Goal: Task Accomplishment & Management: Manage account settings

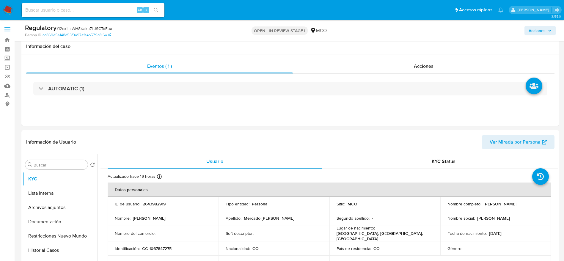
select select "10"
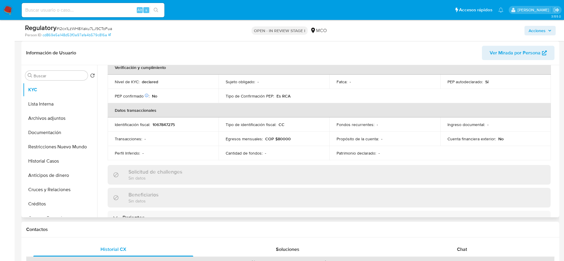
scroll to position [179, 0]
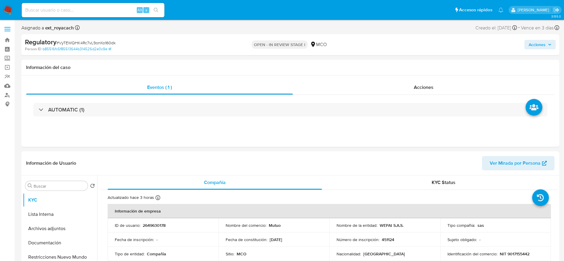
select select "10"
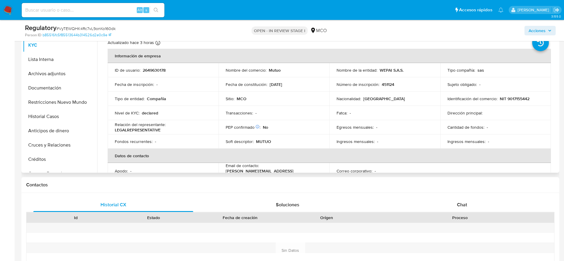
scroll to position [89, 0]
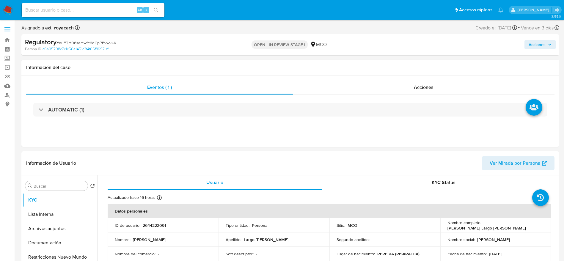
select select "10"
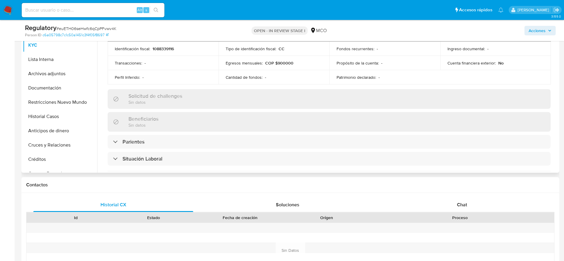
scroll to position [223, 0]
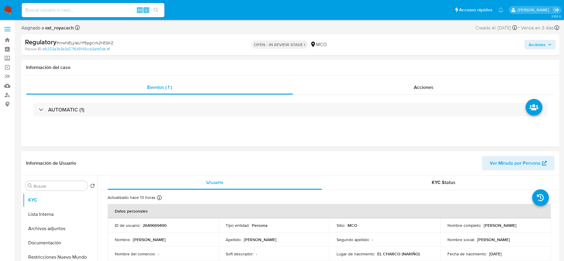
select select "10"
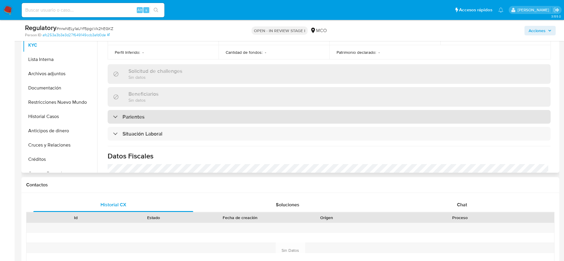
scroll to position [223, 0]
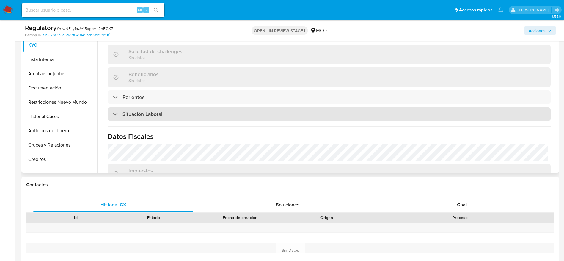
click at [205, 116] on div "Situación Laboral" at bounding box center [329, 114] width 443 height 14
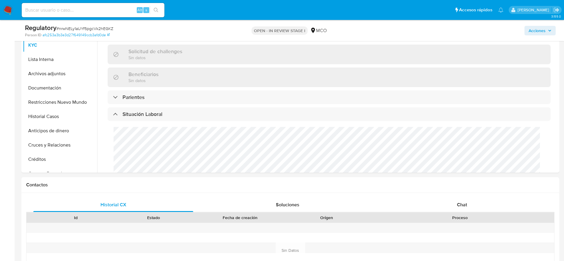
click at [100, 26] on span "# nrwNELy1aUYf5pgcVk2hEGKZ" at bounding box center [85, 29] width 57 height 6
copy span "nrwNELy1aUYf5pgcVk2hEGKZ"
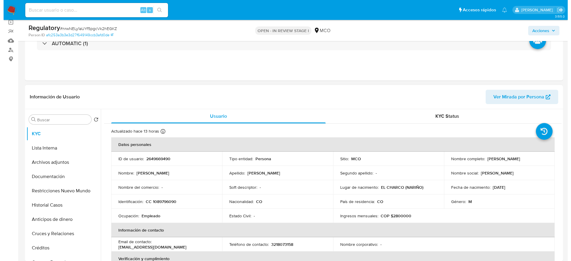
scroll to position [45, 0]
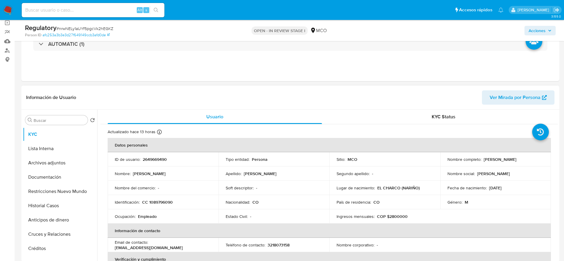
drag, startPoint x: 441, startPoint y: 162, endPoint x: 509, endPoint y: 164, distance: 68.8
click at [509, 164] on td "Nombre completo : Jhon Fernando Lerma Sinisterra" at bounding box center [496, 159] width 111 height 14
copy p "Jhon Fernando Lerma Sinisterra"
click at [160, 200] on p "CC 1089796090" at bounding box center [157, 202] width 31 height 5
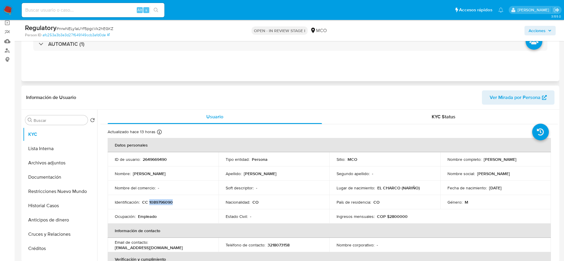
copy p "1089796090"
click at [42, 143] on button "Lista Interna" at bounding box center [58, 149] width 70 height 14
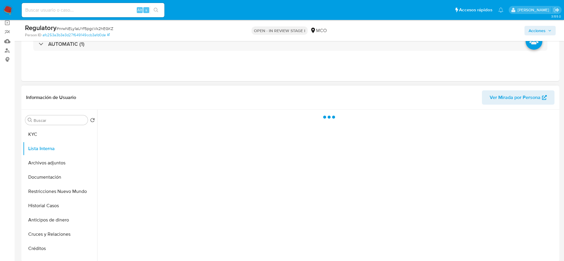
click at [229, 137] on div at bounding box center [327, 186] width 461 height 152
click at [229, 129] on div at bounding box center [327, 186] width 461 height 152
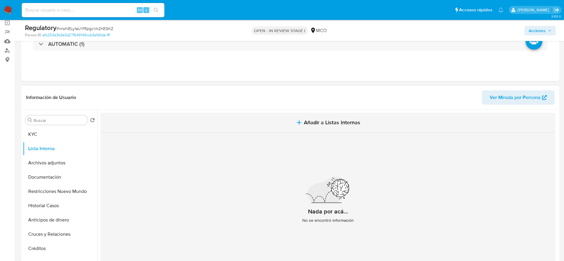
click at [296, 124] on icon "button" at bounding box center [299, 122] width 7 height 7
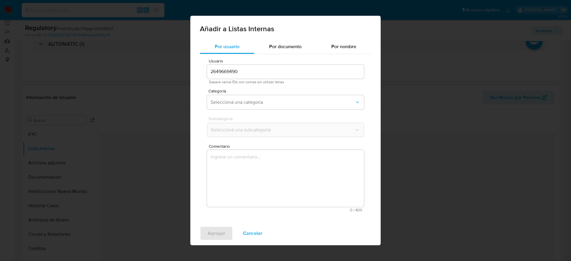
click at [274, 192] on textarea "Comentario" at bounding box center [285, 178] width 157 height 57
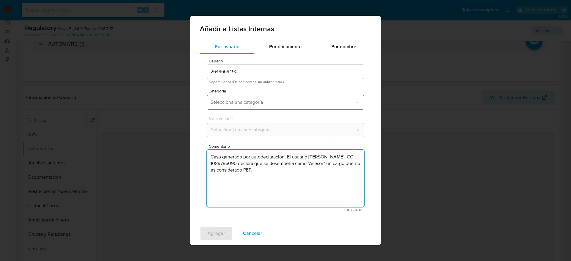
type textarea "Caso generado por autodeclaración. El usuario Jhon Fernando Lerma Sinisterra, C…"
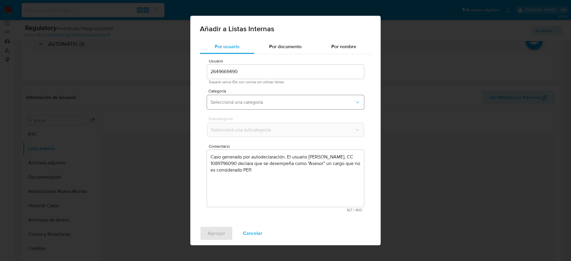
click at [256, 106] on button "Seleccioná una categoría" at bounding box center [285, 102] width 157 height 14
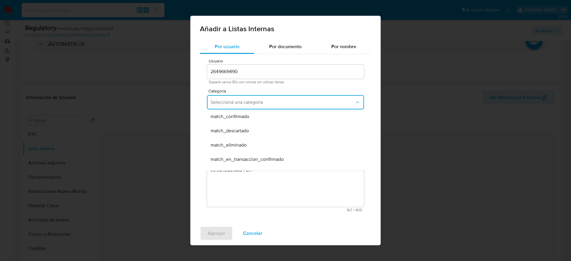
click at [249, 129] on span "match_descartado" at bounding box center [230, 131] width 38 height 6
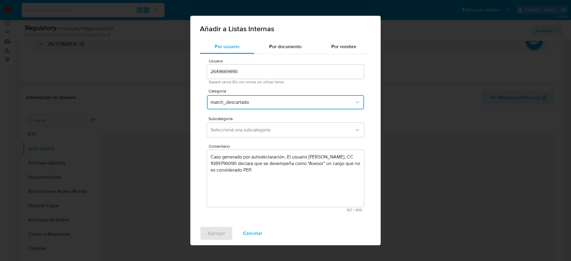
click at [249, 129] on span "Seleccioná una subcategoría" at bounding box center [283, 130] width 144 height 6
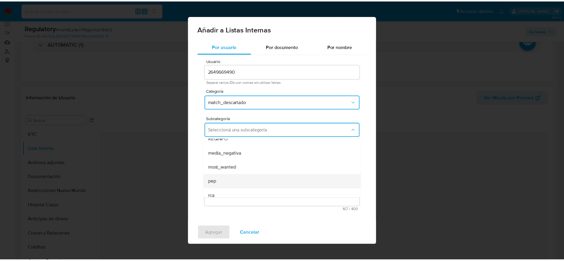
scroll to position [40, 0]
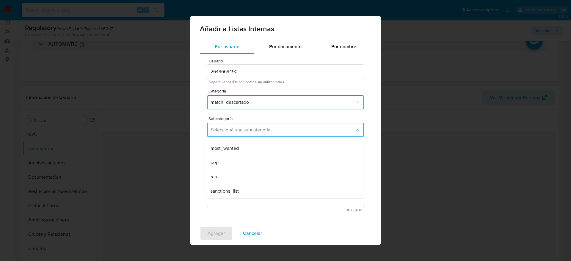
click at [230, 156] on div "pep" at bounding box center [284, 163] width 146 height 14
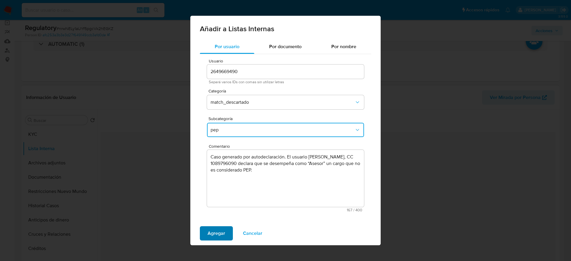
click at [219, 230] on span "Agregar" at bounding box center [217, 233] width 18 height 13
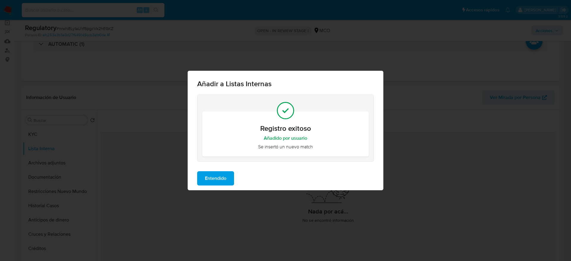
click at [223, 180] on span "Entendido" at bounding box center [215, 178] width 21 height 13
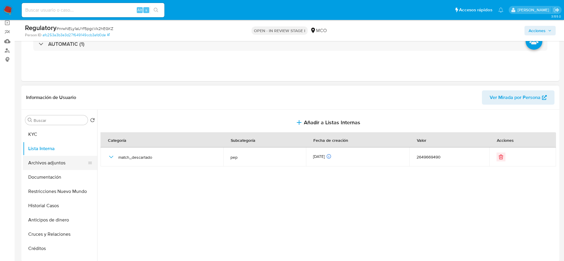
click at [34, 160] on button "Archivos adjuntos" at bounding box center [58, 163] width 70 height 14
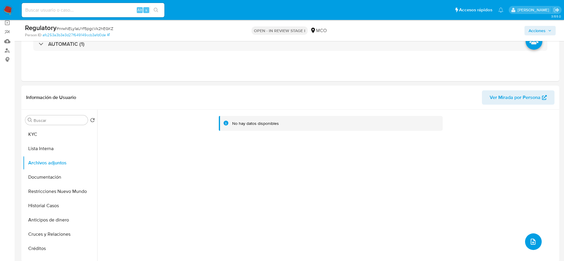
click at [525, 238] on button "upload-file" at bounding box center [533, 242] width 17 height 17
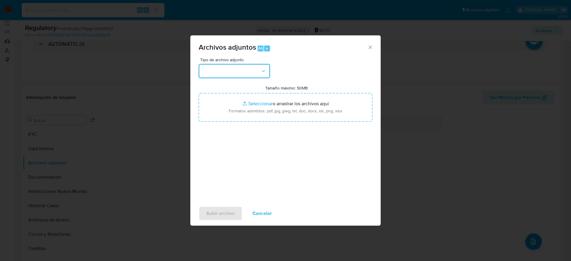
click at [247, 70] on button "button" at bounding box center [234, 71] width 71 height 14
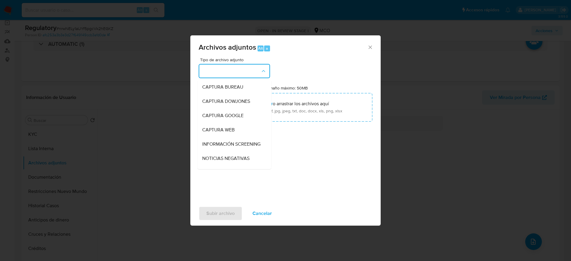
click at [228, 147] on span "INFORMACIÓN SCREENING" at bounding box center [231, 144] width 58 height 6
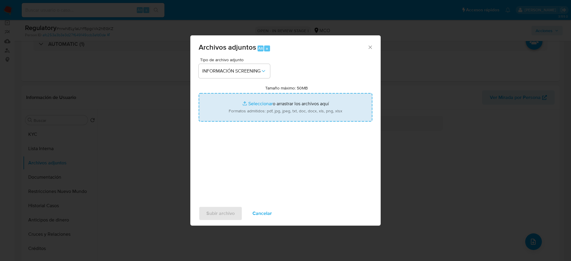
click at [247, 108] on input "Tamaño máximo: 50MB Seleccionar archivos" at bounding box center [286, 107] width 174 height 29
type input "C:\fakepath\_Jhon Fernando Lerma Sinisterra_ LAVADO DE DINERO - Buscar con Goog…"
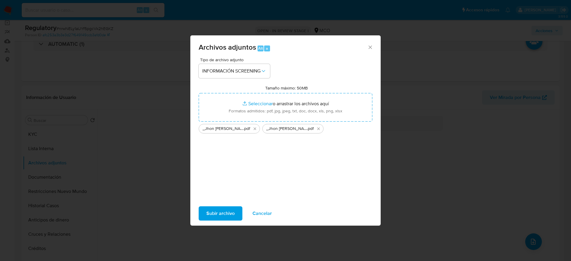
click at [223, 216] on span "Subir archivo" at bounding box center [221, 213] width 28 height 13
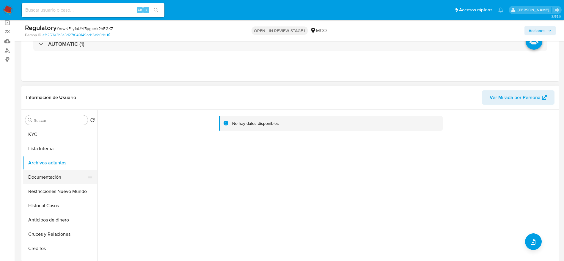
click at [68, 175] on button "Documentación" at bounding box center [58, 177] width 70 height 14
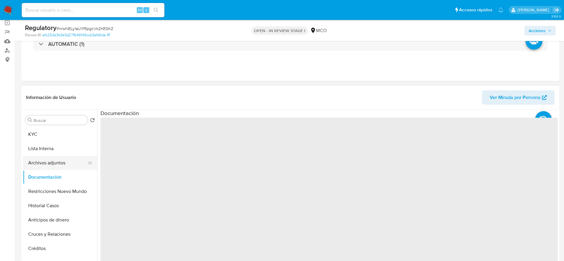
click at [66, 167] on button "Archivos adjuntos" at bounding box center [58, 163] width 70 height 14
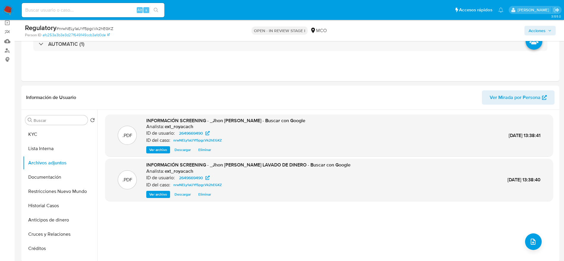
click at [541, 26] on span "Acciones" at bounding box center [537, 31] width 17 height 10
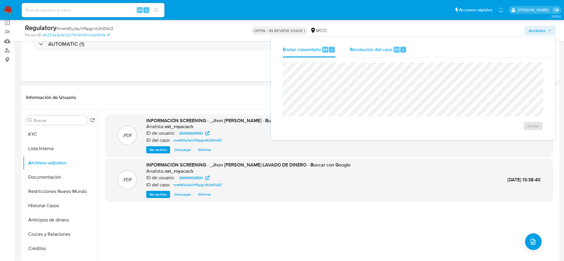
click at [390, 50] on span "Resolución del caso" at bounding box center [371, 49] width 43 height 7
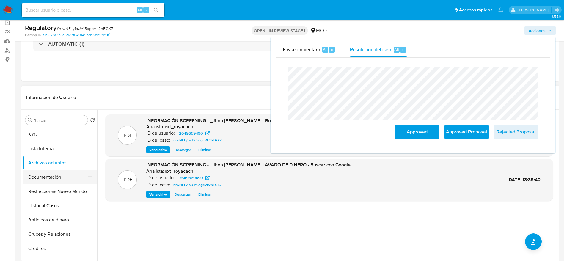
click at [65, 178] on button "Documentación" at bounding box center [58, 177] width 70 height 14
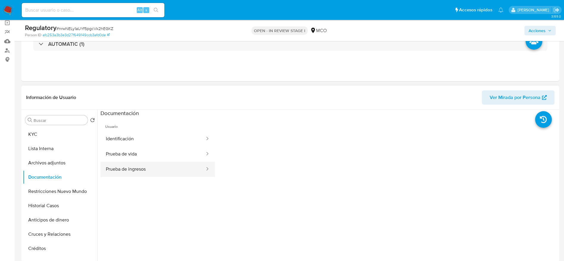
click at [151, 167] on button "Prueba de ingresos" at bounding box center [153, 169] width 105 height 15
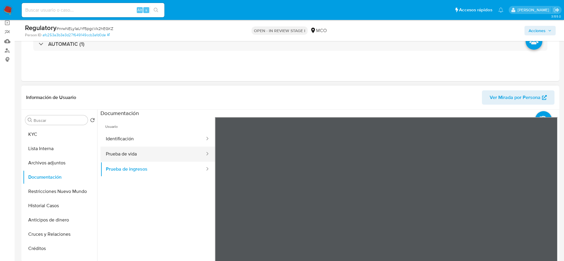
click at [136, 151] on button "Prueba de vida" at bounding box center [153, 154] width 105 height 15
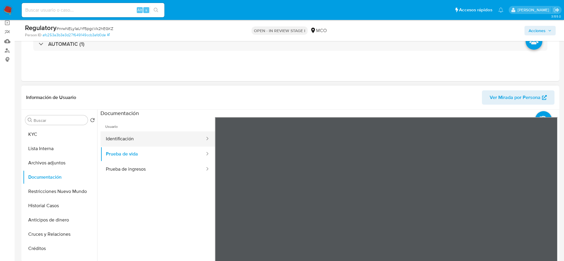
click at [129, 132] on button "Identificación" at bounding box center [153, 139] width 105 height 15
click at [171, 137] on button "Identificación" at bounding box center [153, 139] width 105 height 15
click at [529, 32] on span "Acciones" at bounding box center [537, 31] width 17 height 10
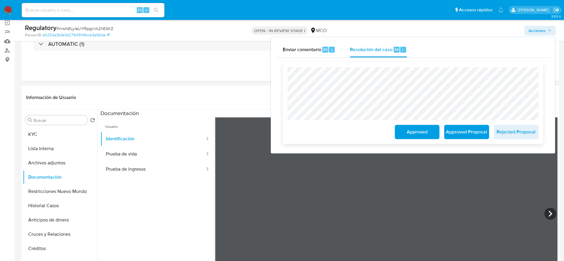
drag, startPoint x: 414, startPoint y: 130, endPoint x: 413, endPoint y: 150, distance: 20.0
click at [414, 131] on span "Approved" at bounding box center [417, 132] width 29 height 13
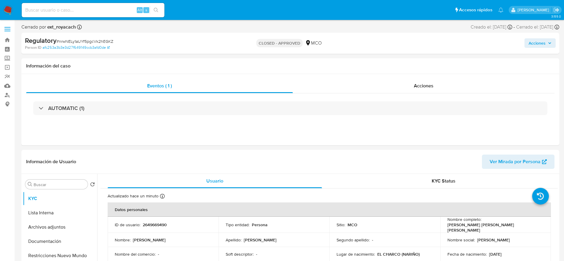
select select "10"
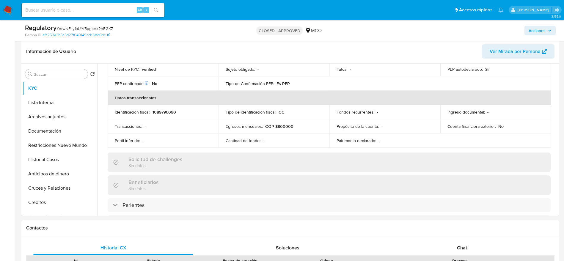
scroll to position [179, 0]
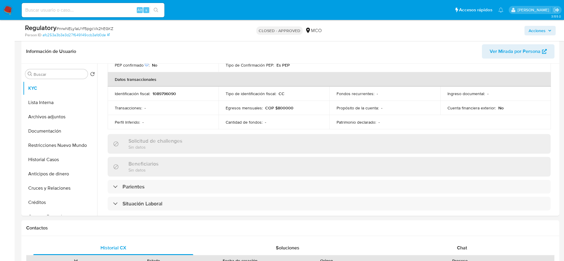
click at [530, 30] on span "Acciones" at bounding box center [537, 31] width 17 height 10
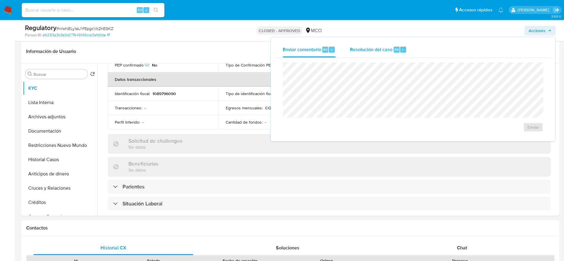
click at [369, 54] on div "Resolución del caso Alt r" at bounding box center [378, 49] width 57 height 15
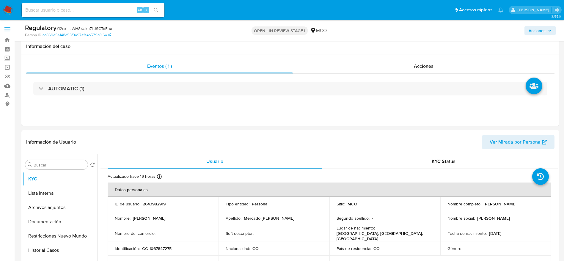
select select "10"
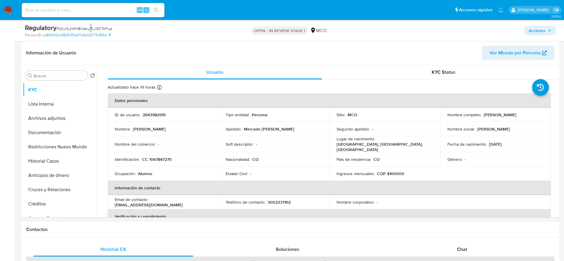
click at [90, 27] on span "# I2cx1LzWH8Xaku7LJ9CToFua" at bounding box center [85, 29] width 56 height 6
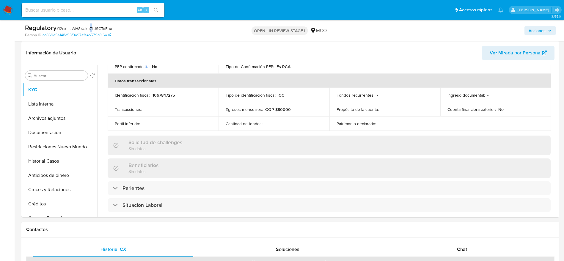
click at [90, 27] on span "# I2cx1LzWH8Xaku7LJ9CToFua" at bounding box center [85, 29] width 56 height 6
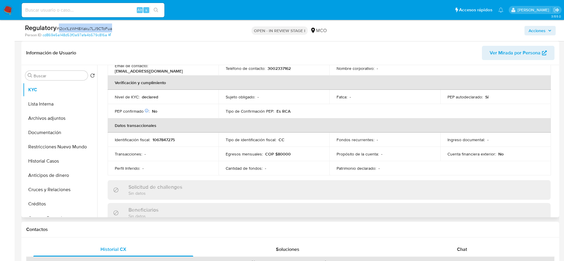
scroll to position [223, 0]
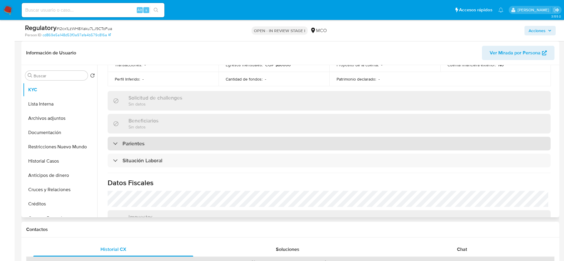
click at [149, 143] on div "Parientes" at bounding box center [329, 144] width 443 height 14
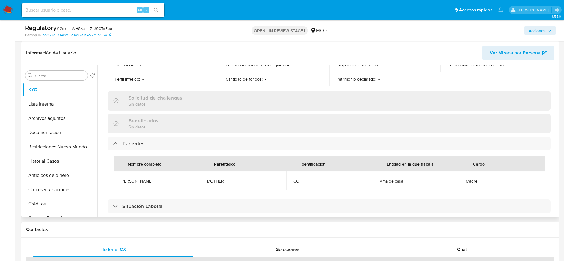
click at [153, 179] on span "Dalmis Diomara Correa Diaz" at bounding box center [157, 181] width 72 height 5
click at [145, 179] on span "Dalmis Diomara Correa Diaz" at bounding box center [157, 181] width 72 height 5
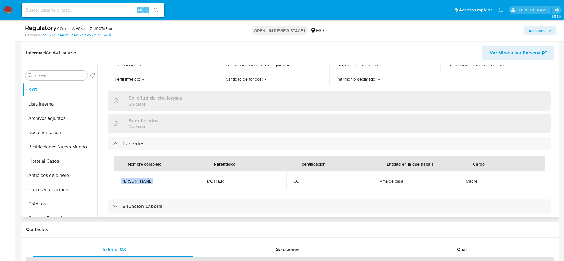
copy span "Dalmis Diomara Correa Diaz"
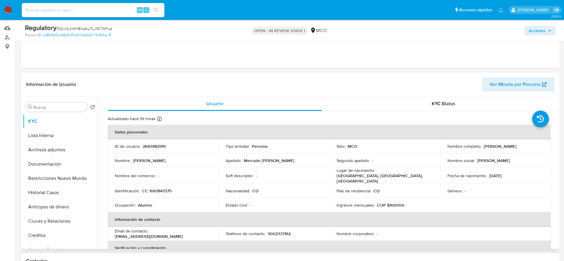
scroll to position [45, 0]
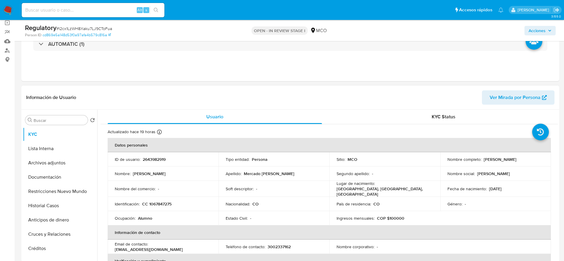
drag, startPoint x: 442, startPoint y: 165, endPoint x: 518, endPoint y: 166, distance: 76.8
click at [518, 166] on td "Nombre completo : Maximiliano Miguel Mercado Guzman" at bounding box center [496, 159] width 111 height 14
copy p "Maximiliano Miguel Mercado Guzman"
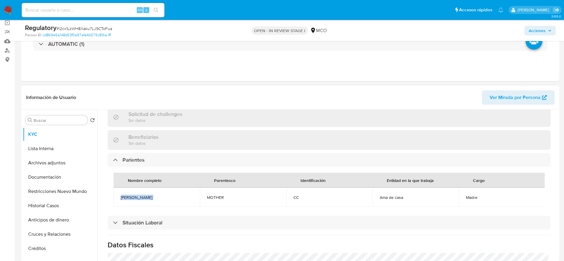
scroll to position [268, 0]
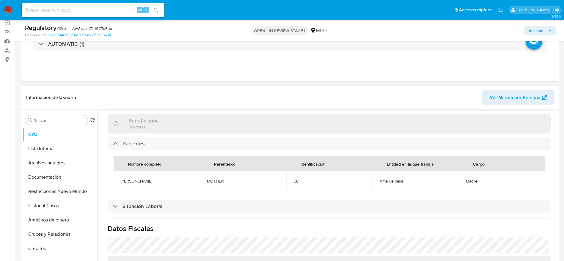
click at [151, 183] on td "Dalmis Diomara Correa Diaz" at bounding box center [157, 180] width 86 height 19
copy span "Dalmis Diomara Correa Diaz"
click at [32, 155] on ul "KYC Lista Interna Archivos adjuntos Documentación Restricciones Nuevo Mundo His…" at bounding box center [60, 194] width 74 height 134
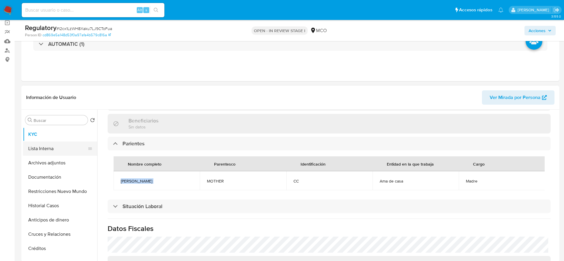
click at [53, 147] on button "Lista Interna" at bounding box center [58, 149] width 70 height 14
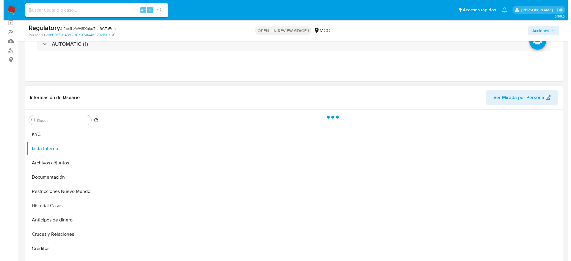
scroll to position [0, 0]
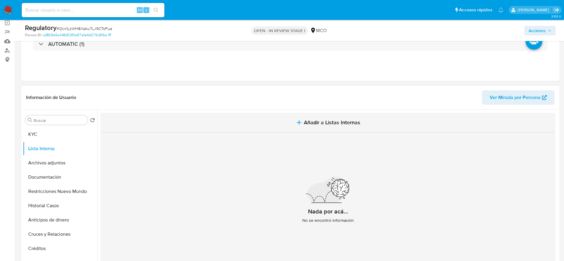
click at [289, 122] on button "Añadir a Listas Internas" at bounding box center [328, 123] width 455 height 20
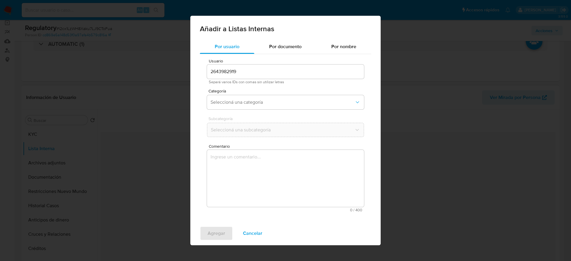
click at [262, 190] on textarea "Comentario" at bounding box center [285, 178] width 157 height 57
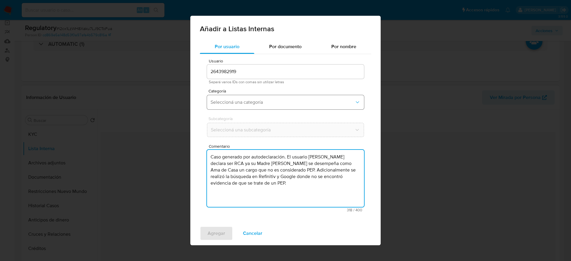
type textarea "Caso generado por autodeclaración. El usuario Maximiliano Miguel Mercado Guzman…"
click at [256, 106] on button "Seleccioná una categoría" at bounding box center [285, 102] width 157 height 14
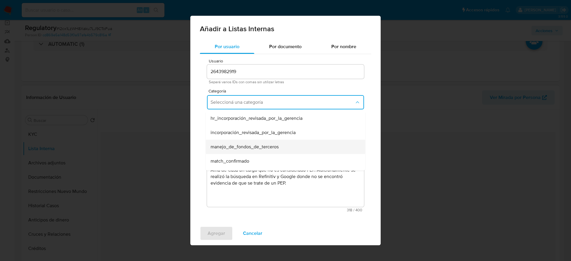
scroll to position [45, 0]
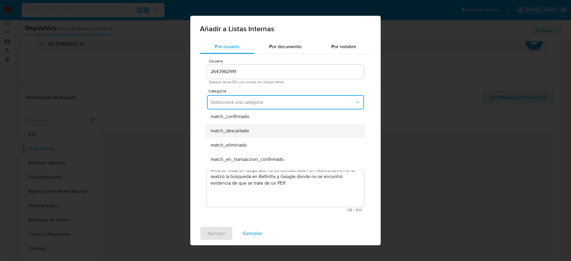
click at [251, 132] on div "match_descartado" at bounding box center [284, 131] width 146 height 14
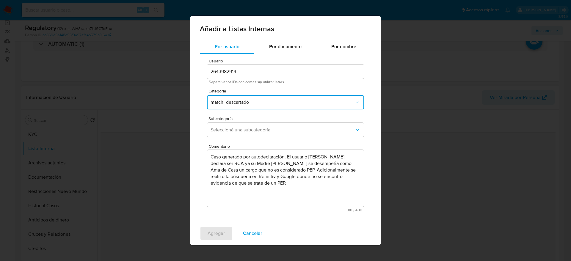
click at [251, 132] on span "Seleccioná una subcategoría" at bounding box center [283, 130] width 144 height 6
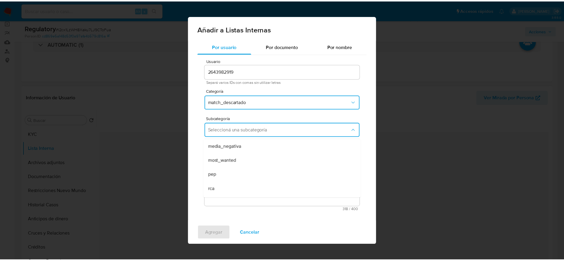
scroll to position [40, 0]
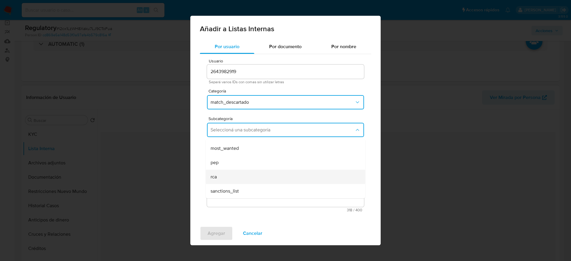
click at [245, 174] on div "rca" at bounding box center [284, 177] width 146 height 14
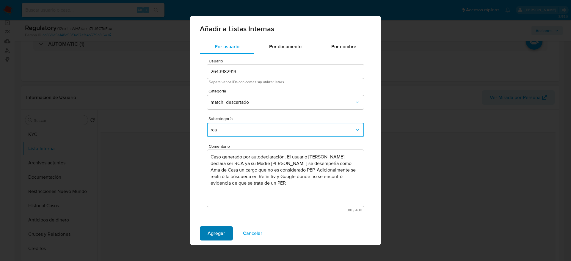
click at [216, 238] on span "Agregar" at bounding box center [217, 233] width 18 height 13
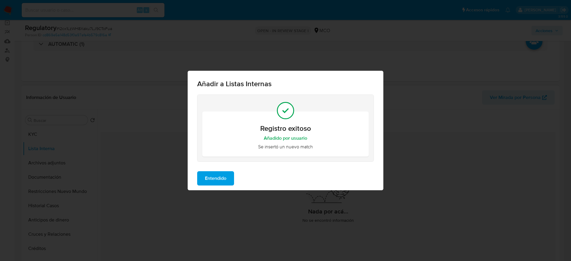
click at [210, 176] on span "Entendido" at bounding box center [215, 178] width 21 height 13
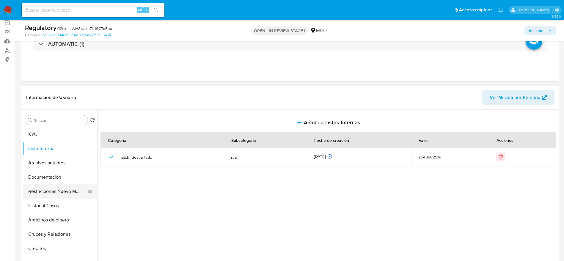
click at [52, 185] on button "Restricciones Nuevo Mundo" at bounding box center [58, 191] width 70 height 14
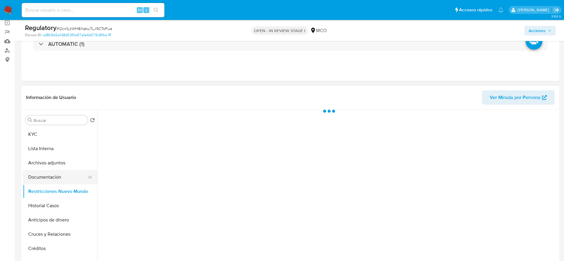
click at [54, 177] on button "Documentación" at bounding box center [58, 177] width 70 height 14
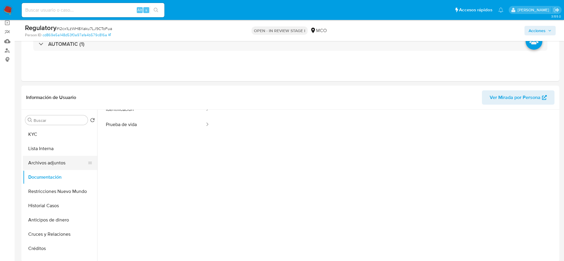
click at [35, 163] on button "Archivos adjuntos" at bounding box center [58, 163] width 70 height 14
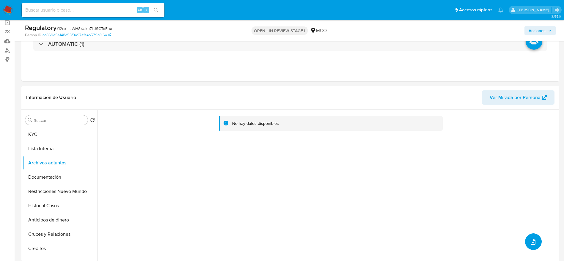
click at [528, 237] on button "upload-file" at bounding box center [533, 242] width 17 height 17
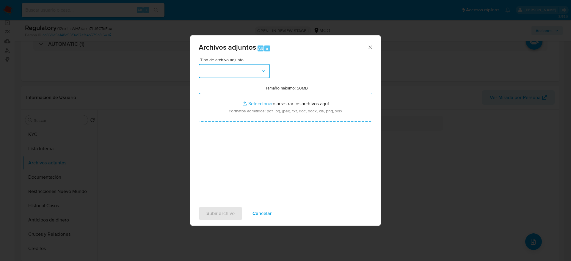
click at [249, 78] on button "button" at bounding box center [234, 71] width 71 height 14
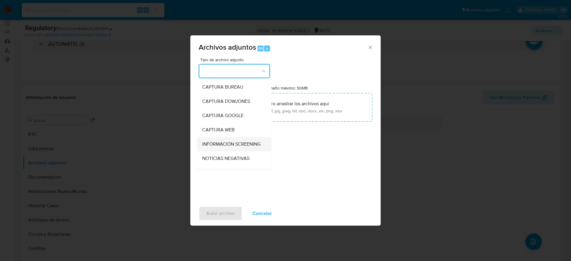
click at [241, 143] on span "INFORMACIÓN SCREENING" at bounding box center [231, 144] width 58 height 6
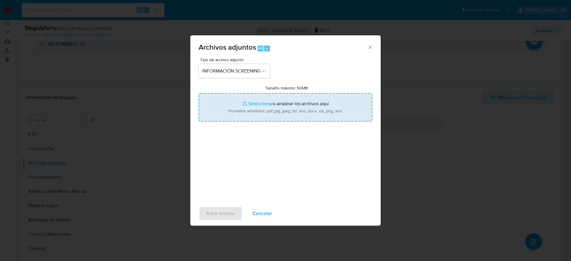
click at [246, 115] on input "Tamaño máximo: 50MB Seleccionar archivos" at bounding box center [286, 107] width 174 height 29
type input "C:\fakepath\_Dalmis Diomara Correa Diaz_ - Buscar con Google.pdf"
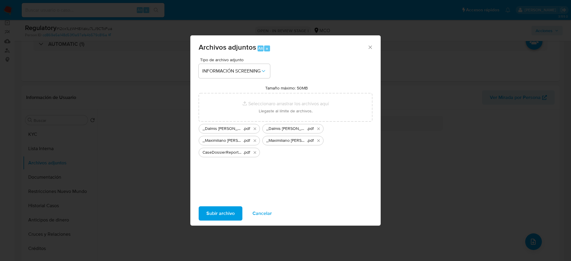
click at [247, 217] on button "Cancelar" at bounding box center [262, 214] width 35 height 14
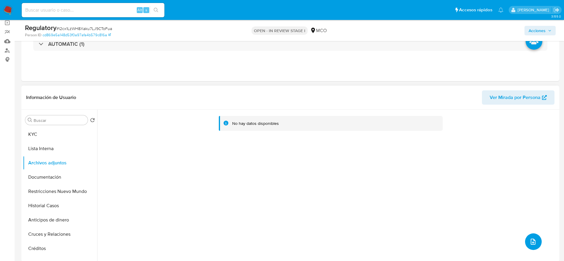
click at [527, 245] on button "upload-file" at bounding box center [533, 242] width 17 height 17
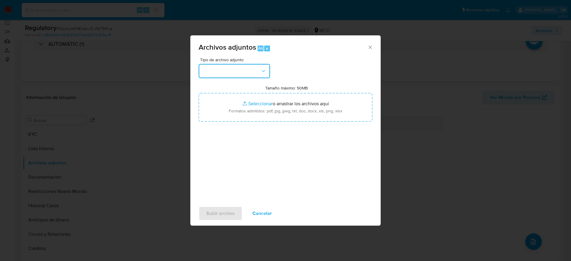
click at [258, 68] on button "button" at bounding box center [234, 71] width 71 height 14
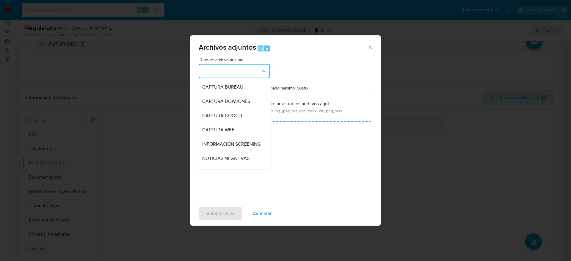
click at [257, 147] on li "INFORMACIÓN SCREENING" at bounding box center [235, 144] width 74 height 14
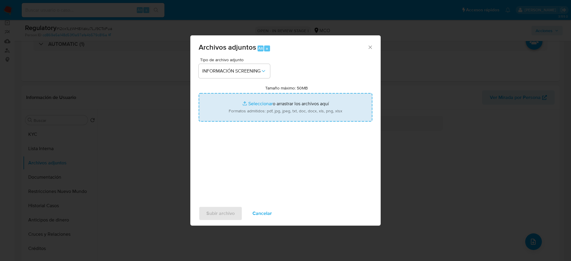
click at [264, 103] on input "Tamaño máximo: 50MB Seleccionar archivos" at bounding box center [286, 107] width 174 height 29
type input "C:\fakepath\_Dalmis Diomara Correa Diaz_ - Buscar con Google.pdf"
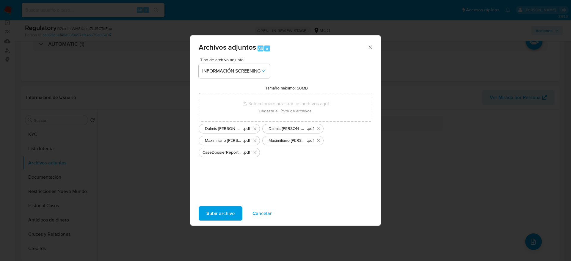
click at [217, 220] on span "Subir archivo" at bounding box center [221, 213] width 28 height 13
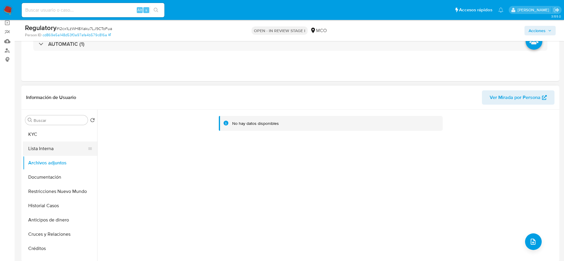
click at [60, 143] on button "Lista Interna" at bounding box center [58, 149] width 70 height 14
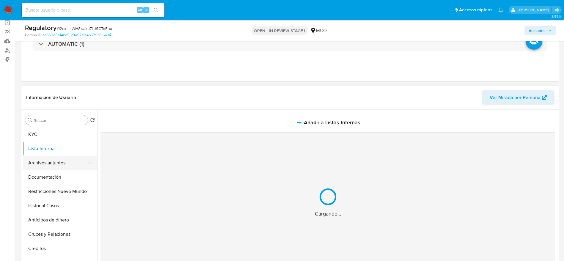
click at [57, 158] on button "Archivos adjuntos" at bounding box center [58, 163] width 70 height 14
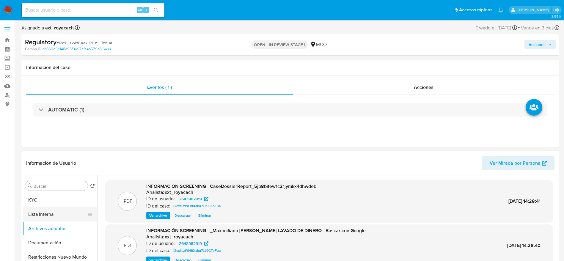
click at [62, 219] on button "Lista Interna" at bounding box center [58, 214] width 70 height 14
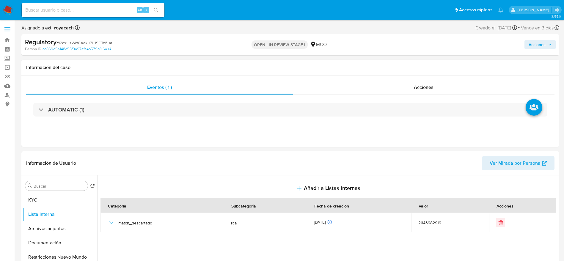
click at [541, 49] on span "Acciones" at bounding box center [537, 45] width 17 height 10
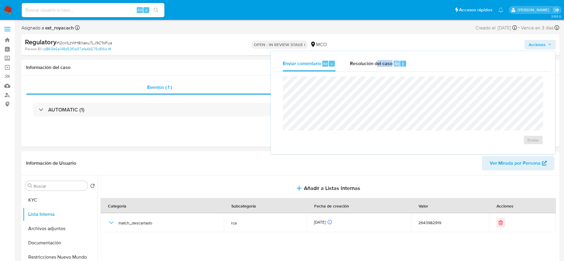
click at [364, 98] on div "Enviar comentario Alt c Resolución del caso Alt r Enviar" at bounding box center [413, 102] width 284 height 103
click at [376, 65] on span "Resolución del caso" at bounding box center [371, 63] width 43 height 7
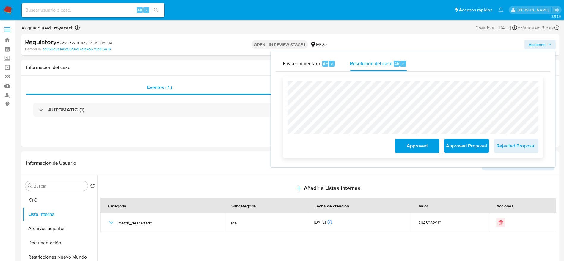
click at [430, 146] on span "Approved" at bounding box center [417, 146] width 29 height 13
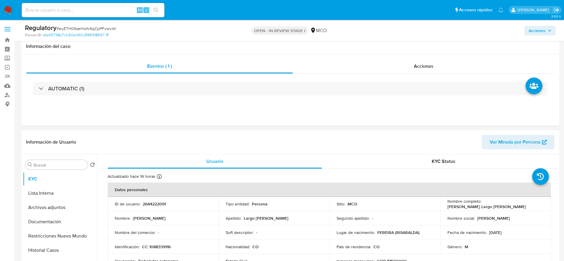
select select "10"
click at [101, 30] on span "# euETH06seHwfc6qCpPFvwv4K" at bounding box center [87, 29] width 60 height 6
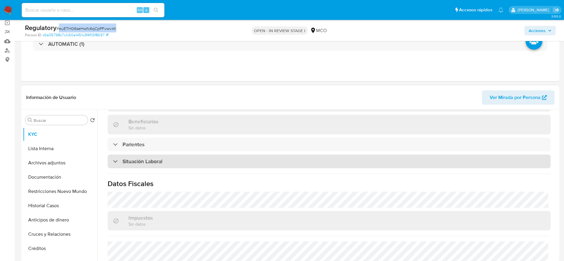
scroll to position [252, 0]
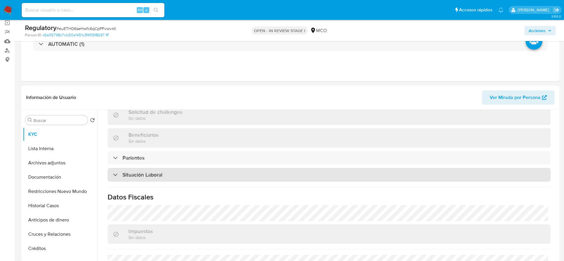
click at [195, 170] on div "Situación Laboral" at bounding box center [329, 175] width 443 height 14
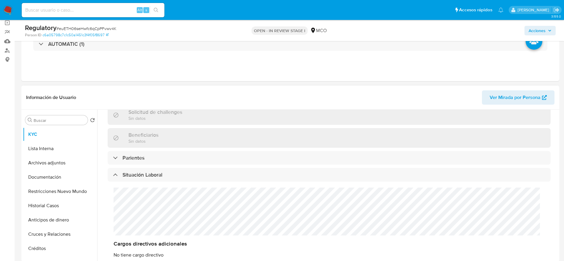
click at [193, 150] on div "Actualizado hace 16 horas Creado: 24/08/2025 19:26:15 Actualizado: 24/08/2025 1…" at bounding box center [330, 131] width 458 height 517
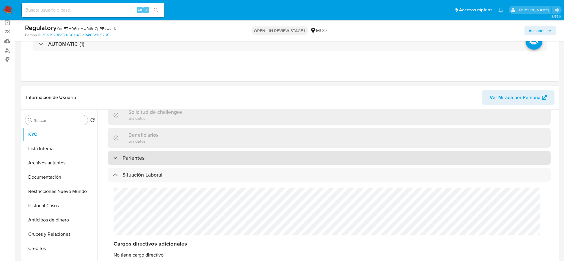
click at [193, 154] on div "Parientes" at bounding box center [329, 158] width 443 height 14
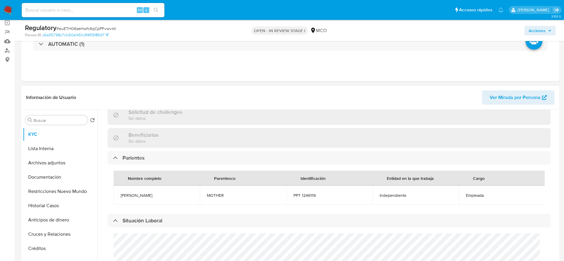
click at [134, 189] on td "Anyelis Montenegro" at bounding box center [157, 195] width 86 height 19
click at [138, 197] on span "Anyelis Montenegro" at bounding box center [157, 195] width 72 height 5
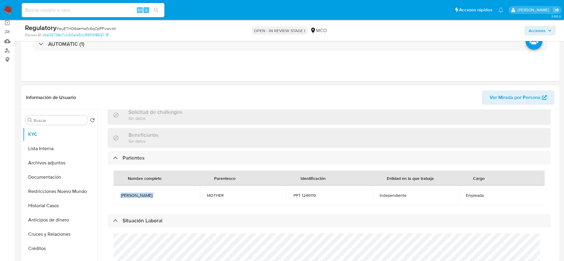
copy span "Anyelis Montenegro"
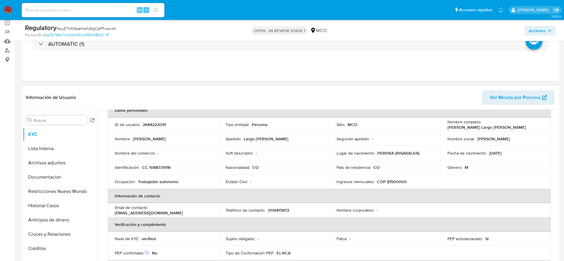
scroll to position [0, 0]
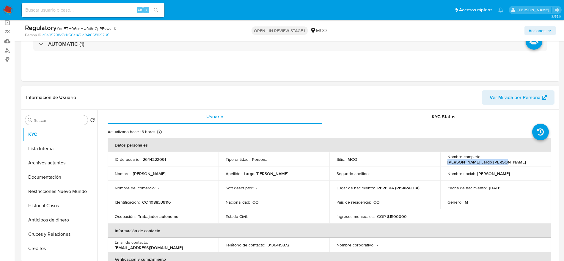
drag, startPoint x: 482, startPoint y: 159, endPoint x: 541, endPoint y: 161, distance: 59.0
click at [541, 161] on div "Nombre completo : Dumar Daniel Largo Ramirez" at bounding box center [496, 159] width 97 height 11
copy p "Dumar Daniel Largo Ramirez"
click at [203, 14] on ul "Pausado Ver notificaciones Alt s Accesos rápidos Presiona las siguientes teclas…" at bounding box center [263, 9] width 488 height 15
click at [252, 12] on ul "Pausado Ver notificaciones Alt s Accesos rápidos Presiona las siguientes teclas…" at bounding box center [263, 9] width 488 height 15
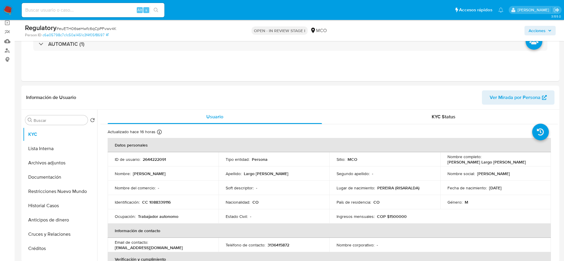
click at [330, 28] on div "OPEN - IN REVIEW STAGE I MCO" at bounding box center [291, 31] width 176 height 14
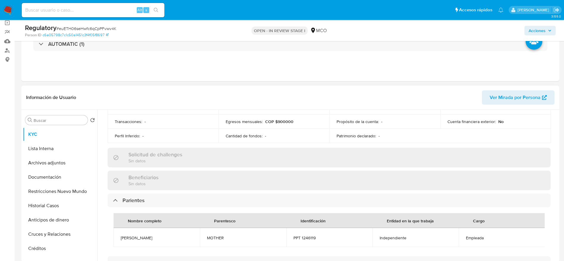
scroll to position [223, 0]
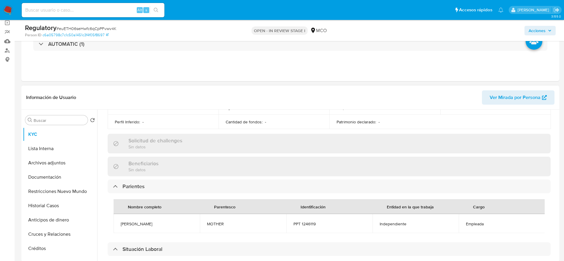
click at [140, 227] on td "Anyelis Montenegro" at bounding box center [157, 223] width 86 height 19
click at [140, 226] on td "Anyelis Montenegro" at bounding box center [157, 223] width 86 height 19
copy span "Anyelis Montenegro"
click at [48, 145] on button "Lista Interna" at bounding box center [58, 149] width 70 height 14
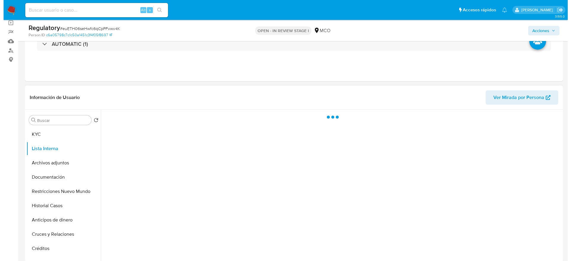
scroll to position [0, 0]
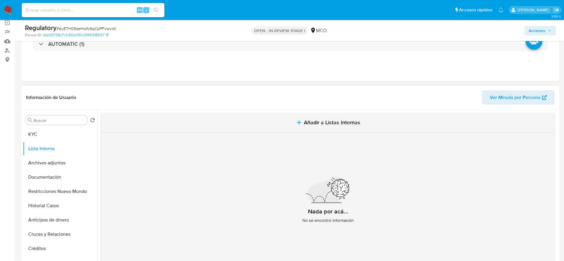
click at [279, 115] on button "Añadir a Listas Internas" at bounding box center [328, 123] width 455 height 20
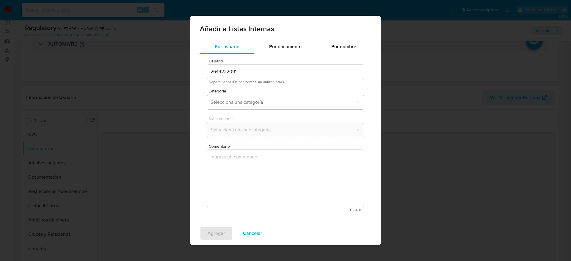
click at [267, 188] on textarea "Comentario" at bounding box center [285, 178] width 157 height 57
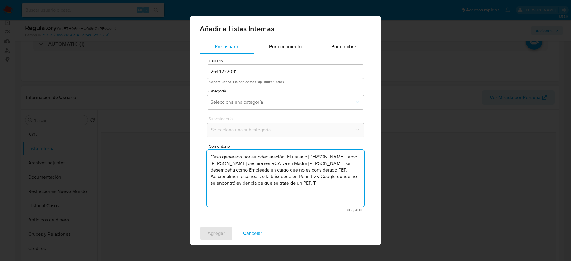
click at [270, 88] on div "Usuario 2644222091 Separá varios IDs con comas sin utilizar letras Categoría Se…" at bounding box center [285, 135] width 171 height 163
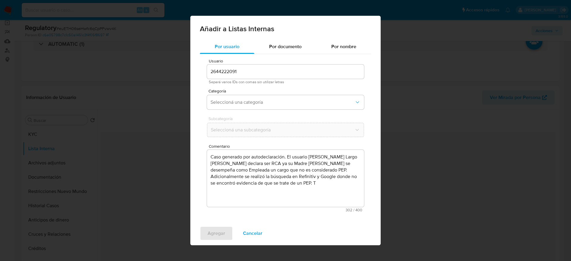
click at [267, 92] on span "Categoría" at bounding box center [287, 91] width 157 height 4
click at [348, 188] on textarea "Caso generado por autodeclaración. El usuario Dumar Daniel Largo Ramirez declar…" at bounding box center [285, 178] width 157 height 57
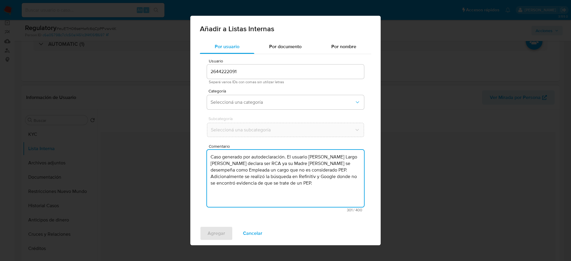
type textarea "Caso generado por autodeclaración. El usuario Dumar Daniel Largo Ramirez declar…"
click at [269, 88] on div "Usuario 2644222091 Separá varios IDs con comas sin utilizar letras Categoría Se…" at bounding box center [285, 135] width 171 height 163
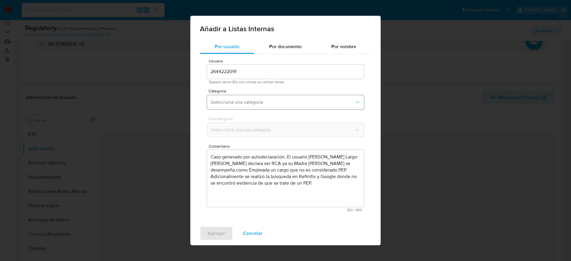
click at [272, 107] on button "Seleccioná una categoría" at bounding box center [285, 102] width 157 height 14
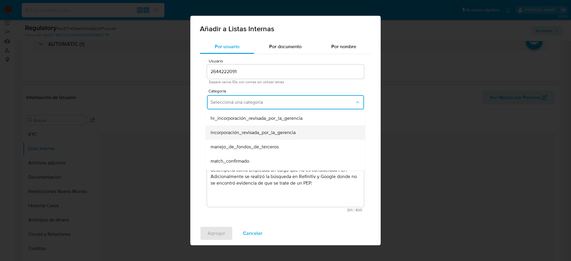
scroll to position [45, 0]
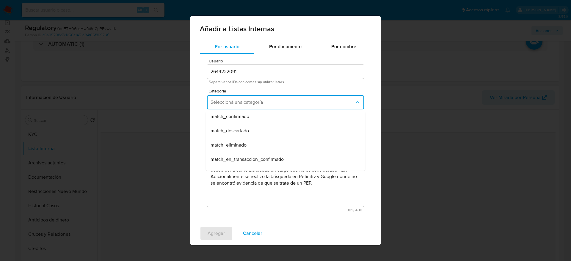
click at [259, 121] on div "match_confirmado" at bounding box center [284, 117] width 146 height 14
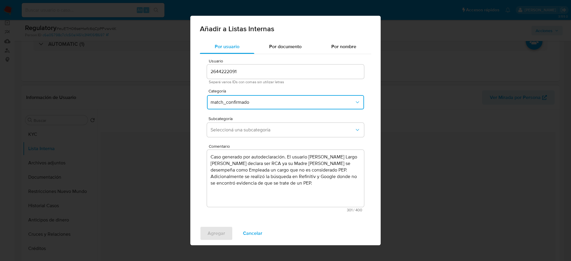
click at [255, 102] on span "match_confirmado" at bounding box center [283, 102] width 144 height 6
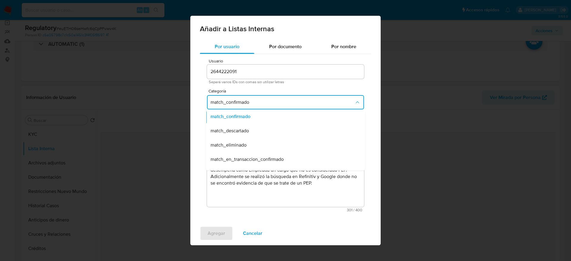
click at [248, 129] on span "match_descartado" at bounding box center [230, 131] width 38 height 6
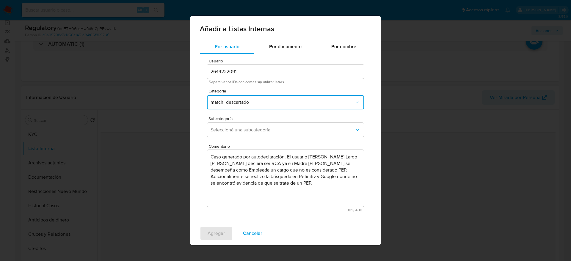
click at [248, 129] on span "Seleccioná una subcategoría" at bounding box center [283, 130] width 144 height 6
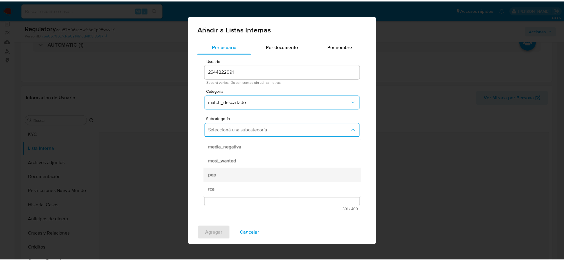
scroll to position [40, 0]
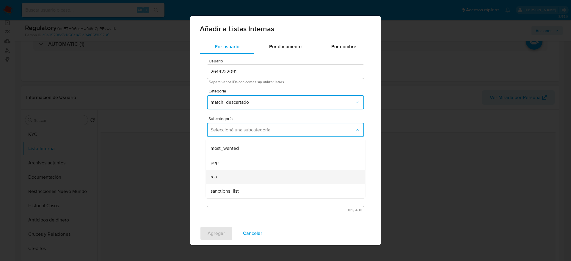
click at [237, 171] on div "rca" at bounding box center [284, 177] width 146 height 14
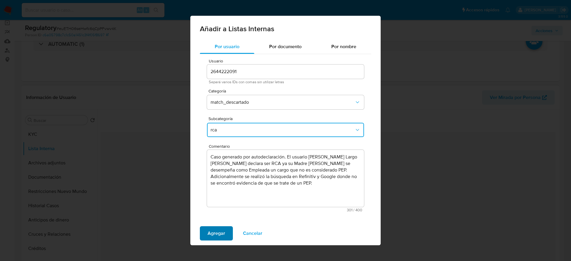
click at [221, 232] on span "Agregar" at bounding box center [217, 233] width 18 height 13
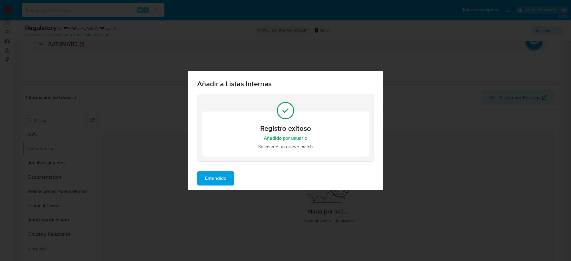
click at [218, 174] on span "Entendido" at bounding box center [215, 178] width 21 height 13
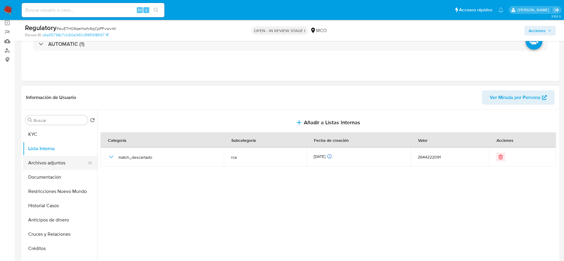
click at [64, 162] on button "Archivos adjuntos" at bounding box center [58, 163] width 70 height 14
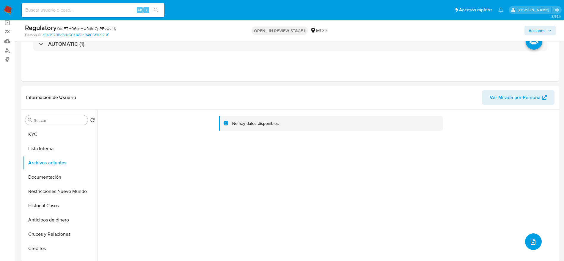
click at [536, 239] on button "upload-file" at bounding box center [533, 242] width 17 height 17
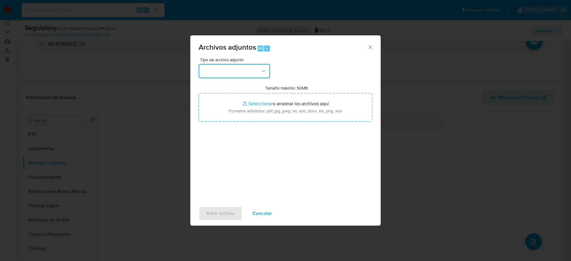
click at [223, 65] on button "button" at bounding box center [234, 71] width 71 height 14
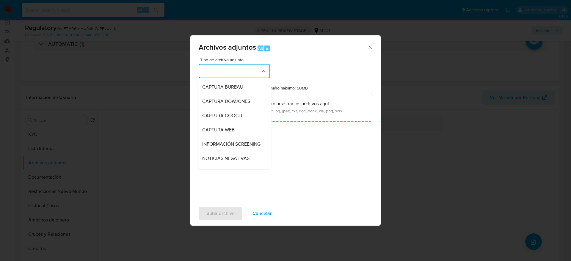
click at [224, 145] on span "INFORMACIÓN SCREENING" at bounding box center [231, 144] width 58 height 6
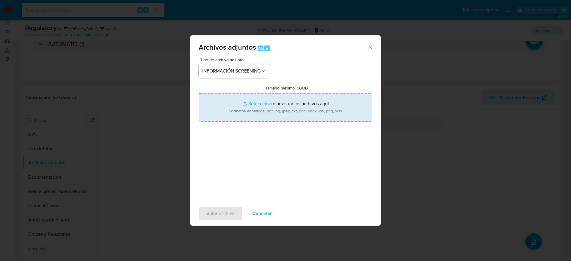
click at [235, 110] on input "Tamaño máximo: 50MB Seleccionar archivos" at bounding box center [286, 107] width 174 height 29
click at [309, 108] on input "Tamaño máximo: 50MB Seleccionar archivos" at bounding box center [286, 107] width 174 height 29
type input "C:\fakepath\_Anyelis Montenegro_ - Buscar con Google.pdf"
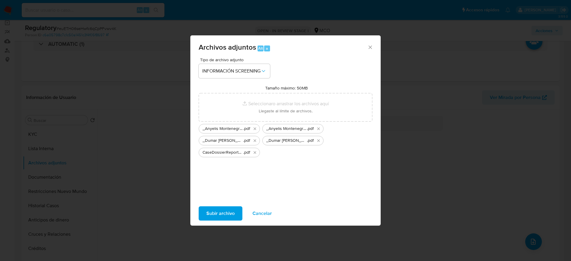
click at [229, 194] on div "Tipo de archivo adjunto INFORMACIÓN SCREENING Tamaño máximo: 50MB Seleccionar a…" at bounding box center [286, 128] width 174 height 140
click at [227, 210] on span "Subir archivo" at bounding box center [221, 213] width 28 height 13
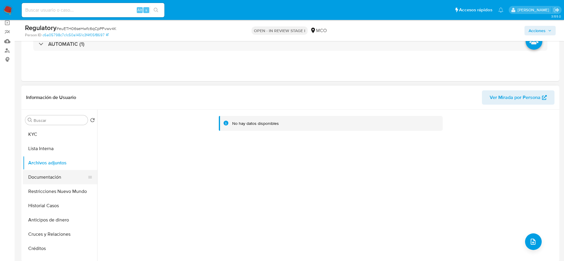
click at [68, 179] on button "Documentación" at bounding box center [58, 177] width 70 height 14
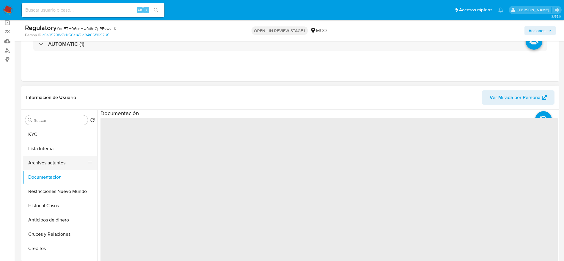
click at [67, 160] on button "Archivos adjuntos" at bounding box center [58, 163] width 70 height 14
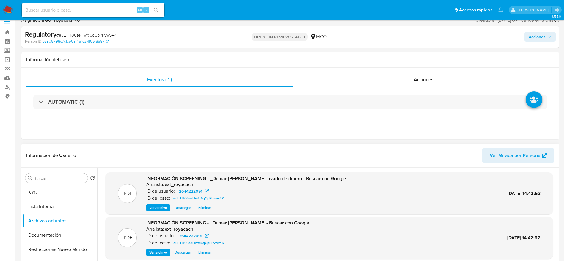
scroll to position [0, 0]
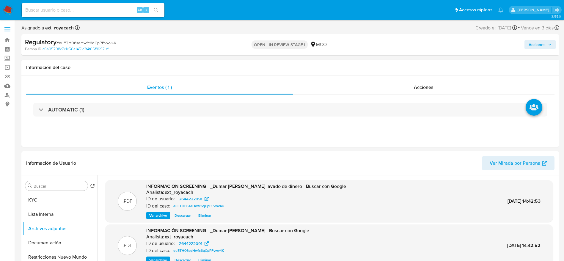
click at [548, 48] on span "Acciones" at bounding box center [540, 44] width 23 height 8
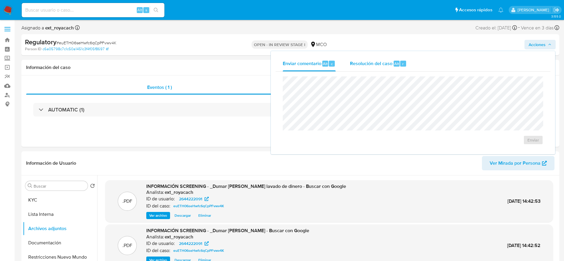
click at [370, 65] on span "Resolución del caso" at bounding box center [371, 63] width 43 height 7
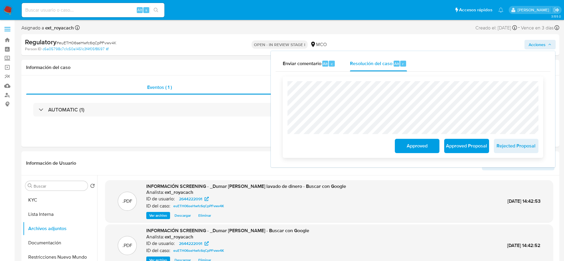
click at [405, 148] on span "Approved" at bounding box center [417, 146] width 29 height 13
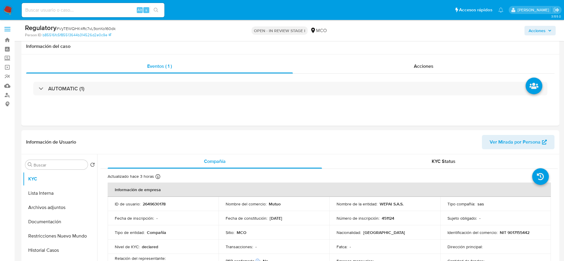
select select "10"
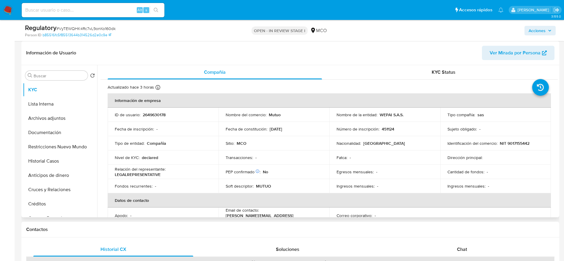
click at [380, 114] on p "WEPAI S.A.S." at bounding box center [392, 114] width 24 height 5
drag, startPoint x: 378, startPoint y: 115, endPoint x: 407, endPoint y: 115, distance: 28.6
click at [407, 115] on div "Nombre de la entidad : WEPAI S.A.S." at bounding box center [385, 114] width 97 height 5
copy p "WEPAI S.A.S."
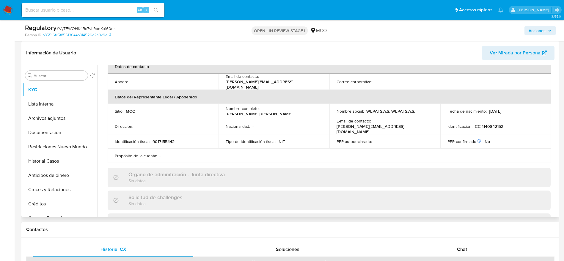
scroll to position [223, 0]
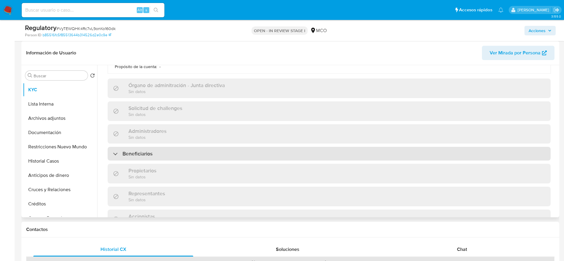
click at [160, 147] on div "Beneficiarios" at bounding box center [329, 154] width 443 height 14
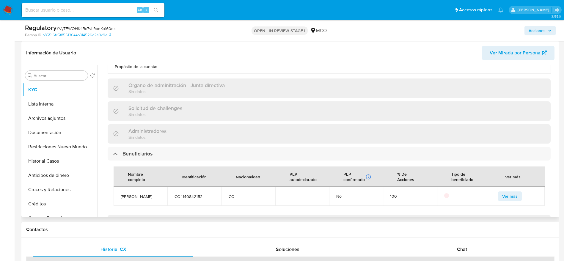
click at [143, 199] on span "[PERSON_NAME]" at bounding box center [141, 196] width 40 height 5
copy span "[PERSON_NAME]"
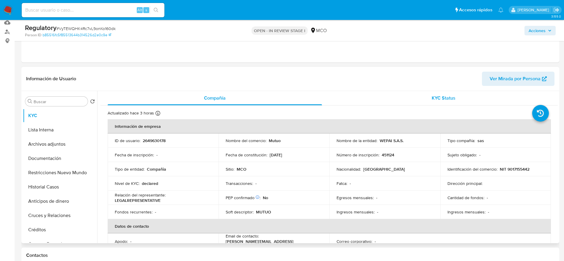
scroll to position [45, 0]
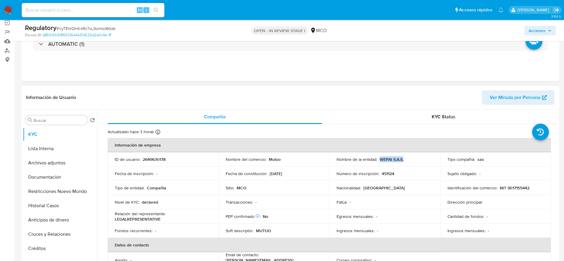
drag, startPoint x: 378, startPoint y: 158, endPoint x: 406, endPoint y: 162, distance: 28.0
click at [406, 162] on td "Nombre de la entidad : WEPAI S.A.S." at bounding box center [385, 159] width 111 height 14
copy p "WEPAI S.A.S."
click at [513, 188] on p "NIT 9017155442" at bounding box center [515, 187] width 30 height 5
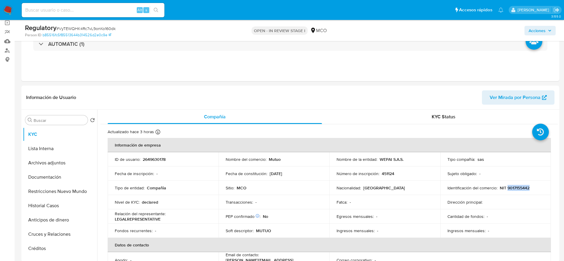
copy p "9017155442"
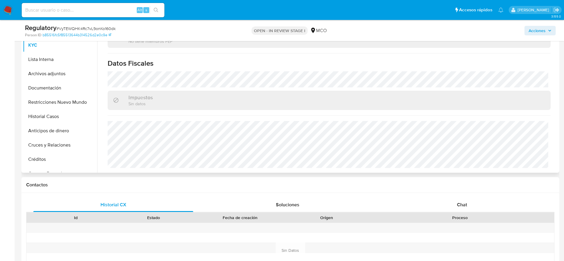
scroll to position [257, 0]
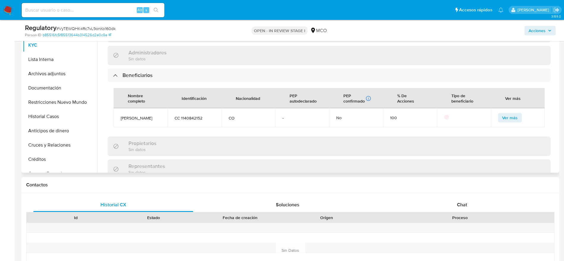
click at [136, 118] on span "[PERSON_NAME]" at bounding box center [141, 117] width 40 height 5
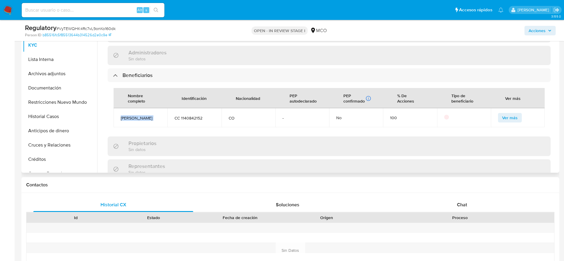
click at [136, 118] on span "[PERSON_NAME]" at bounding box center [141, 117] width 40 height 5
click at [199, 113] on td "CC 1140842152" at bounding box center [195, 117] width 54 height 19
copy span "1140842152"
click at [48, 51] on button "KYC" at bounding box center [58, 45] width 70 height 14
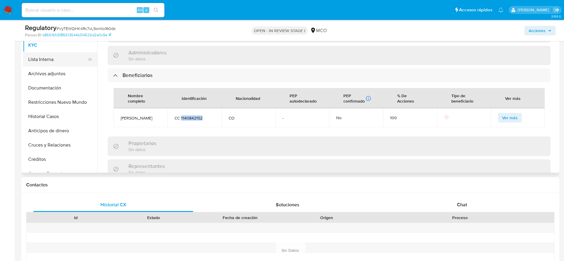
click at [53, 57] on button "Lista Interna" at bounding box center [58, 59] width 70 height 14
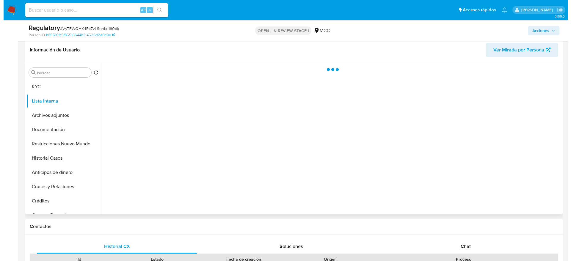
scroll to position [45, 0]
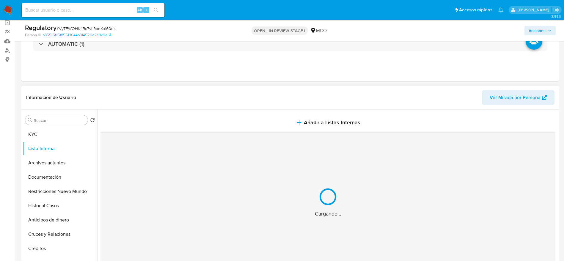
click at [283, 125] on button "Añadir a Listas Internas" at bounding box center [328, 123] width 455 height 20
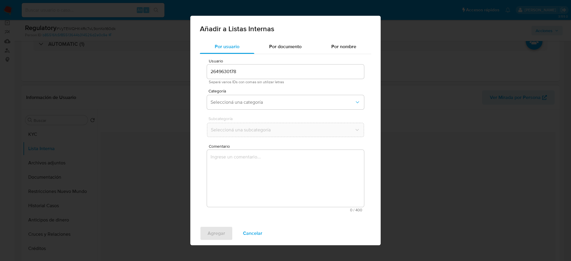
click at [280, 205] on textarea "Comentario" at bounding box center [285, 178] width 157 height 57
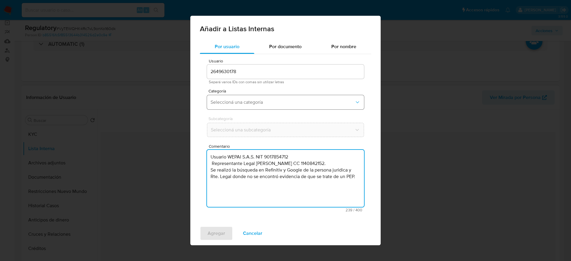
type textarea "Usuario WEPAI S.A.S. NIT 9017854712 Representante Legal Cristian Camilo Verbel …"
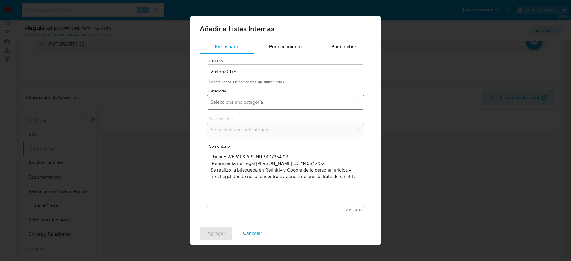
click at [259, 96] on button "Seleccioná una categoría" at bounding box center [285, 102] width 157 height 14
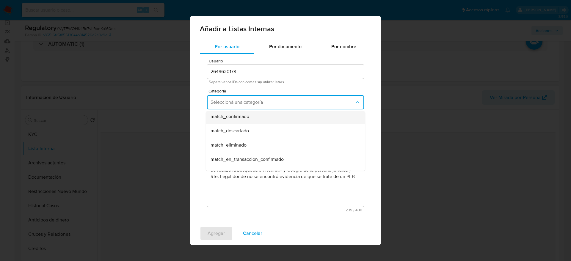
click at [240, 119] on span "match_confirmado" at bounding box center [230, 117] width 39 height 6
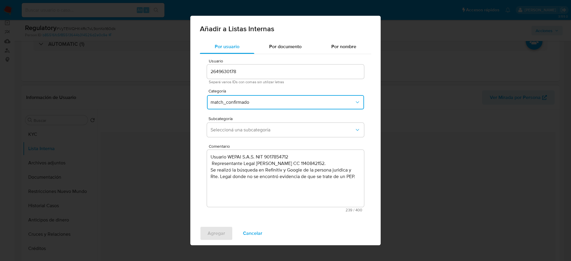
click at [244, 110] on div "Categoría match_confirmado" at bounding box center [285, 100] width 157 height 23
click at [244, 102] on span "match_confirmado" at bounding box center [283, 102] width 144 height 6
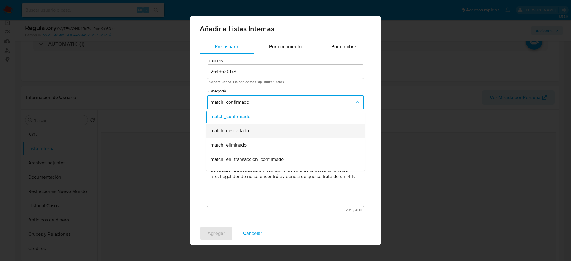
click at [237, 134] on div "match_descartado" at bounding box center [284, 131] width 146 height 14
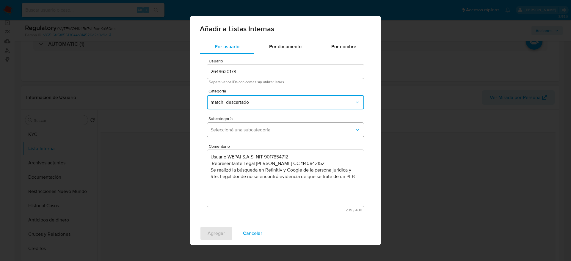
click at [237, 132] on span "Seleccioná una subcategoría" at bounding box center [283, 130] width 144 height 6
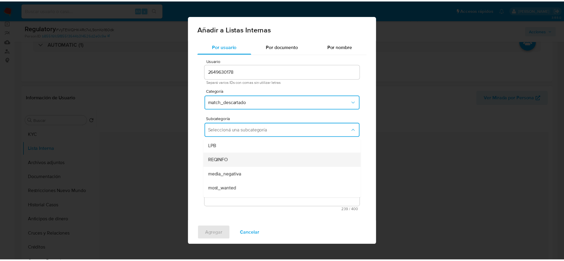
scroll to position [40, 0]
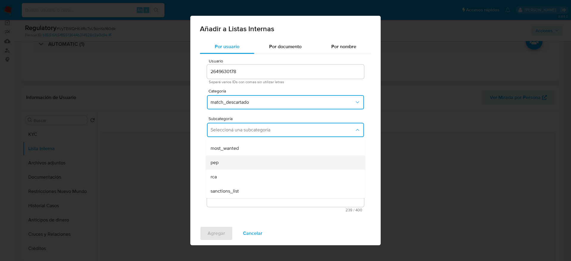
click at [240, 162] on div "pep" at bounding box center [284, 163] width 146 height 14
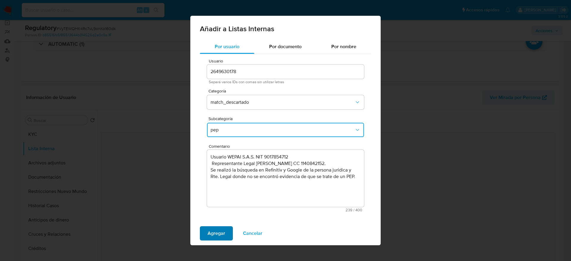
click at [215, 237] on span "Agregar" at bounding box center [217, 233] width 18 height 13
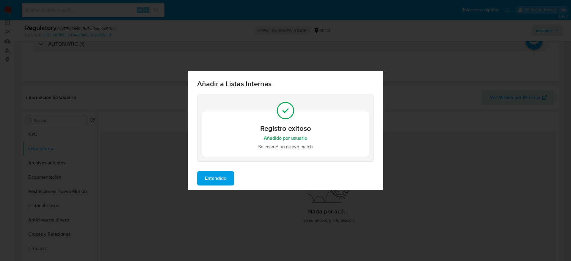
click at [195, 191] on div "Añadir a Listas Internas Registro exitoso Añadido por usuario Se insertó un nue…" at bounding box center [285, 130] width 571 height 261
click at [211, 173] on span "Entendido" at bounding box center [215, 178] width 21 height 13
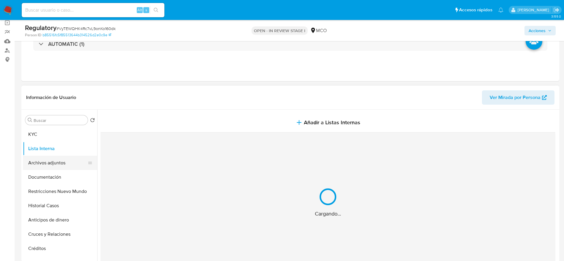
click at [63, 163] on button "Archivos adjuntos" at bounding box center [58, 163] width 70 height 14
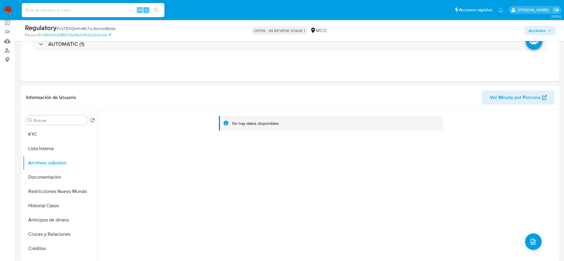
click at [540, 241] on div "No hay datos disponibles" at bounding box center [327, 186] width 461 height 152
click at [534, 240] on icon "upload-file" at bounding box center [533, 241] width 7 height 7
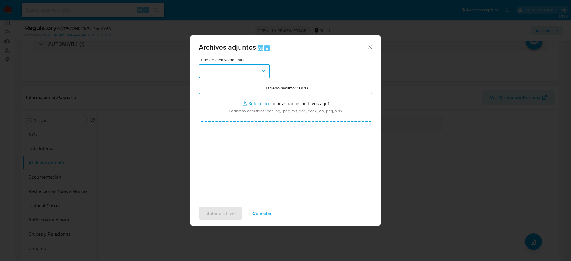
click at [249, 66] on button "button" at bounding box center [234, 71] width 71 height 14
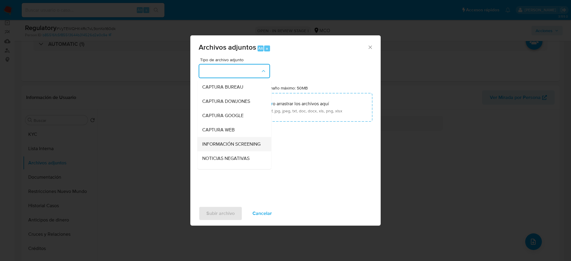
click at [237, 145] on span "INFORMACIÓN SCREENING" at bounding box center [231, 144] width 58 height 6
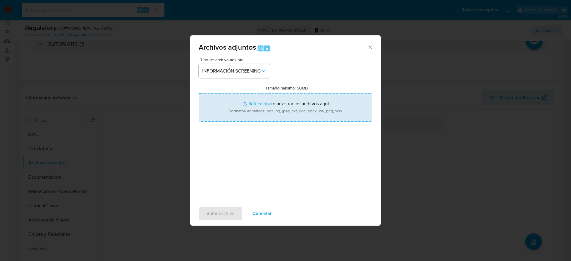
click at [248, 121] on input "Tamaño máximo: 50MB Seleccionar archivos" at bounding box center [286, 107] width 174 height 29
type input "C:\fakepath\_Cristian Camilo Verbel Ramos_ - Buscar con Google.pdf"
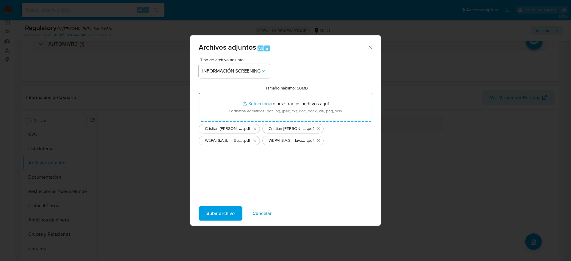
click at [231, 210] on span "Subir archivo" at bounding box center [221, 213] width 28 height 13
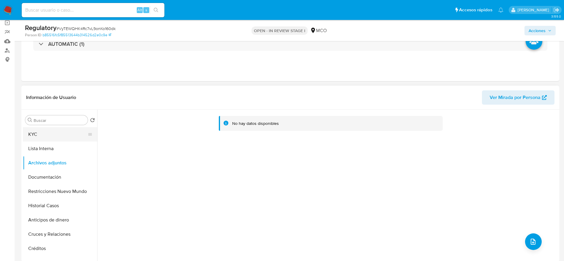
click at [48, 141] on button "KYC" at bounding box center [58, 134] width 70 height 14
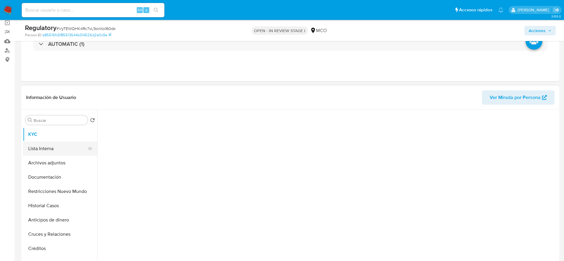
click at [47, 146] on button "Lista Interna" at bounding box center [58, 149] width 70 height 14
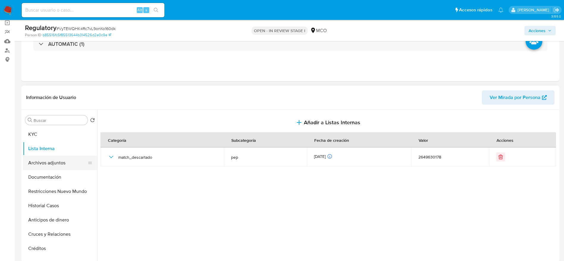
click at [51, 167] on button "Archivos adjuntos" at bounding box center [58, 163] width 70 height 14
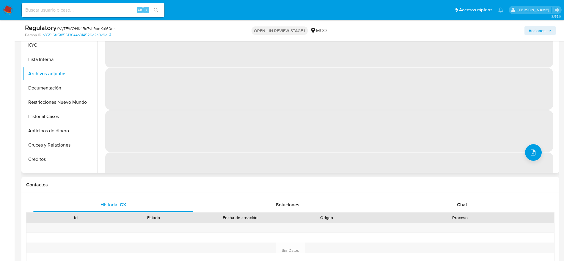
scroll to position [89, 0]
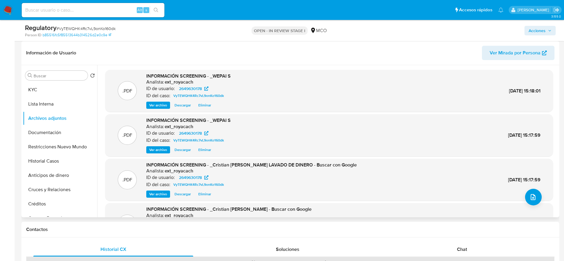
click at [528, 207] on div ".PDF INFORMACIÓN SCREENING - _Cristian Camilo Verbel Ramos_ - Buscar con Google…" at bounding box center [329, 224] width 442 height 36
click at [525, 196] on button "upload-file" at bounding box center [533, 197] width 17 height 17
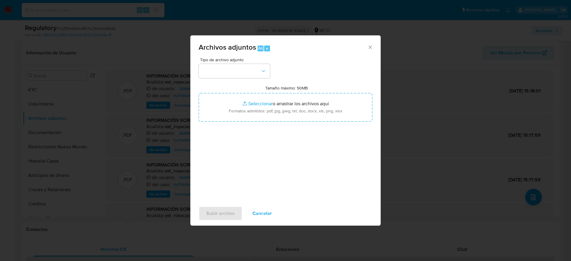
click at [255, 79] on div "Tipo de archivo adjunto Tamaño máximo: 50MB Seleccionar archivos Seleccionar o …" at bounding box center [286, 128] width 174 height 140
click at [242, 71] on button "button" at bounding box center [234, 71] width 71 height 14
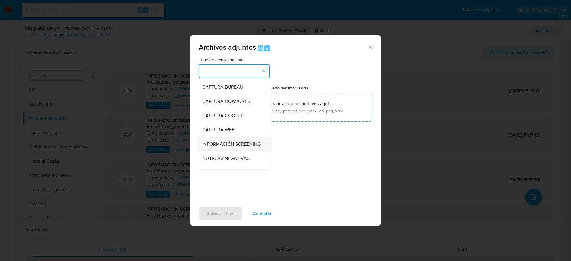
click at [223, 142] on span "INFORMACIÓN SCREENING" at bounding box center [231, 144] width 58 height 6
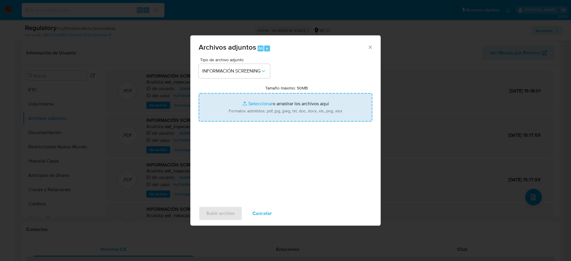
click at [224, 110] on input "Tamaño máximo: 50MB Seleccionar archivos" at bounding box center [286, 107] width 174 height 29
type input "C:\fakepath\CaseDossierReport_5jb6mw78bcng1jymqfkweyys6.pdf"
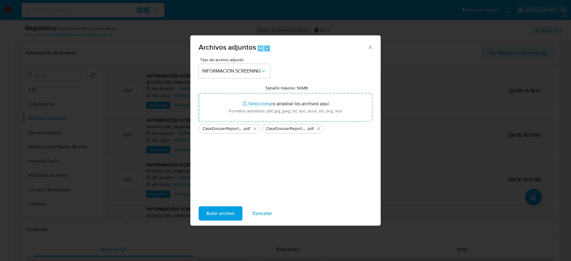
click at [222, 216] on span "Subir archivo" at bounding box center [221, 213] width 28 height 13
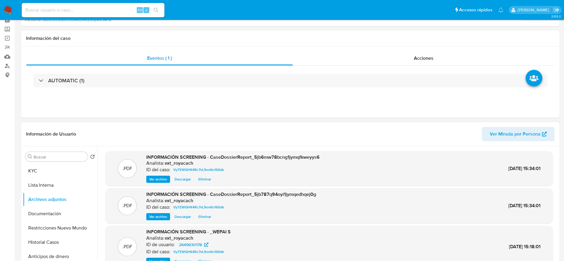
scroll to position [0, 0]
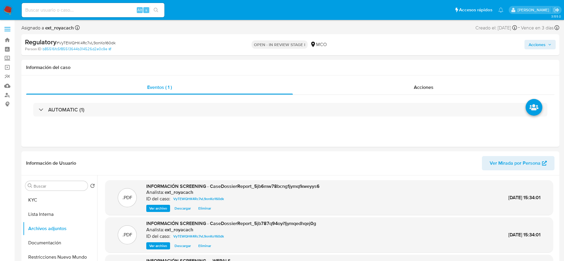
click at [529, 40] on span "Acciones" at bounding box center [537, 45] width 17 height 10
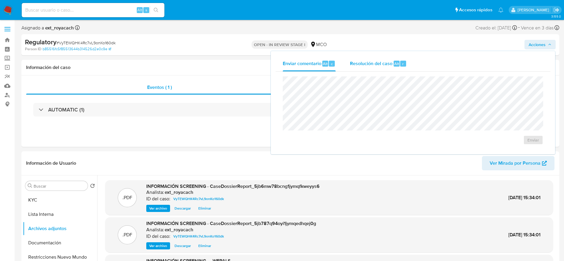
click at [345, 67] on button "Resolución del caso Alt r" at bounding box center [378, 63] width 71 height 15
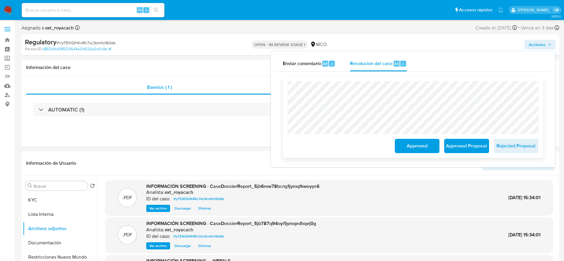
click at [417, 148] on span "Approved" at bounding box center [417, 146] width 29 height 13
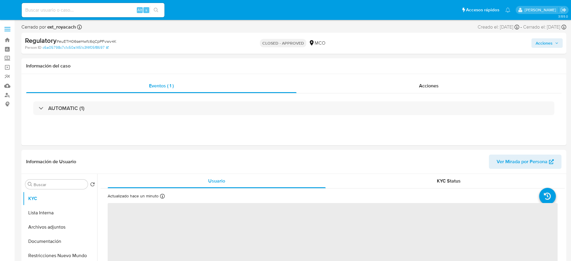
select select "10"
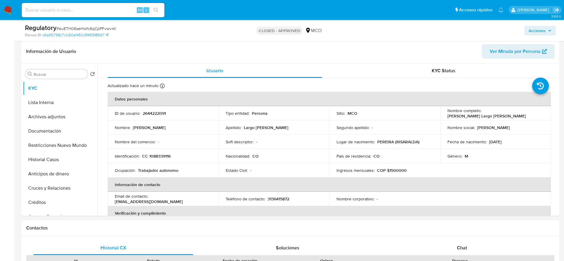
click at [536, 33] on span "Acciones" at bounding box center [537, 31] width 17 height 10
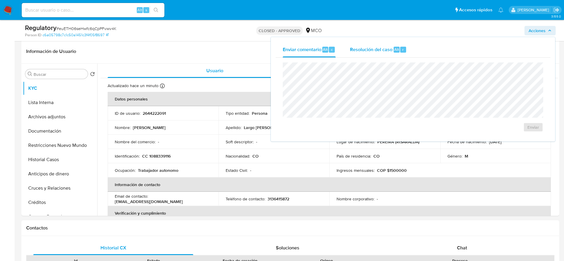
click at [411, 46] on button "Resolución del caso Alt r" at bounding box center [378, 49] width 71 height 15
click at [231, 54] on header "Información de Usuario Ver Mirada por Persona" at bounding box center [290, 51] width 529 height 14
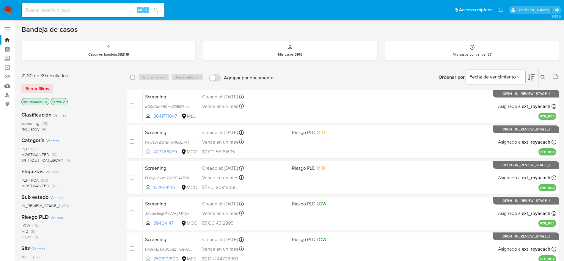
click at [10, 10] on img at bounding box center [8, 10] width 10 height 10
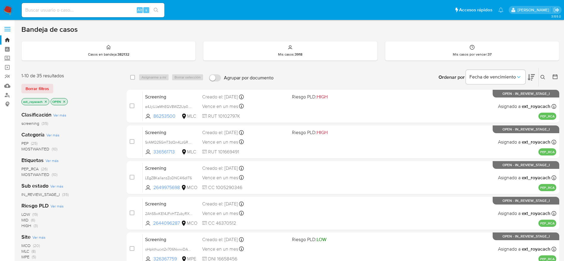
click at [39, 150] on span "MOSTWANTED" at bounding box center [35, 149] width 28 height 6
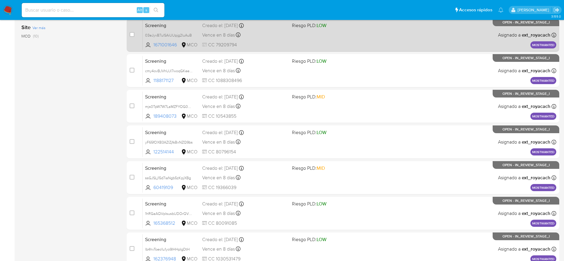
scroll to position [209, 0]
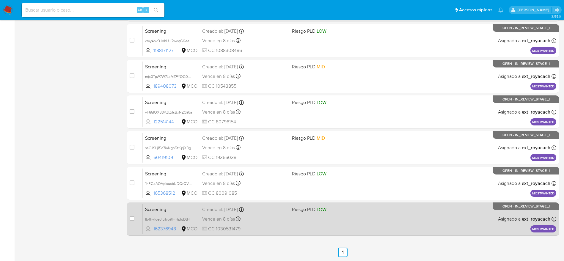
click at [297, 219] on div "Screening lb4hvToeo1u1yo9IHHpIgDtH 162376948 MCO Riesgo PLD: LOW Creado el: [DA…" at bounding box center [350, 219] width 414 height 30
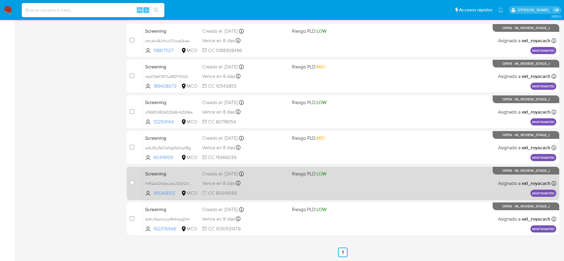
click at [226, 174] on div "Creado el: [DATE] Creado el: [DATE] 07:05:44" at bounding box center [244, 174] width 85 height 7
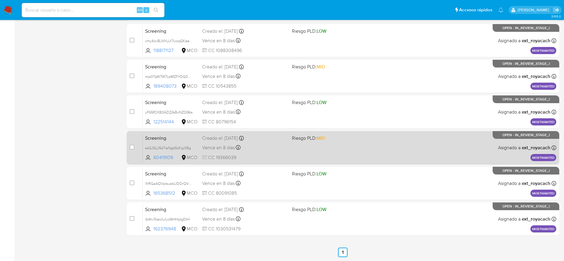
click at [220, 149] on span "Vence en 8 días" at bounding box center [218, 148] width 33 height 7
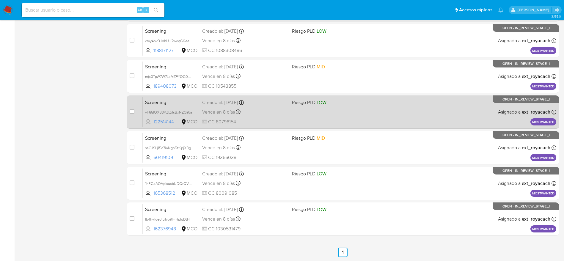
click at [236, 114] on div "Vence en 8 días Vence el 02/09/2025 07:05:48" at bounding box center [244, 112] width 85 height 8
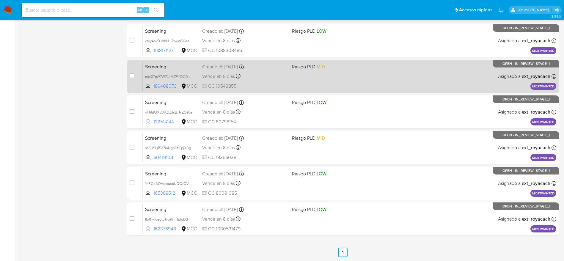
click at [253, 83] on span "CC 10543855" at bounding box center [244, 86] width 85 height 7
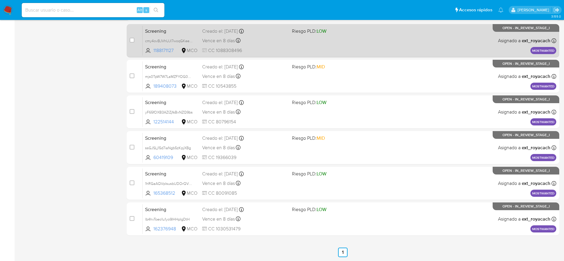
click at [256, 35] on div "Screening cmy4ovBJVhUJl7woqGKeelEz 1188171127 MCO Riesgo PLD: LOW Creado el: 25…" at bounding box center [350, 41] width 414 height 30
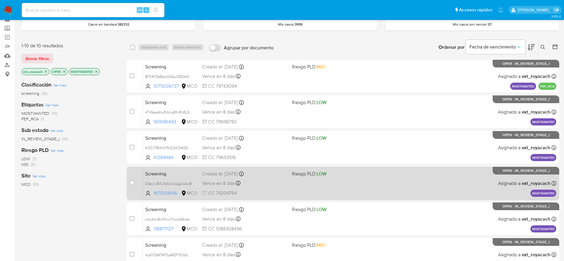
scroll to position [0, 0]
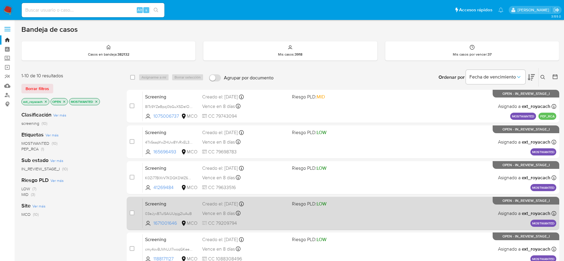
click at [203, 209] on div "Vence en 8 días Vence el 02/09/2025 07:05:50" at bounding box center [244, 213] width 85 height 8
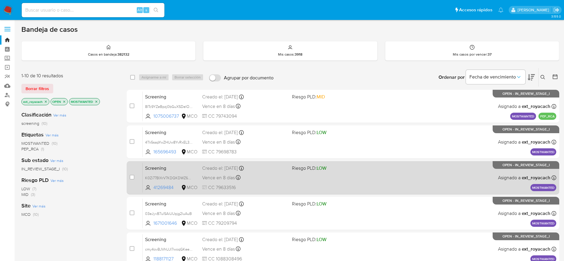
click at [275, 172] on div "Screening K0Zi77BIXrV7KDQKDWZ60WXO 41269484 MCO Riesgo PLD: LOW Creado el: 25/0…" at bounding box center [350, 178] width 414 height 30
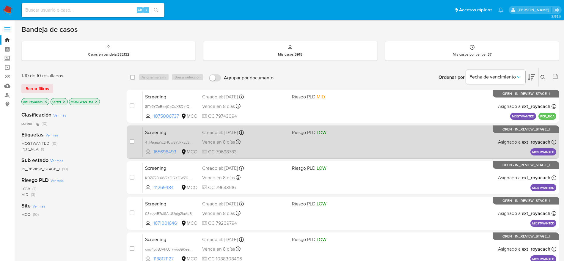
click at [271, 137] on div "Screening 4Tk5sapYwZHUw8YvRxEL3jeM 165696493 MCO Riesgo PLD: LOW Creado el: 25/…" at bounding box center [350, 142] width 414 height 30
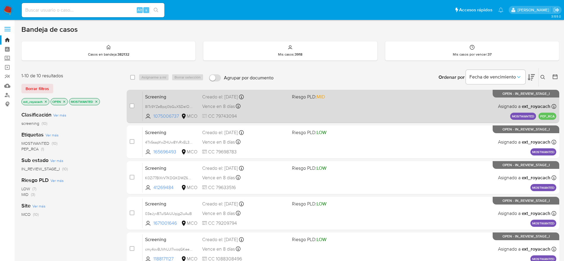
click at [272, 105] on div "Vence en 8 días Vence el 02/09/2025 07:05:53" at bounding box center [244, 106] width 85 height 8
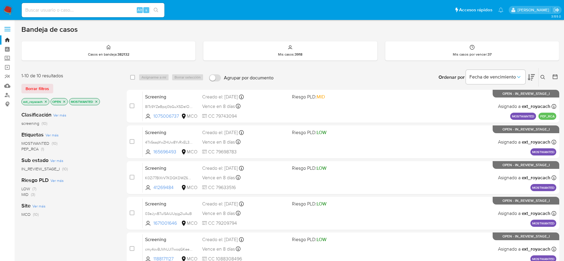
click at [47, 103] on icon "close-filter" at bounding box center [46, 102] width 4 height 4
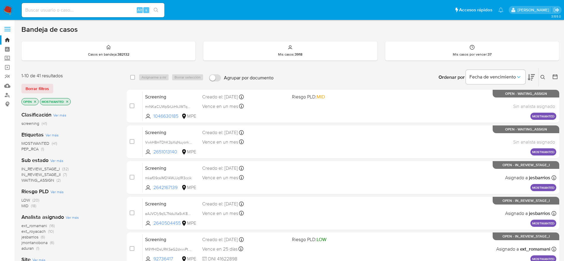
click at [35, 102] on icon "close-filter" at bounding box center [35, 102] width 4 height 4
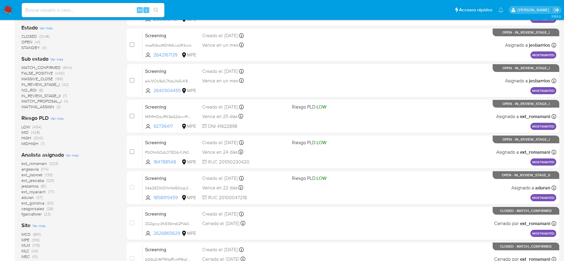
scroll to position [134, 0]
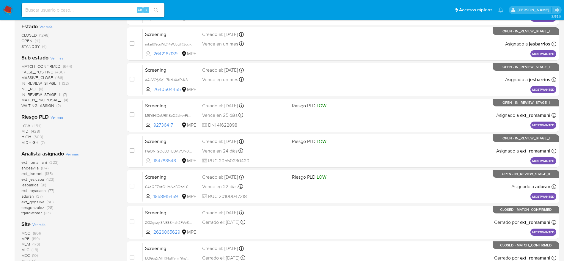
click at [31, 161] on span "ext_romamani" at bounding box center [34, 162] width 26 height 6
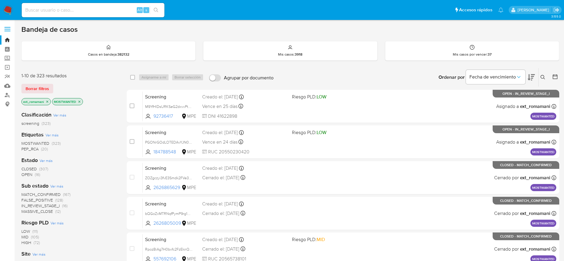
click at [35, 169] on span "CLOSED" at bounding box center [28, 169] width 15 height 6
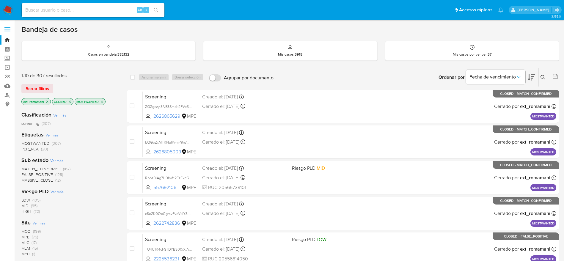
click at [71, 103] on icon "close-filter" at bounding box center [70, 102] width 4 height 4
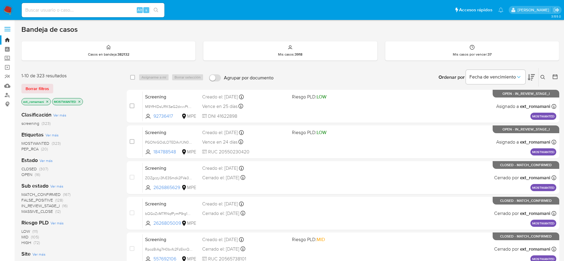
click at [34, 168] on span "CLOSED" at bounding box center [28, 169] width 15 height 6
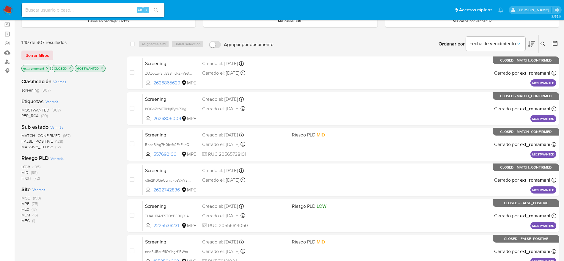
scroll to position [89, 0]
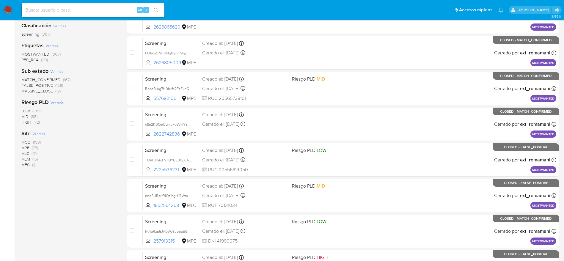
click at [30, 140] on span "MCO" at bounding box center [25, 142] width 9 height 6
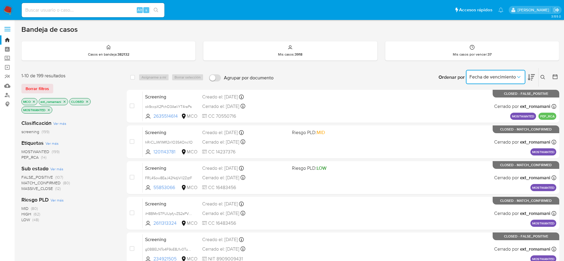
click at [513, 75] on span "Fecha de vencimiento" at bounding box center [493, 77] width 46 height 6
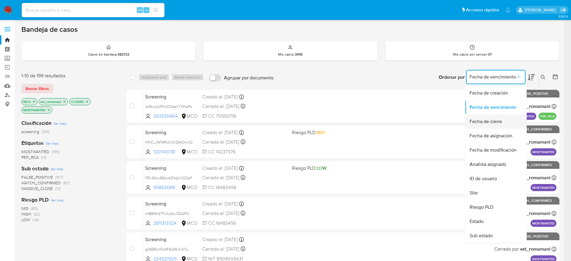
click at [505, 121] on div "Fecha de cierre" at bounding box center [494, 122] width 49 height 14
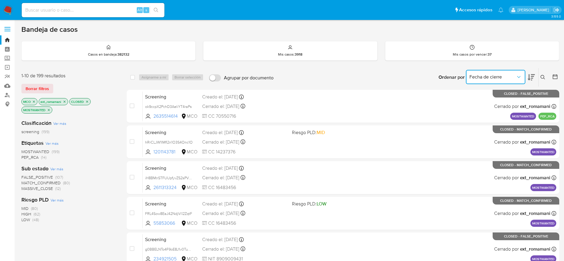
click at [507, 81] on button "Fecha de cierre" at bounding box center [496, 77] width 60 height 14
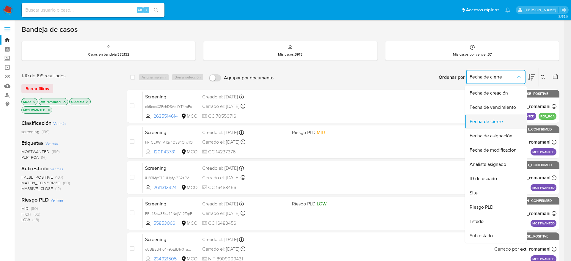
click at [487, 122] on span "Fecha de cierre" at bounding box center [486, 122] width 33 height 6
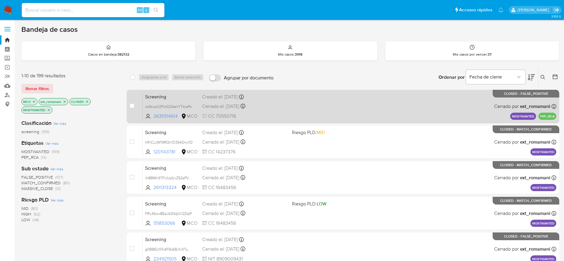
click at [278, 105] on div "Cerrado el: 18/08/2025 Cerrado el: 18/08/2025 18:00:07" at bounding box center [244, 106] width 85 height 7
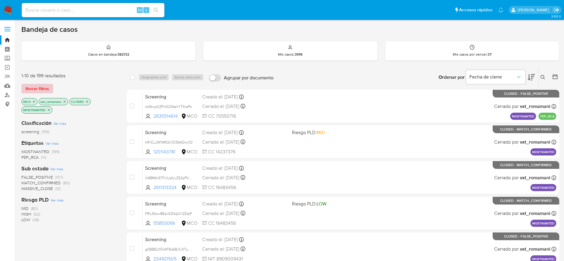
click at [38, 86] on span "Borrar filtros" at bounding box center [38, 89] width 24 height 8
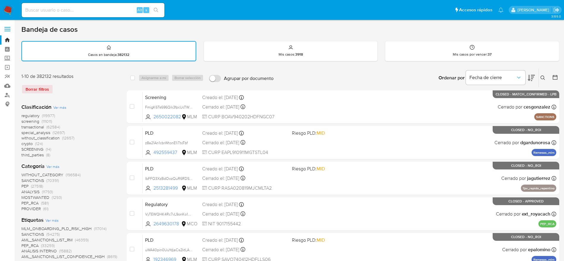
click at [8, 12] on img at bounding box center [8, 10] width 10 height 10
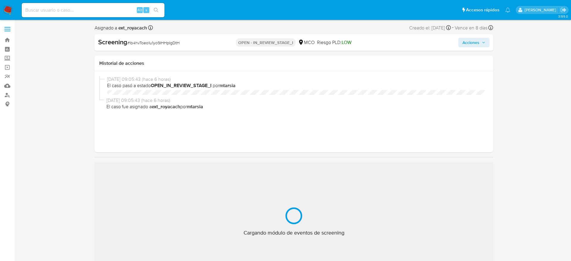
select select "10"
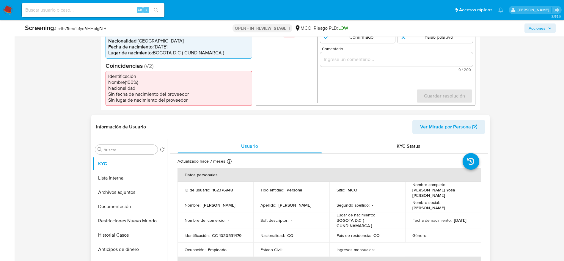
scroll to position [223, 0]
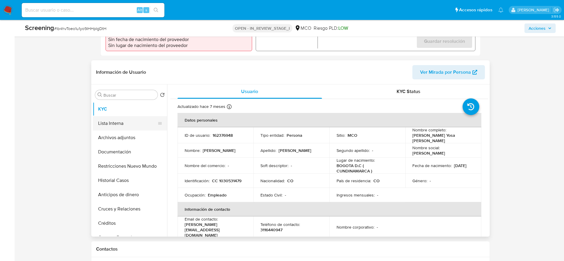
click at [129, 122] on button "Lista Interna" at bounding box center [128, 123] width 70 height 14
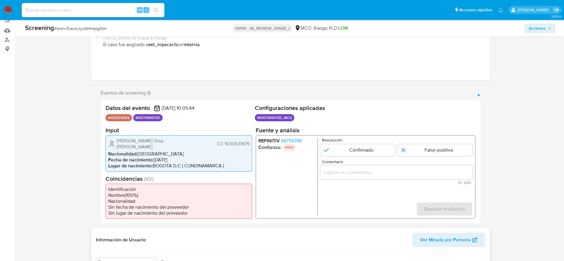
scroll to position [45, 0]
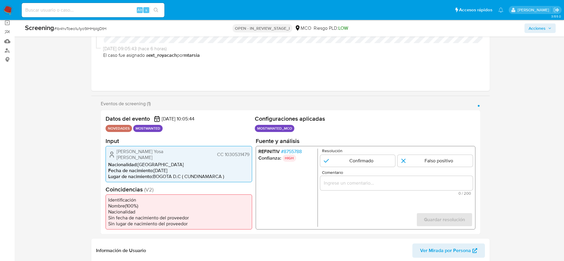
click at [288, 152] on span "# 8755788" at bounding box center [291, 151] width 21 height 6
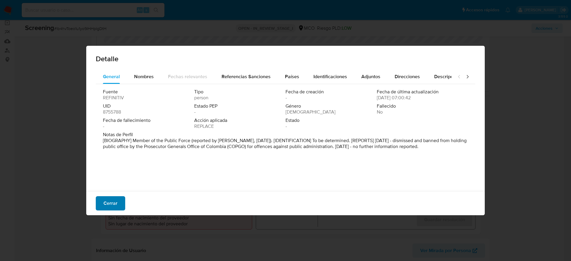
click at [118, 207] on button "Cerrar" at bounding box center [110, 203] width 29 height 14
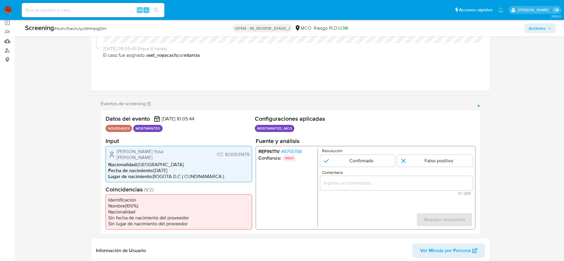
click at [295, 153] on span "# 8755788" at bounding box center [291, 151] width 21 height 6
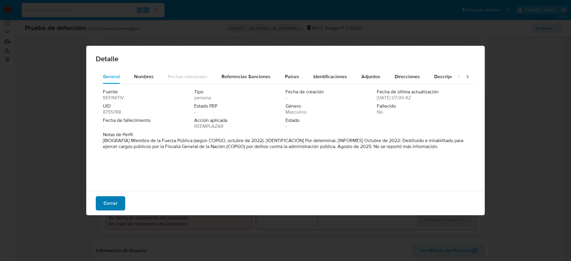
click at [101, 204] on button "Cerrar" at bounding box center [110, 203] width 29 height 14
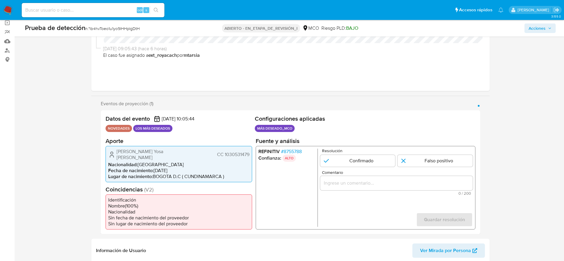
click at [148, 150] on span "Juan Carlos Yosa Rodriguez" at bounding box center [154, 154] width 74 height 12
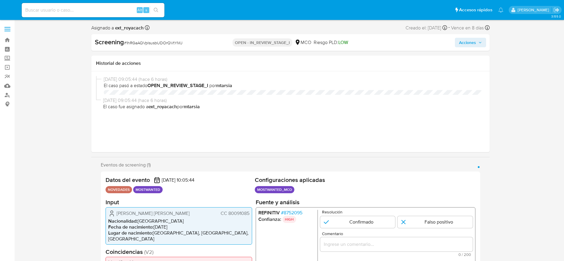
select select "10"
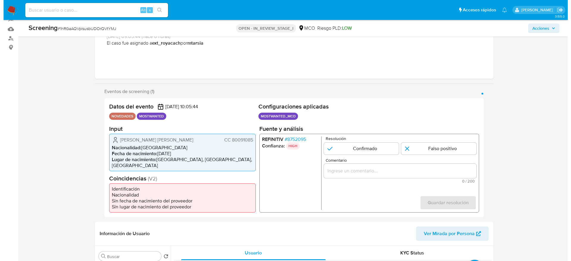
scroll to position [89, 0]
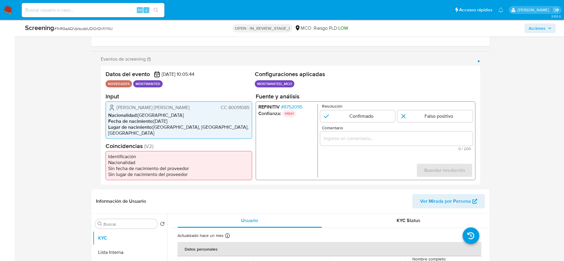
click at [300, 107] on span "# 8752095" at bounding box center [291, 107] width 21 height 6
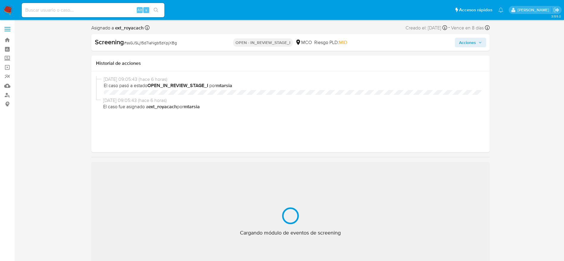
select select "10"
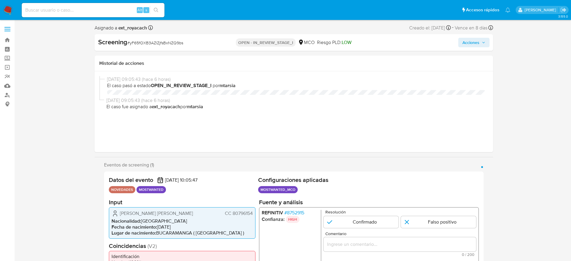
select select "10"
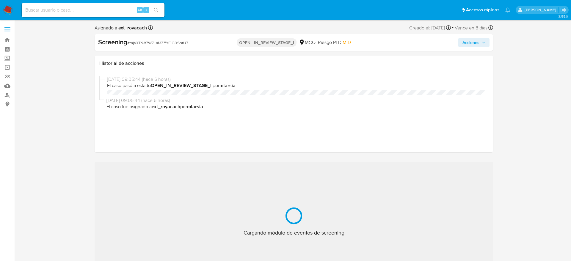
select select "10"
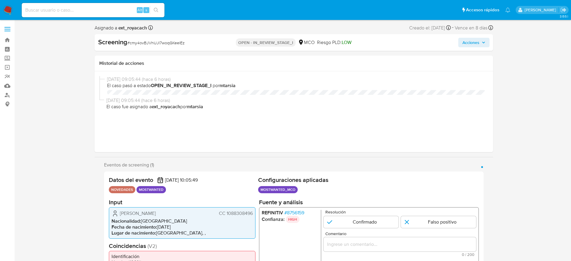
select select "10"
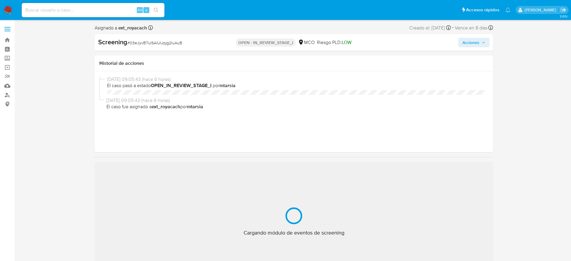
select select "10"
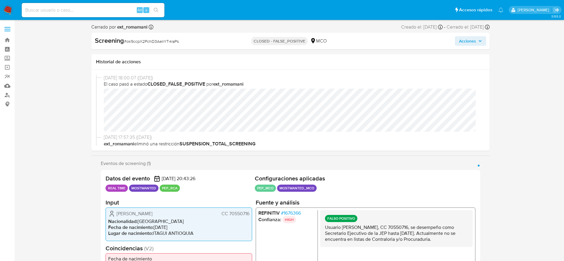
select select "10"
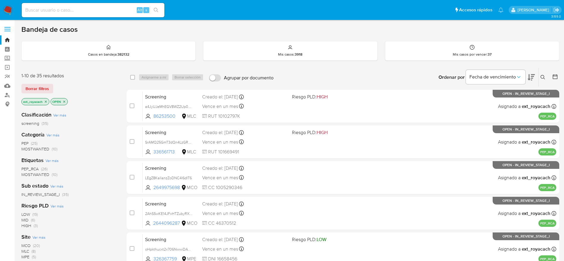
click at [45, 103] on icon "close-filter" at bounding box center [46, 102] width 4 height 4
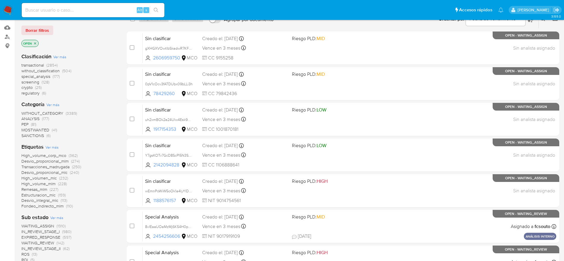
scroll to position [45, 0]
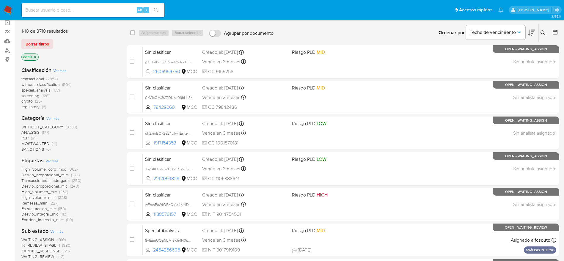
click at [44, 143] on span "MOSTWANTED" at bounding box center [35, 144] width 28 height 6
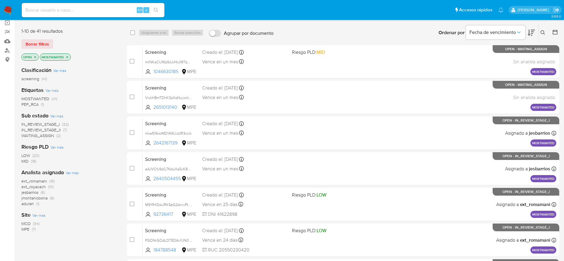
click at [47, 183] on span "ext_romamani" at bounding box center [34, 181] width 26 height 6
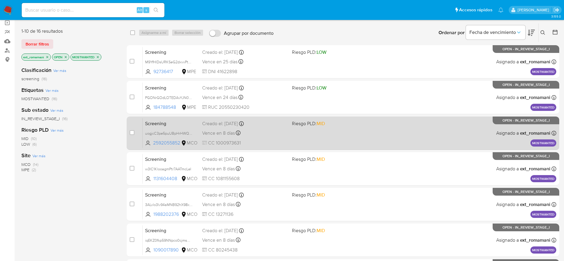
click at [299, 124] on span "Riesgo PLD: MID" at bounding box center [308, 123] width 33 height 7
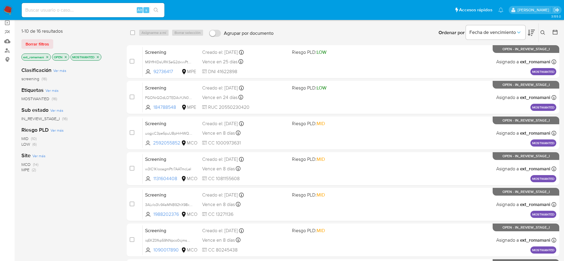
click at [98, 57] on icon "close-filter" at bounding box center [98, 57] width 2 height 2
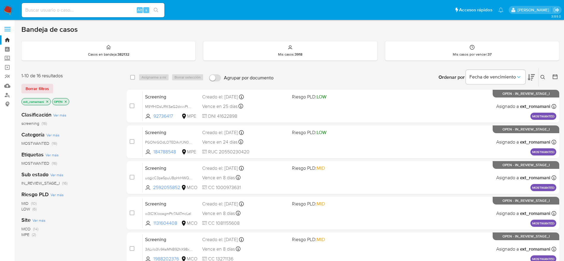
click at [526, 77] on div "Fecha de vencimiento" at bounding box center [500, 77] width 69 height 18
drag, startPoint x: 526, startPoint y: 77, endPoint x: 523, endPoint y: 77, distance: 3.3
click at [525, 77] on div "Fecha de vencimiento" at bounding box center [500, 77] width 69 height 18
click at [522, 77] on button "Fecha de vencimiento" at bounding box center [496, 77] width 60 height 14
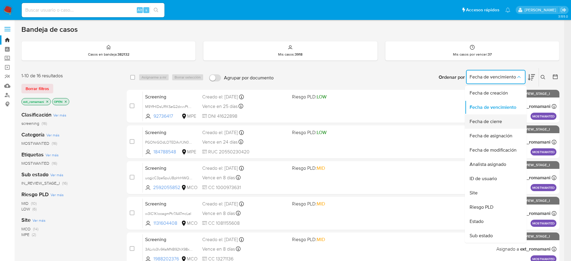
click at [503, 122] on div "Fecha de cierre" at bounding box center [494, 122] width 49 height 14
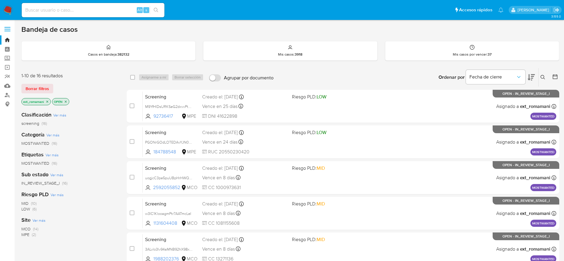
click at [46, 141] on span "MOSTWANTED" at bounding box center [35, 143] width 28 height 6
click at [65, 102] on icon "close-filter" at bounding box center [66, 102] width 2 height 2
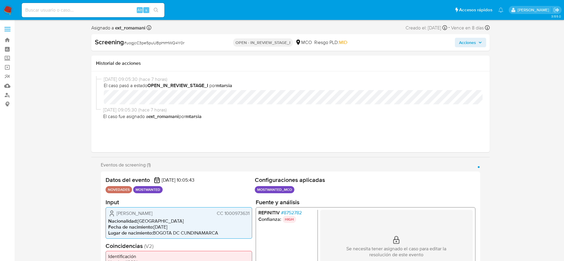
select select "10"
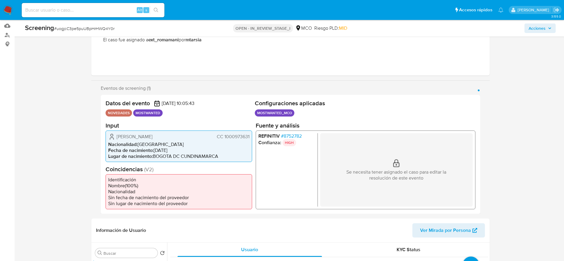
scroll to position [89, 0]
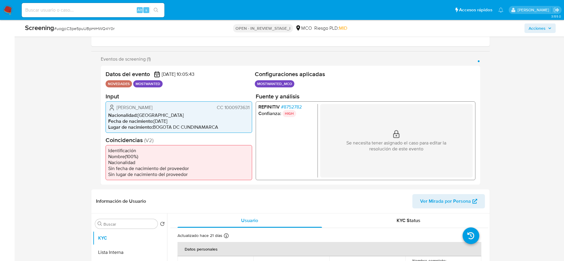
click at [287, 103] on div "REFINITIV # 8752782 Confianza: HIGH Se necesita tener asignado el caso para edi…" at bounding box center [366, 140] width 220 height 79
click at [295, 108] on span "# 8752782" at bounding box center [291, 107] width 21 height 6
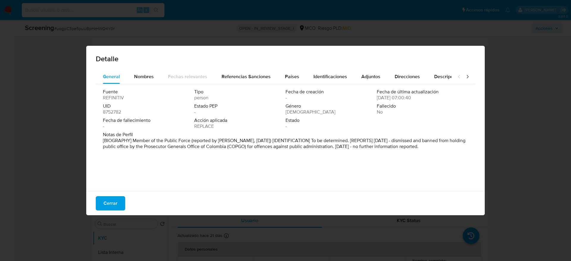
drag, startPoint x: 321, startPoint y: 144, endPoint x: 480, endPoint y: 153, distance: 158.8
click at [480, 153] on div "Detalle General Nombres Fechas relevantes Referencias Sanciones Países Identifi…" at bounding box center [285, 131] width 399 height 170
click at [112, 201] on span "Cerrar" at bounding box center [111, 203] width 14 height 13
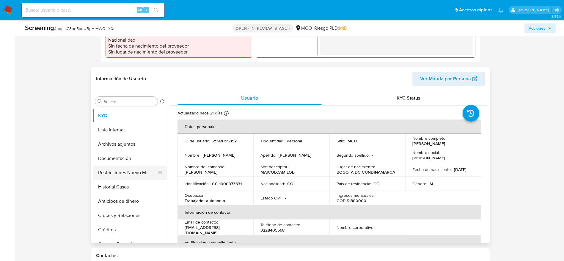
scroll to position [223, 0]
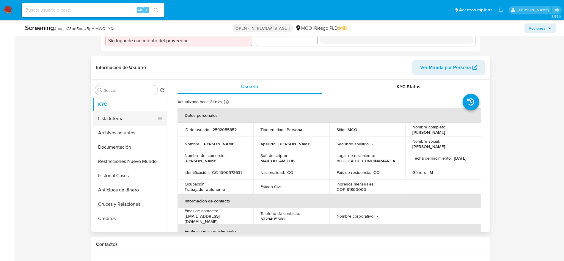
click at [123, 114] on button "Lista Interna" at bounding box center [128, 119] width 70 height 14
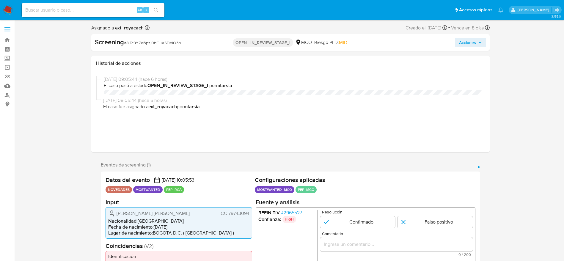
select select "10"
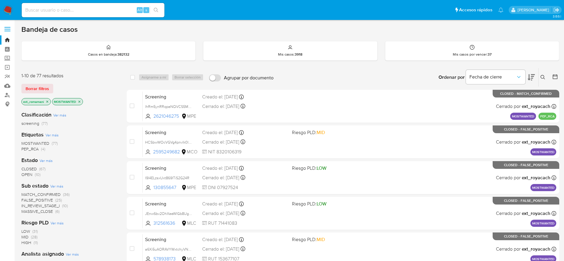
click at [38, 145] on span "MOSTWANTED" at bounding box center [35, 143] width 28 height 6
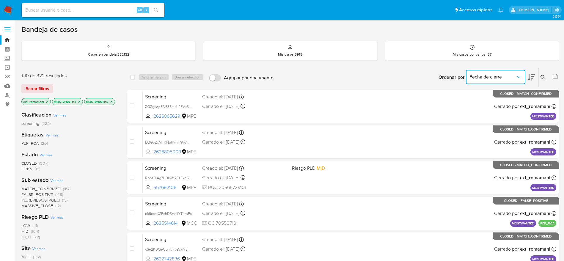
click at [509, 80] on button "Fecha de cierre" at bounding box center [496, 77] width 60 height 14
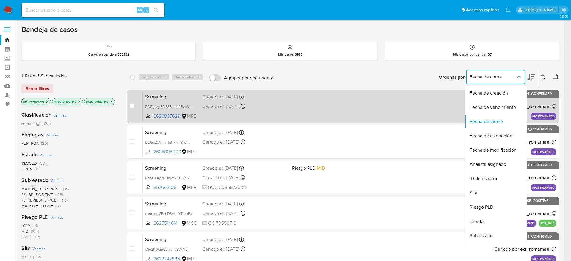
drag, startPoint x: 509, startPoint y: 81, endPoint x: 446, endPoint y: 97, distance: 65.5
click at [510, 80] on button "Fecha de cierre" at bounding box center [496, 77] width 60 height 14
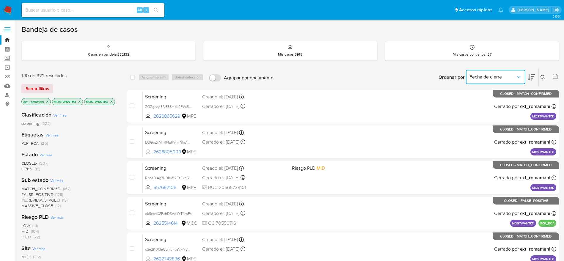
click at [80, 101] on icon "close-filter" at bounding box center [80, 102] width 4 height 4
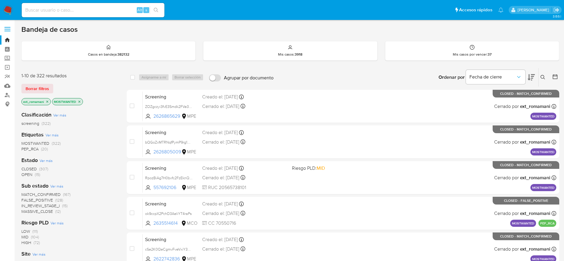
click at [35, 166] on span "CLOSED" at bounding box center [28, 169] width 15 height 6
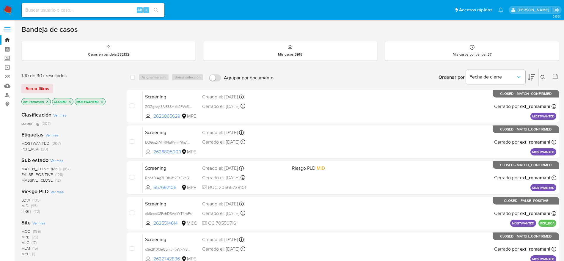
click at [101, 102] on icon "close-filter" at bounding box center [102, 102] width 2 height 2
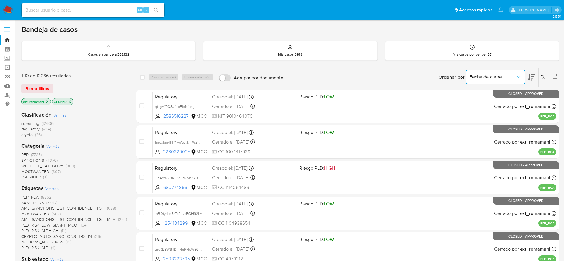
click at [496, 80] on button "Fecha de cierre" at bounding box center [496, 77] width 60 height 14
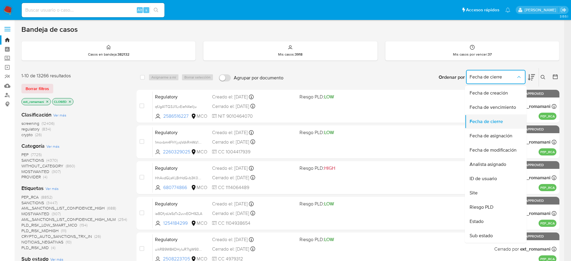
click at [492, 119] on span "Fecha de cierre" at bounding box center [486, 122] width 33 height 6
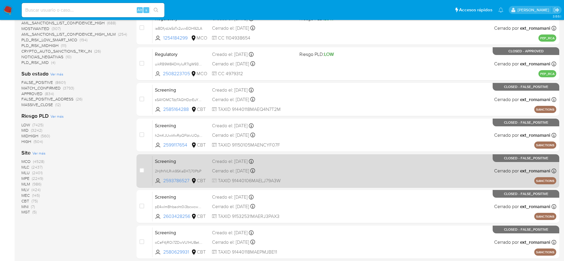
scroll to position [209, 0]
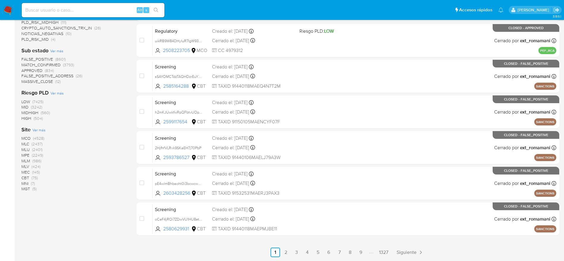
click at [10, 7] on img at bounding box center [8, 10] width 10 height 10
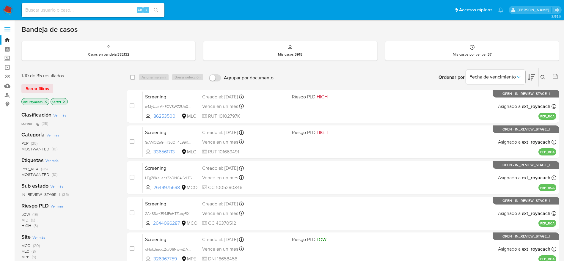
click at [34, 143] on span "(25)" at bounding box center [34, 143] width 7 height 6
click at [24, 215] on span "MCO" at bounding box center [25, 215] width 9 height 6
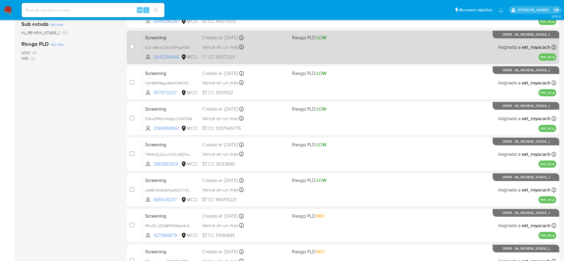
scroll to position [209, 0]
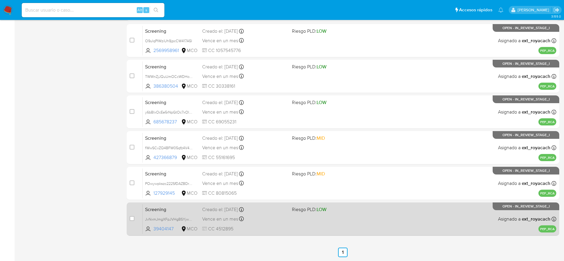
click at [264, 211] on div "Creado el: [DATE] Creado el: [DATE] 22:02:30" at bounding box center [244, 210] width 85 height 7
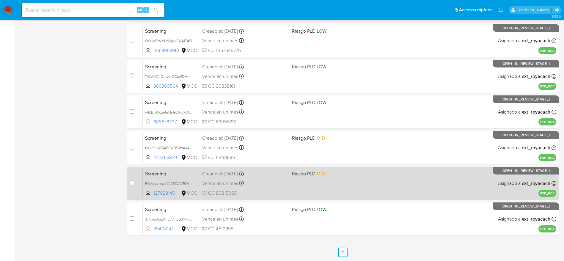
click at [231, 176] on div "Creado el: [DATE] Creado el: [DATE] 07:08:45" at bounding box center [244, 174] width 85 height 7
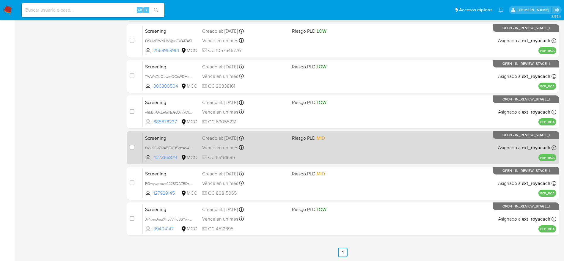
click at [236, 146] on span "Vence en un mes" at bounding box center [220, 148] width 36 height 7
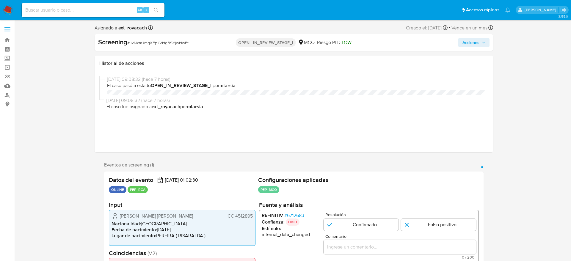
select select "10"
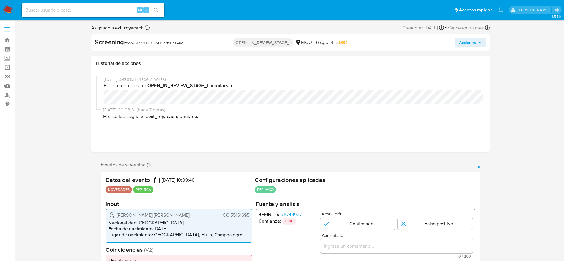
select select "10"
click at [10, 11] on img at bounding box center [8, 10] width 10 height 10
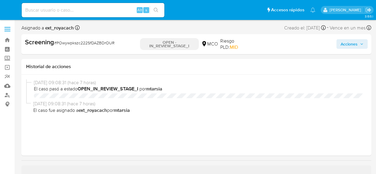
select select "10"
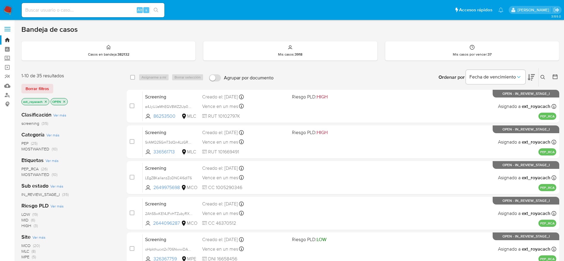
drag, startPoint x: 30, startPoint y: 143, endPoint x: 31, endPoint y: 134, distance: 8.5
click at [30, 142] on span "PEP (25)" at bounding box center [29, 144] width 16 height 6
click at [25, 212] on span "MCO" at bounding box center [25, 215] width 9 height 6
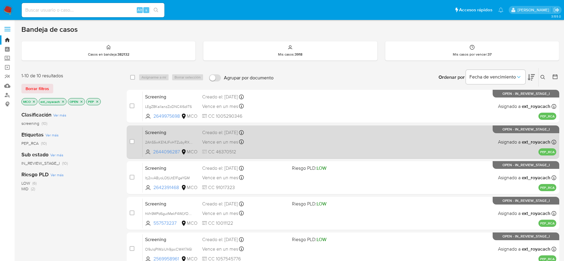
scroll to position [45, 0]
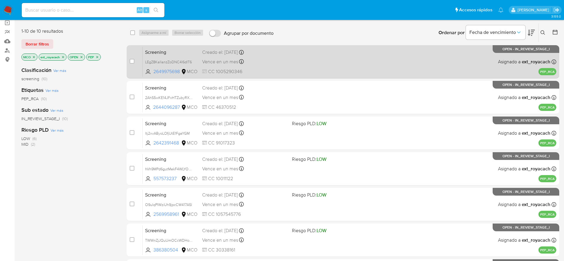
click at [275, 65] on div "Vence en un mes Vence el 23/09/2025 22:37:59" at bounding box center [244, 62] width 85 height 8
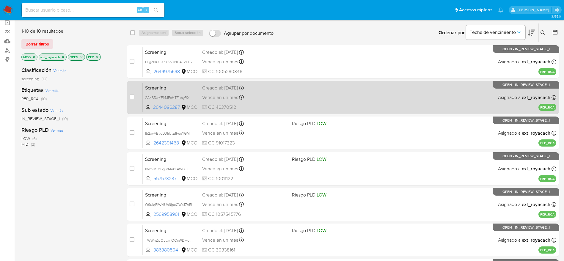
click at [234, 93] on div "Vence en un mes Vence el 23/09/2025 18:37:22" at bounding box center [244, 97] width 85 height 8
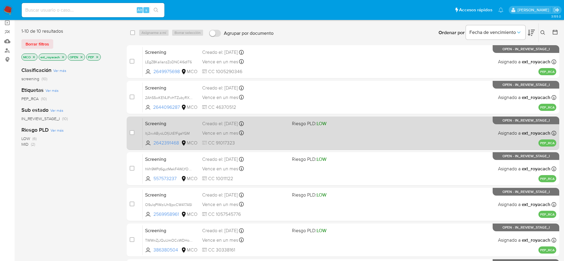
click at [247, 124] on div "Creado el: 24/08/2025 Creado el: 24/08/2025 13:04:30" at bounding box center [244, 124] width 85 height 7
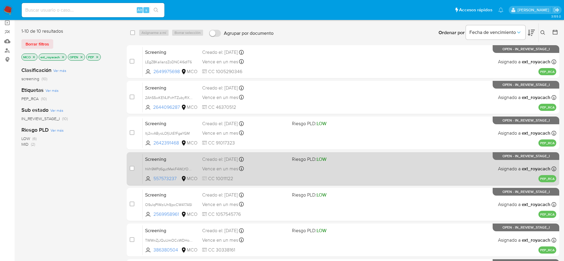
click at [277, 165] on div "Vence en un mes Vence el 23/09/2025 12:13:45" at bounding box center [244, 169] width 85 height 8
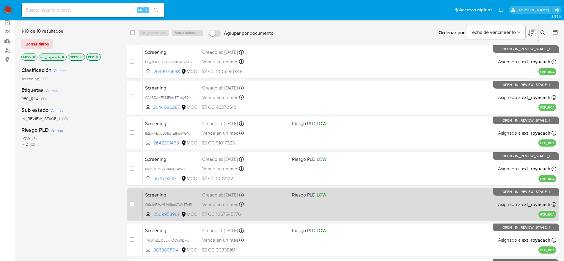
click at [257, 201] on div "Vence en un mes Vence el 22/09/2025 15:51:21" at bounding box center [244, 205] width 85 height 8
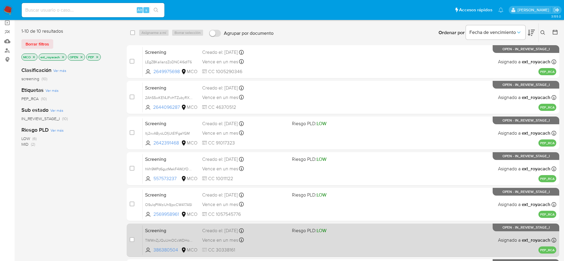
click at [287, 245] on div "Screening TWWnZjJQuUmOCcWDHoeQhmoC 386380504 MCO Riesgo PLD: LOW Creado el: 23/…" at bounding box center [350, 240] width 414 height 30
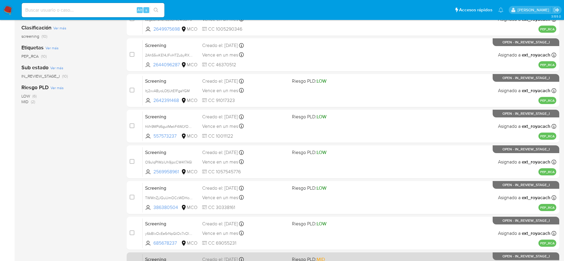
scroll to position [209, 0]
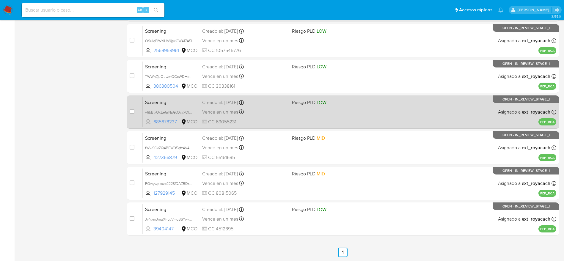
click at [218, 109] on span "Vence en un mes" at bounding box center [220, 112] width 36 height 7
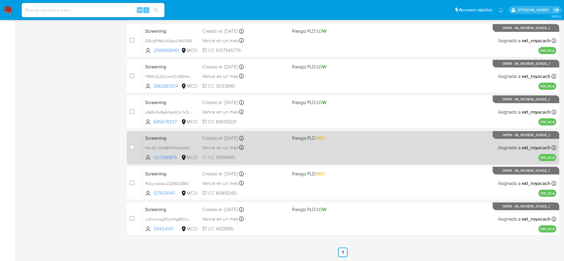
click at [250, 145] on div "Vence en un mes Vence el 22/09/2025 07:09:40" at bounding box center [244, 148] width 85 height 8
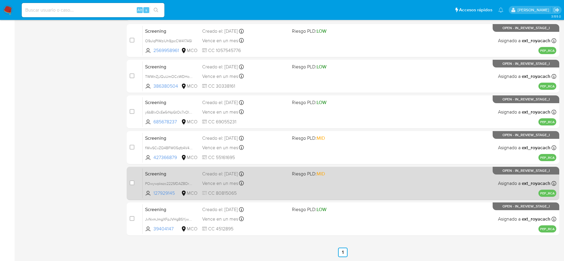
click at [260, 183] on div "Vence en un mes Vence el 22/09/2025 07:08:45" at bounding box center [244, 183] width 85 height 8
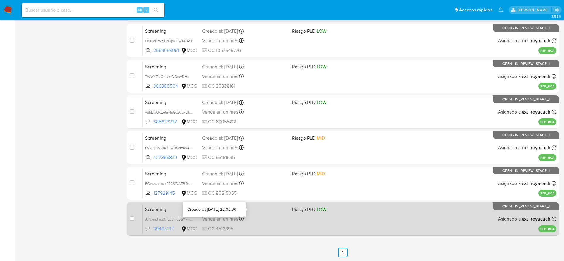
click at [257, 210] on div "Creado el: 22/08/2025 Creado el: 22/08/2025 22:02:30" at bounding box center [244, 210] width 85 height 7
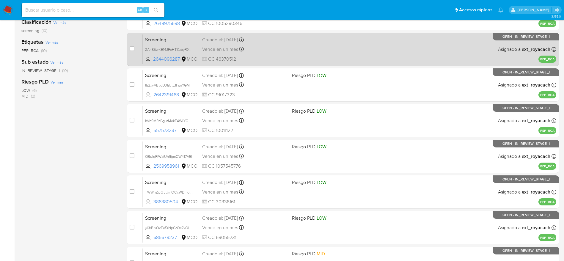
scroll to position [0, 0]
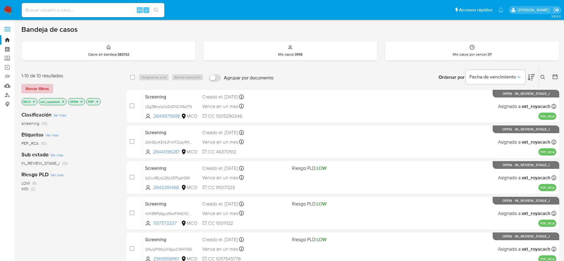
click at [41, 88] on span "Borrar filtros" at bounding box center [38, 89] width 24 height 8
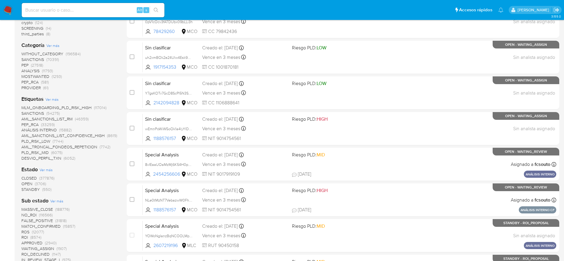
scroll to position [134, 0]
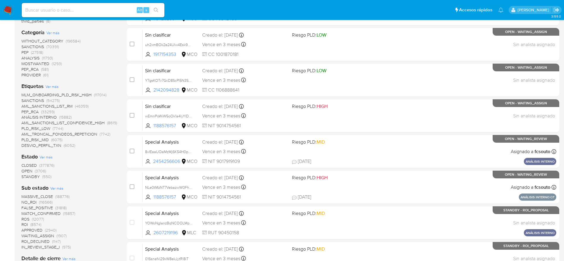
click at [51, 165] on span "(377876)" at bounding box center [46, 165] width 15 height 6
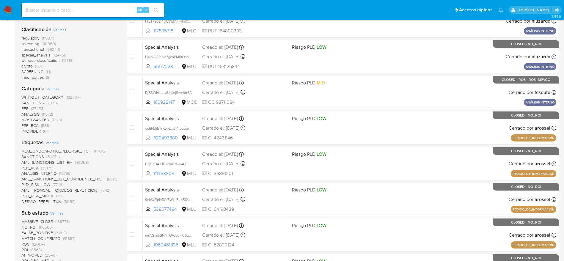
scroll to position [45, 0]
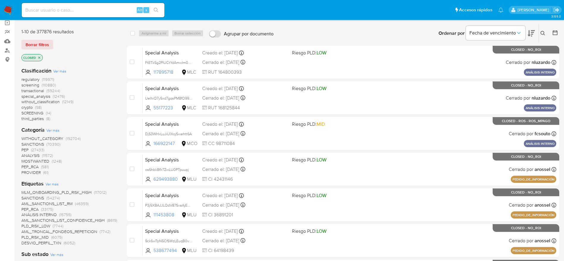
click at [39, 159] on span "MOSTWANTED" at bounding box center [35, 161] width 28 height 6
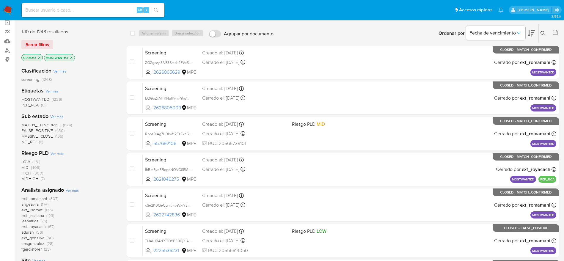
click at [37, 100] on span "MOSTWANTED" at bounding box center [35, 99] width 28 height 6
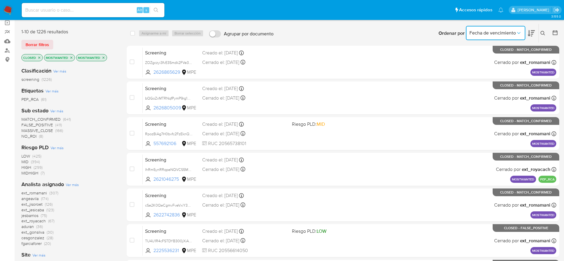
click at [508, 31] on span "Fecha de vencimiento" at bounding box center [493, 33] width 46 height 6
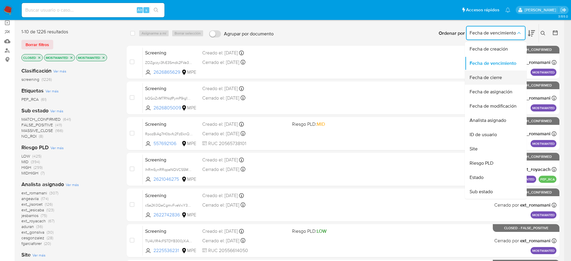
click at [494, 76] on span "Fecha de cierre" at bounding box center [486, 78] width 32 height 6
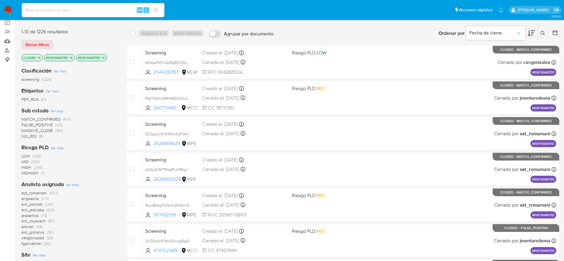
click at [35, 192] on span "ext_romamani" at bounding box center [34, 193] width 26 height 6
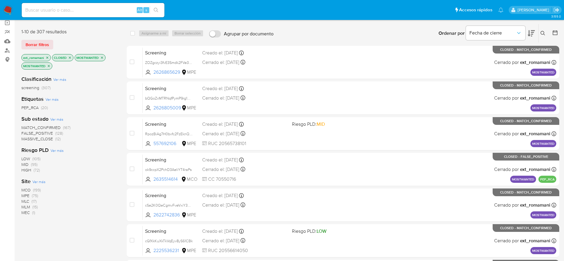
click at [38, 188] on span "(199)" at bounding box center [37, 190] width 8 height 6
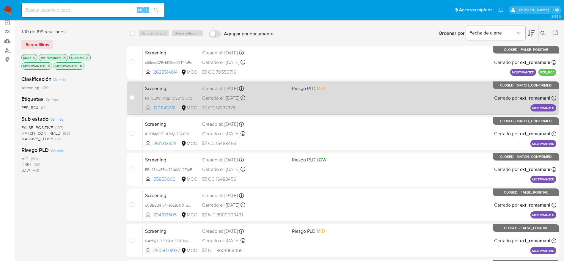
click at [305, 110] on div "Screening hRrCLJW1IMfI2n1O3S4Onc1O 1201143781 MCO Riesgo PLD: MID Creado el: 07…" at bounding box center [350, 98] width 414 height 30
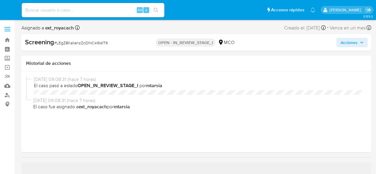
select select "10"
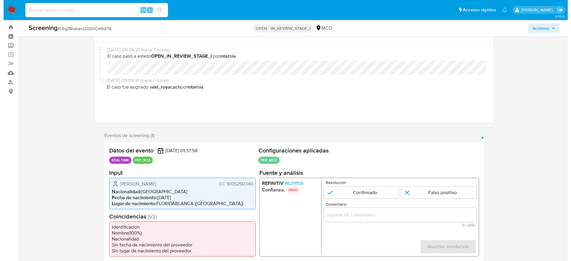
scroll to position [89, 0]
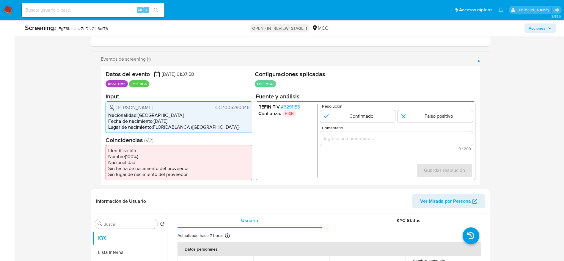
click at [293, 107] on span "# 6291156" at bounding box center [290, 107] width 19 height 6
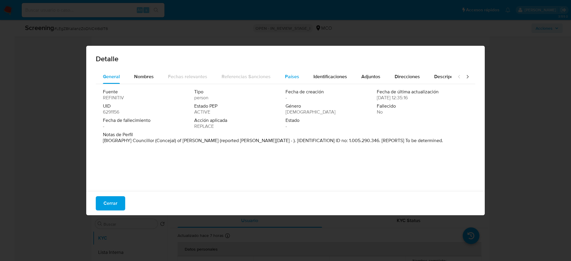
click at [282, 73] on button "Países" at bounding box center [292, 77] width 29 height 14
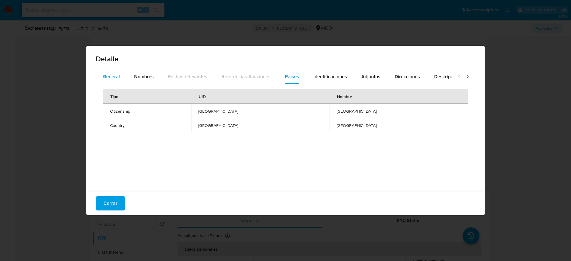
click at [115, 76] on span "General" at bounding box center [111, 76] width 17 height 7
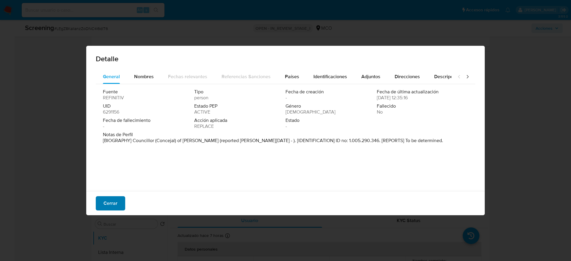
click at [110, 174] on span "Cerrar" at bounding box center [111, 203] width 14 height 13
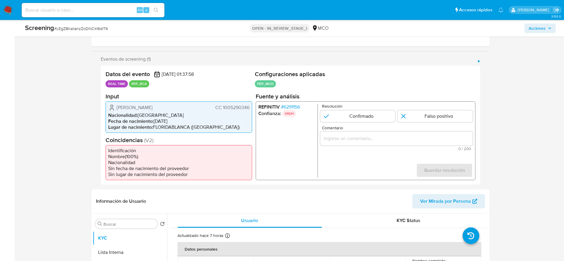
click at [145, 104] on span "Cesar Augusto Triana Martinez" at bounding box center [153, 107] width 73 height 6
click at [93, 31] on span "# LEgZ8KallanzZoDNC4l6dIT6" at bounding box center [81, 29] width 54 height 6
click at [93, 30] on span "# LEgZ8KallanzZoDNC4l6dIT6" at bounding box center [81, 29] width 54 height 6
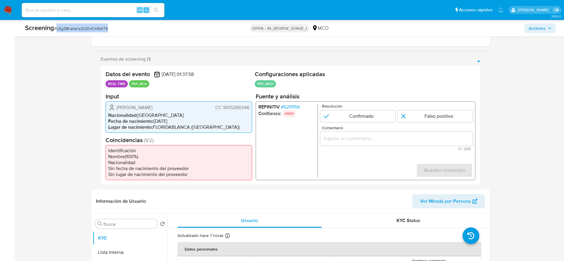
click at [93, 30] on span "# LEgZ8KallanzZoDNC4l6dIT6" at bounding box center [81, 29] width 54 height 6
copy span "LEgZ8KallanzZoDNC4l6dIT6"
drag, startPoint x: 113, startPoint y: 107, endPoint x: 251, endPoint y: 111, distance: 137.5
click at [251, 111] on div "Cesar Augusto Triana Martinez CC 1005290346 Nacionalidad : Colombia Fecha de na…" at bounding box center [179, 117] width 147 height 32
click at [284, 108] on span "# 6291156" at bounding box center [290, 107] width 19 height 6
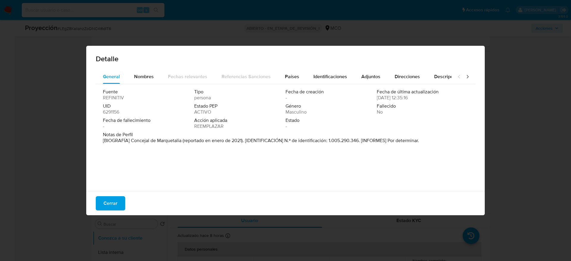
drag, startPoint x: 131, startPoint y: 139, endPoint x: 181, endPoint y: 138, distance: 50.0
click at [181, 138] on font "[BIOGRAFÍA] Concejal de Marquetalia (reportado en enero de 2021). [IDENTIFICACI…" at bounding box center [261, 140] width 316 height 7
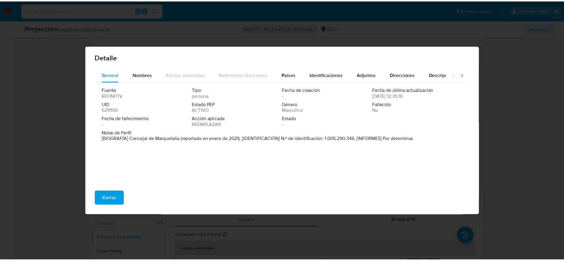
scroll to position [2, 0]
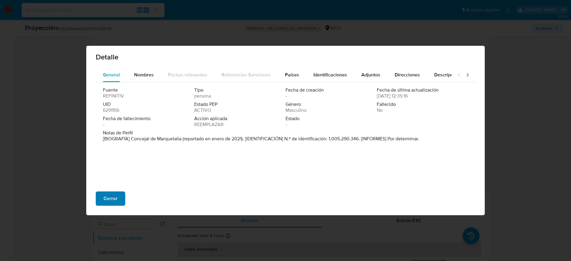
click at [116, 174] on span "Cerrar" at bounding box center [111, 198] width 14 height 13
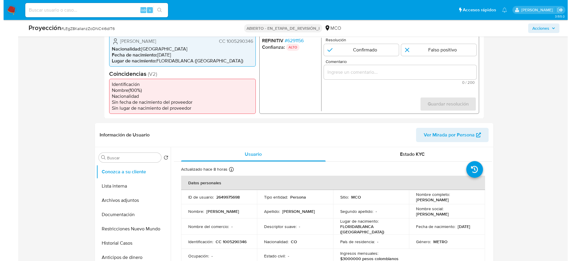
scroll to position [223, 0]
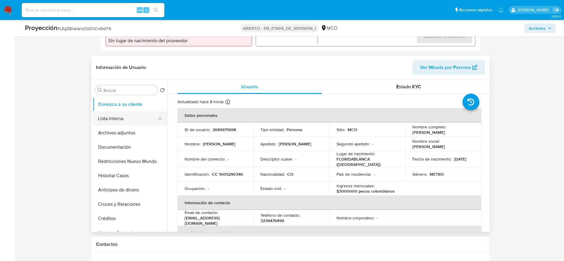
click at [109, 112] on button "Lista interna" at bounding box center [128, 119] width 70 height 14
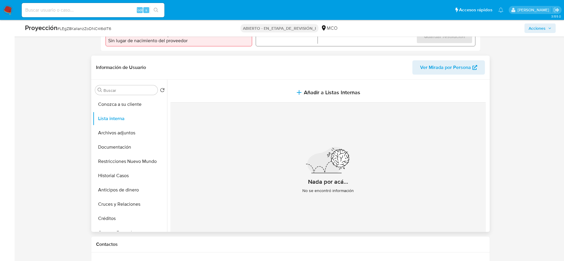
click at [231, 82] on section at bounding box center [330, 161] width 318 height 163
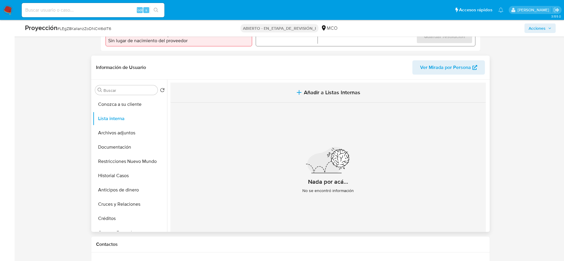
click at [237, 86] on button "Añadir a Listas Internas" at bounding box center [329, 93] width 316 height 20
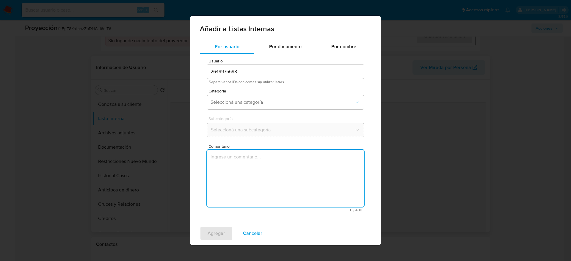
click at [261, 169] on textarea "Comentario" at bounding box center [285, 178] width 157 height 57
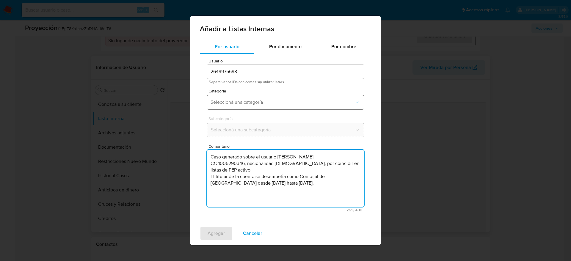
type textarea "Caso generado sobre el usuario Cesar Augusto Triana Martinez CC 1005290346, nac…"
click at [266, 103] on span "Seleccioná una categoría" at bounding box center [283, 102] width 144 height 6
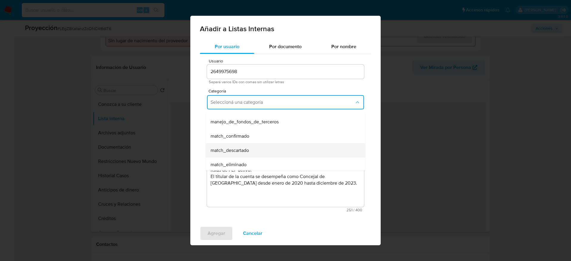
scroll to position [45, 0]
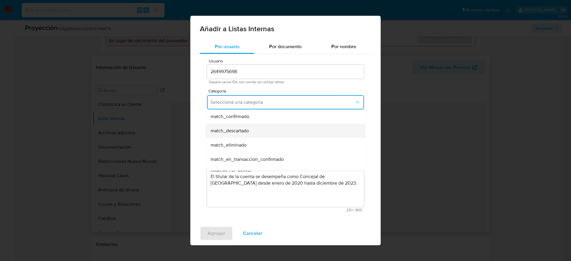
click at [251, 126] on div "match_descartado" at bounding box center [284, 131] width 146 height 14
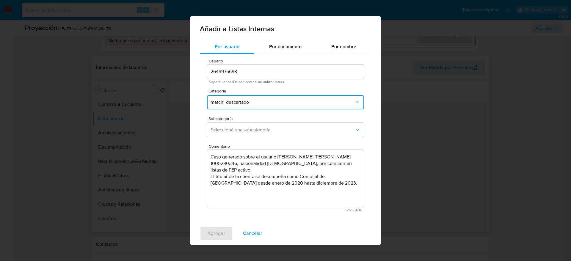
click at [251, 126] on button "Seleccioná una subcategoría" at bounding box center [285, 130] width 157 height 14
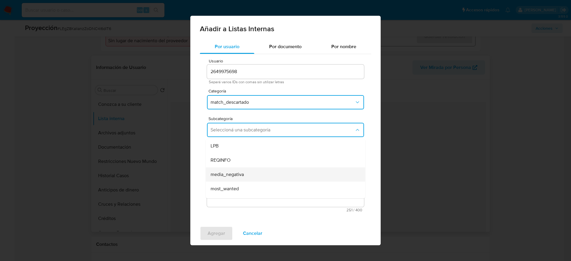
scroll to position [40, 0]
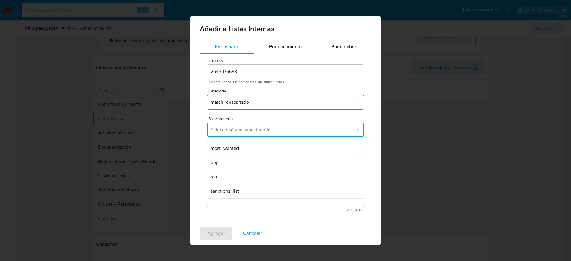
click at [259, 108] on button "match_descartado" at bounding box center [285, 102] width 157 height 14
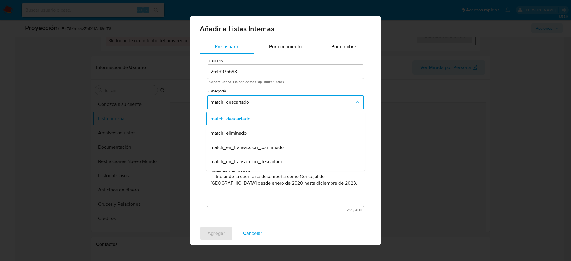
scroll to position [12, 0]
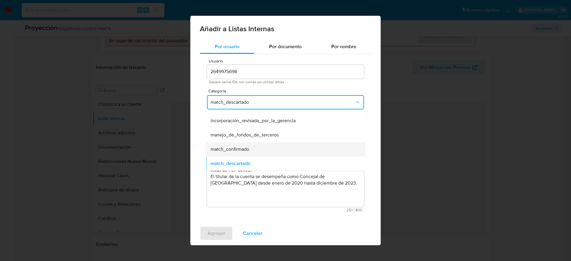
click at [245, 149] on span "match_confirmado" at bounding box center [230, 149] width 39 height 6
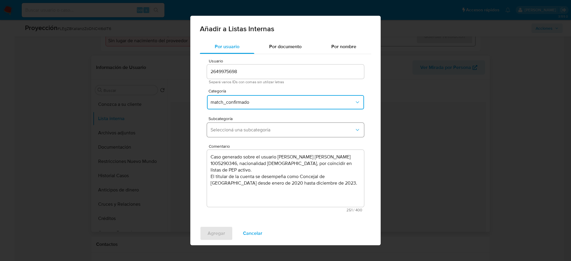
click at [249, 135] on button "Seleccioná una subcategoría" at bounding box center [285, 130] width 157 height 14
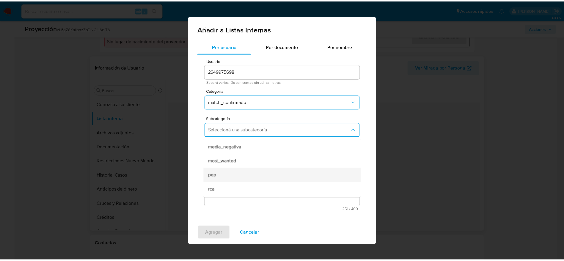
scroll to position [40, 0]
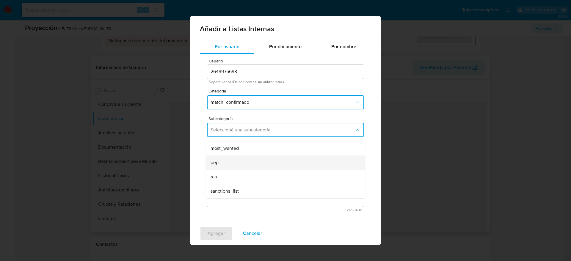
click at [226, 163] on div "pep" at bounding box center [284, 163] width 146 height 14
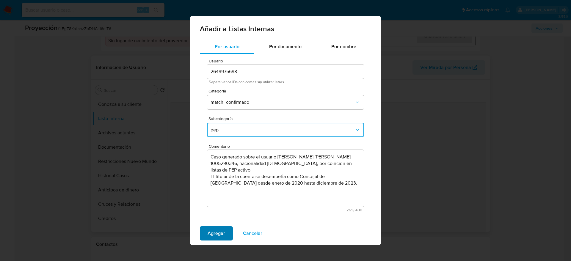
click at [214, 174] on span "Agregar" at bounding box center [217, 233] width 18 height 13
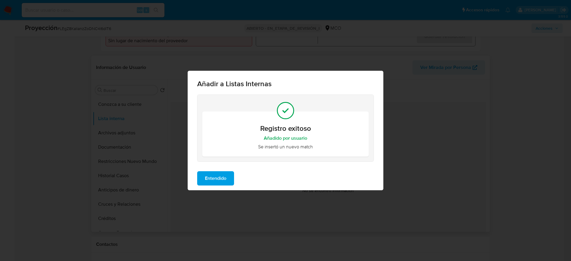
click at [217, 172] on span "Entendido" at bounding box center [215, 178] width 21 height 13
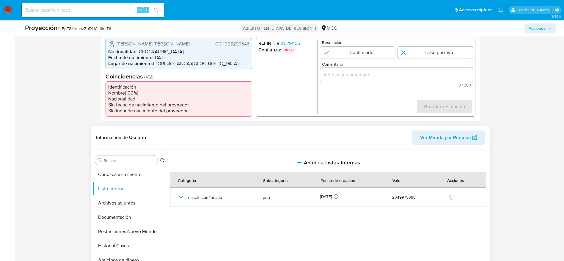
scroll to position [134, 0]
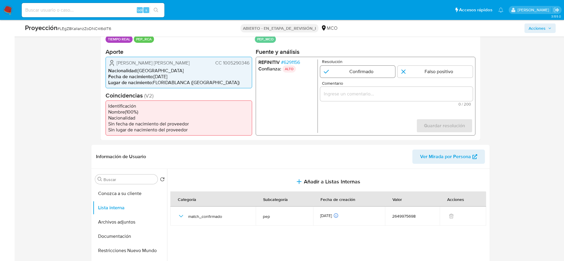
click at [361, 73] on input "1 de 1" at bounding box center [357, 71] width 75 height 12
radio input "true"
click at [359, 94] on input "Comentario" at bounding box center [396, 94] width 153 height 8
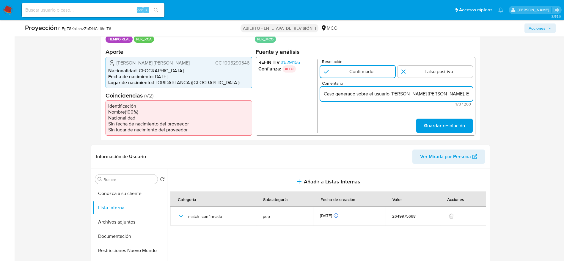
scroll to position [0, 232]
type input "Caso generado sobre el usuario Cesar Augusto Triana Martinez. El titular de la …"
click at [376, 122] on span "Guardar resolución" at bounding box center [444, 125] width 41 height 13
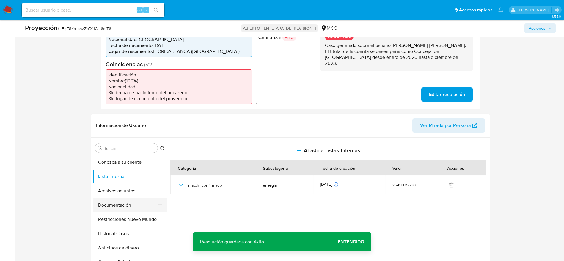
scroll to position [179, 0]
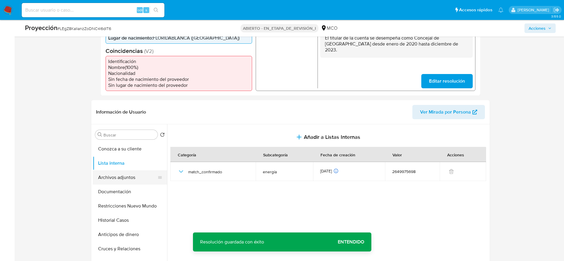
click at [137, 174] on button "Archivos adjuntos" at bounding box center [128, 178] width 70 height 14
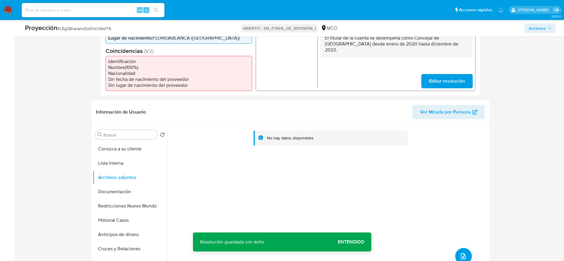
click at [376, 174] on icon "subir archivo" at bounding box center [463, 257] width 5 height 6
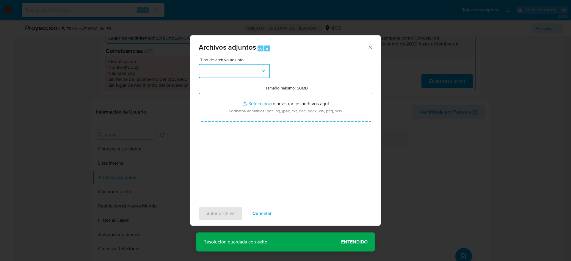
click at [251, 76] on button "button" at bounding box center [234, 71] width 71 height 14
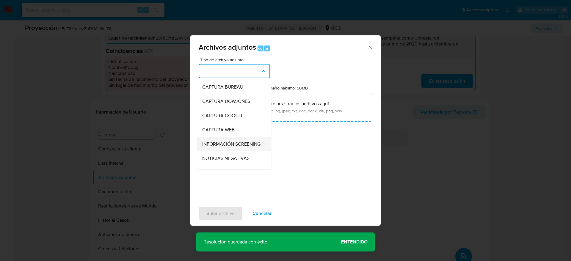
click at [251, 140] on div "INFORMACIÓN SCREENING" at bounding box center [232, 144] width 61 height 14
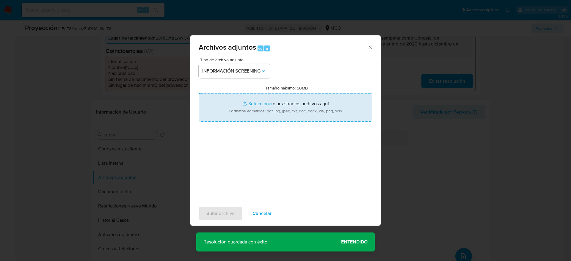
click at [257, 110] on input "Tamaño máximo: 50MB Seleccionar archivos" at bounding box center [286, 107] width 174 height 29
type input "C:\fakepath\_Cesar Augusto Triana Martinez_ lavado de dinero - Buscar con Googl…"
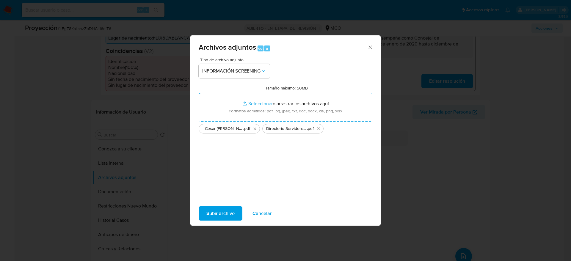
click at [217, 174] on span "Subir archivo" at bounding box center [221, 213] width 28 height 13
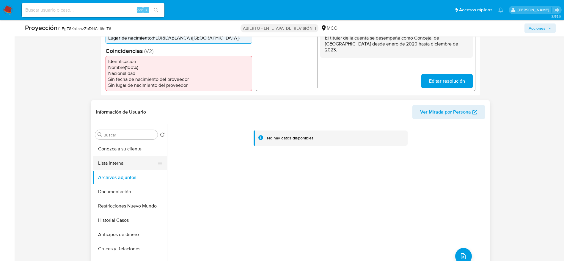
click at [107, 165] on button "Lista interna" at bounding box center [128, 163] width 70 height 14
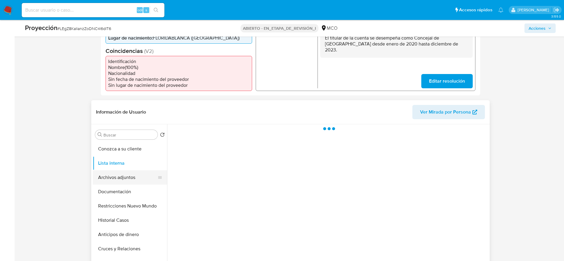
click at [105, 174] on button "Archivos adjuntos" at bounding box center [128, 178] width 70 height 14
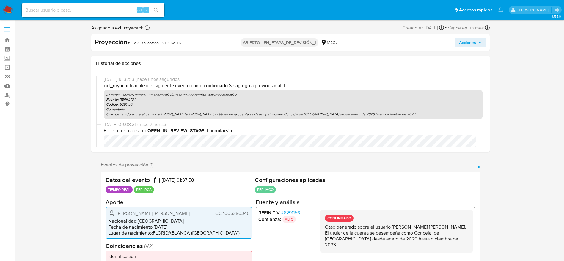
click at [376, 43] on button "Acciones" at bounding box center [470, 43] width 31 height 10
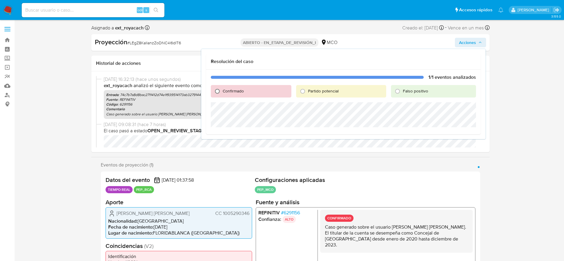
click at [219, 91] on input "Confirmado" at bounding box center [218, 92] width 10 height 10
radio input "true"
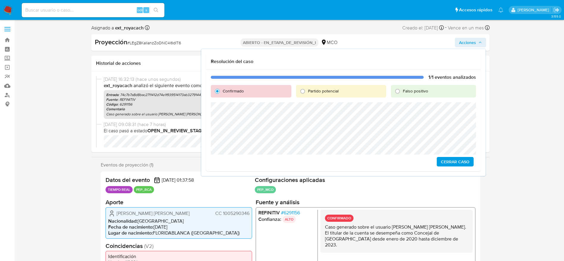
drag, startPoint x: 458, startPoint y: 162, endPoint x: 470, endPoint y: 217, distance: 56.4
click at [376, 162] on span "Cerrar Caso" at bounding box center [455, 162] width 29 height 8
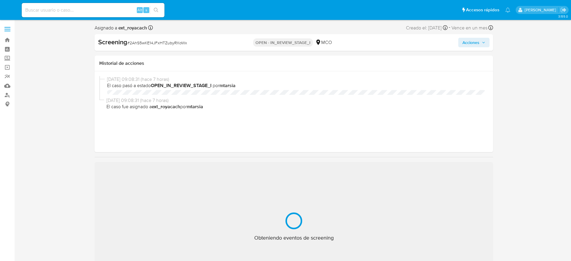
select select "10"
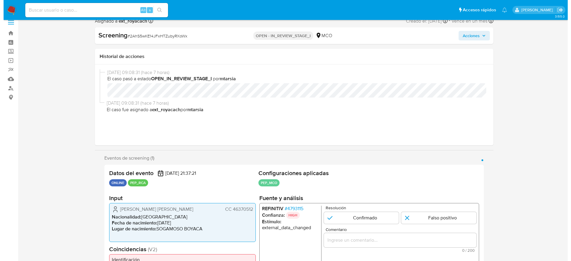
scroll to position [45, 0]
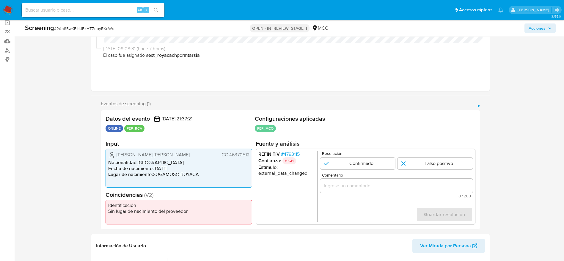
click at [285, 154] on span "# 4793115" at bounding box center [290, 154] width 19 height 6
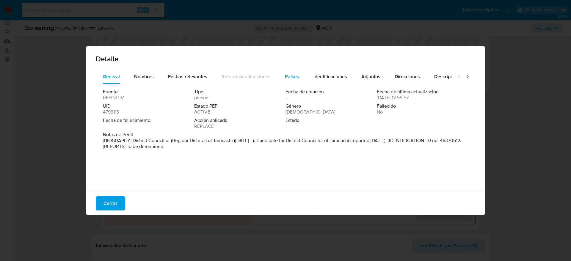
click at [299, 75] on button "Países" at bounding box center [292, 77] width 29 height 14
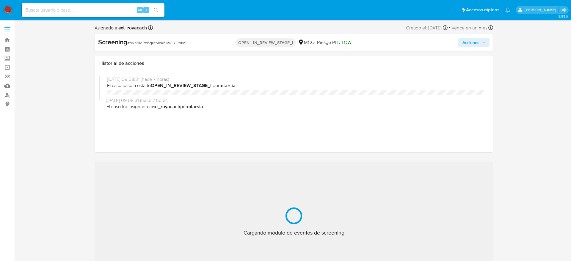
select select "10"
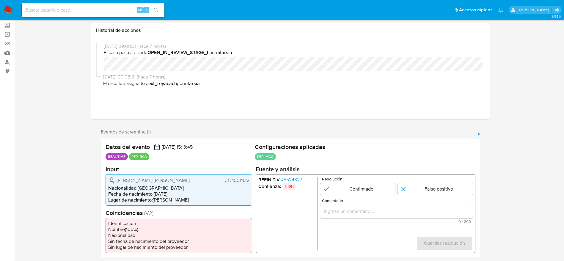
scroll to position [134, 0]
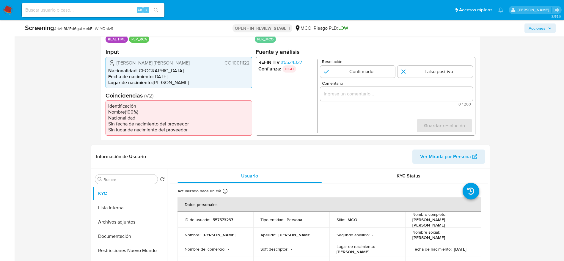
click at [290, 60] on span "# 5524327" at bounding box center [291, 62] width 21 height 6
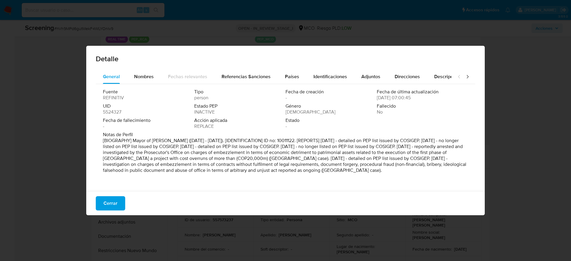
drag, startPoint x: 133, startPoint y: 141, endPoint x: 395, endPoint y: 160, distance: 262.2
click at [425, 160] on p "[BIOGRAPHY] Mayor of [PERSON_NAME] ([DATE] - [DATE]). [IDENTIFICATION] ID no: 1…" at bounding box center [285, 156] width 364 height 36
click at [351, 159] on p "[BIOGRAPHY] Mayor of Pereira (Jan 2020 - Dec 2023). [IDENTIFICATION] ID no: 100…" at bounding box center [285, 156] width 364 height 36
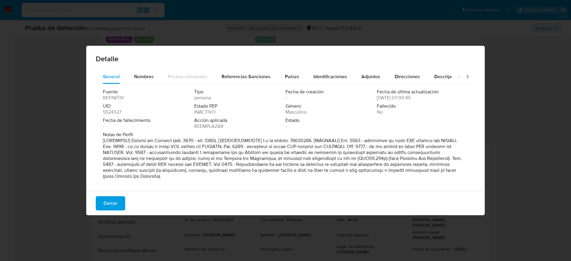
drag, startPoint x: 247, startPoint y: 151, endPoint x: 200, endPoint y: 182, distance: 56.4
click at [201, 182] on div "Notas de Perfil" at bounding box center [285, 157] width 365 height 50
click at [113, 201] on span "Cerrar" at bounding box center [111, 203] width 14 height 13
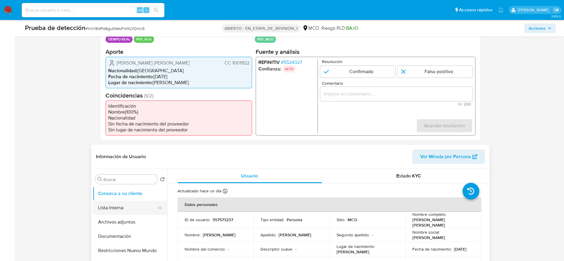
click at [107, 208] on button "Lista interna" at bounding box center [128, 208] width 70 height 14
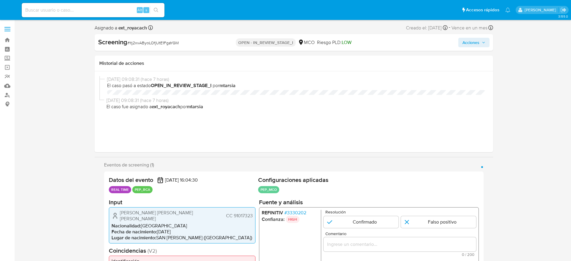
select select "10"
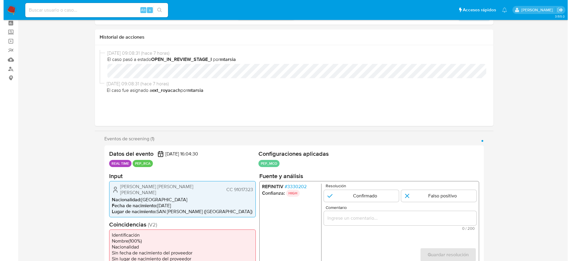
scroll to position [45, 0]
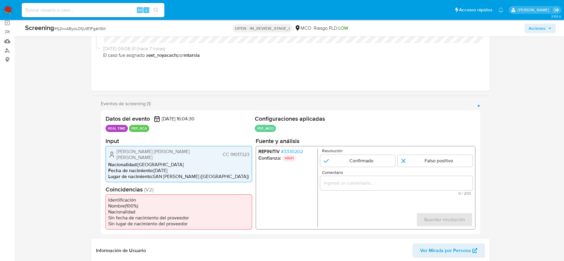
click at [285, 150] on span "# 3330202" at bounding box center [292, 151] width 22 height 6
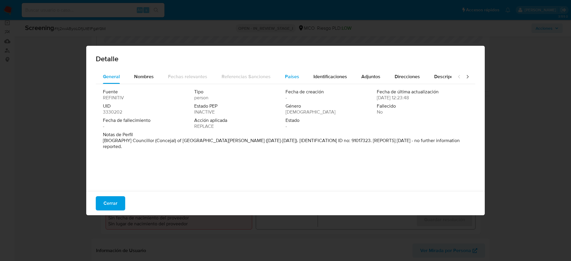
click at [297, 77] on button "Países" at bounding box center [292, 77] width 29 height 14
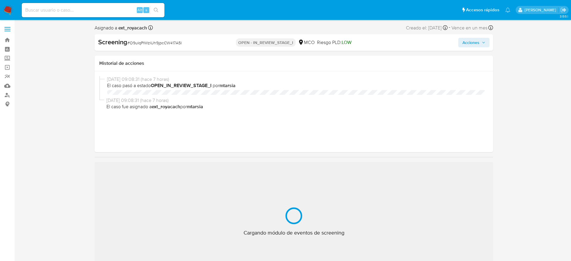
select select "10"
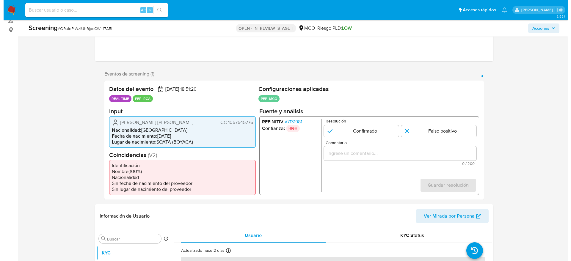
scroll to position [89, 0]
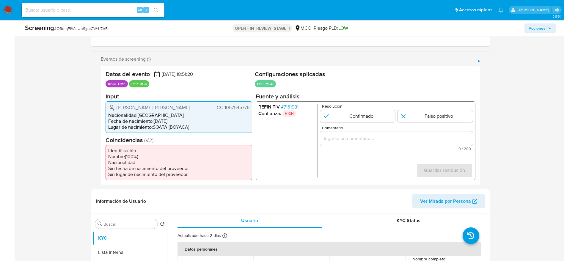
click at [298, 104] on span "# 7131981" at bounding box center [290, 107] width 18 height 6
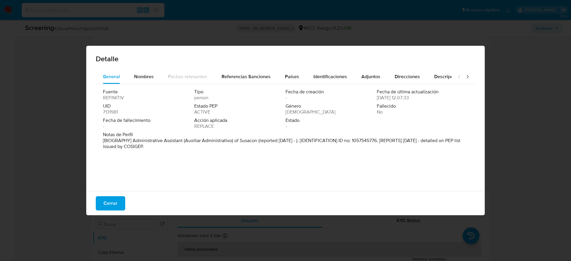
drag, startPoint x: 272, startPoint y: 144, endPoint x: 312, endPoint y: 144, distance: 39.6
click at [312, 144] on p "[BIOGRAPHY] Administrative Assistant (Auxiliar Administrativo) of Susacon (repo…" at bounding box center [285, 144] width 364 height 12
click at [289, 76] on span "Países" at bounding box center [292, 76] width 14 height 7
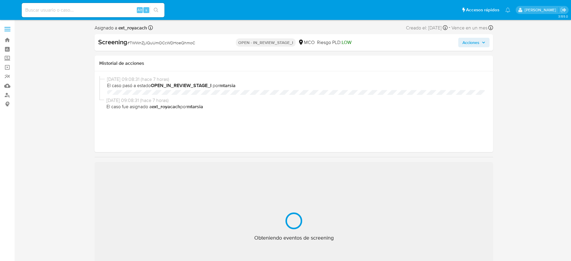
select select "10"
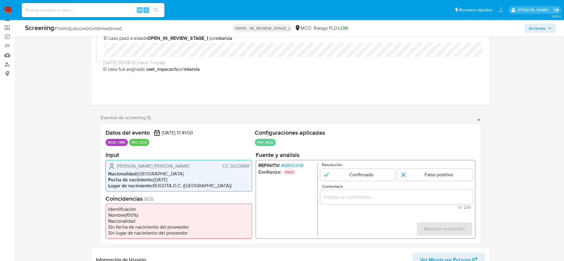
scroll to position [45, 0]
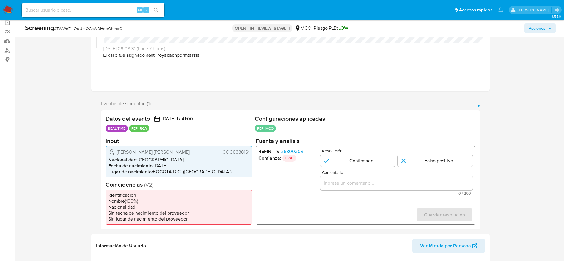
click at [288, 149] on span "# 6800308" at bounding box center [292, 151] width 22 height 6
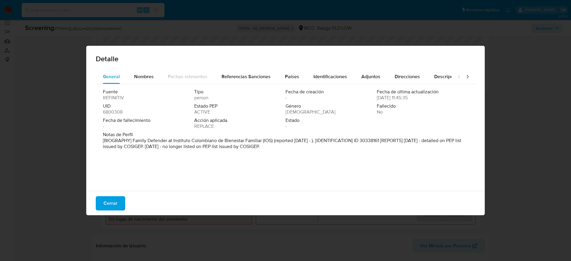
drag, startPoint x: 190, startPoint y: 139, endPoint x: 392, endPoint y: 139, distance: 202.3
click at [392, 139] on p "[BIOGRAPHY] Family Defender at Instituto Colombiano de Bienestar Familiar (IOS)…" at bounding box center [285, 144] width 364 height 12
click at [376, 157] on div "Fuente REFINITIV Tipo person Fecha de creación - Fecha de última actualización …" at bounding box center [286, 136] width 380 height 104
click at [101, 210] on button "Cerrar" at bounding box center [110, 203] width 29 height 14
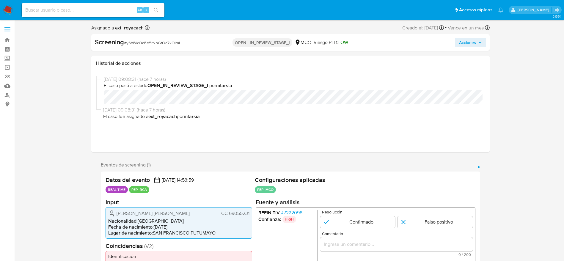
select select "10"
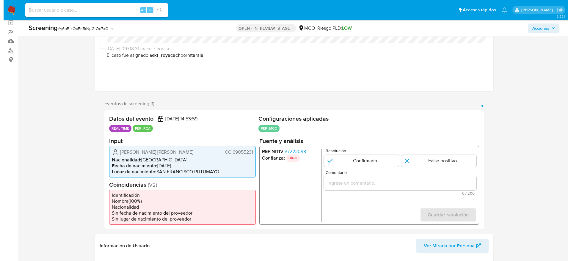
scroll to position [89, 0]
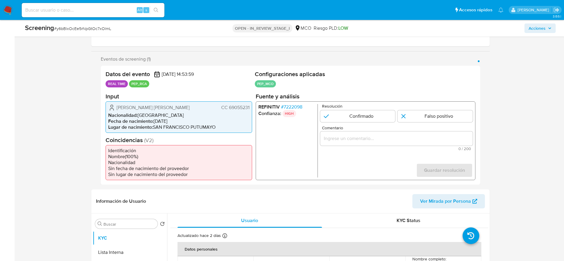
click at [286, 104] on span "# 7222098" at bounding box center [291, 107] width 21 height 6
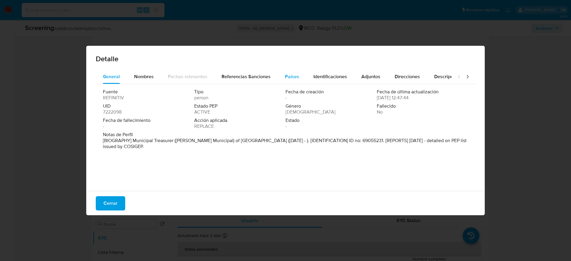
click at [291, 74] on span "Países" at bounding box center [292, 76] width 14 height 7
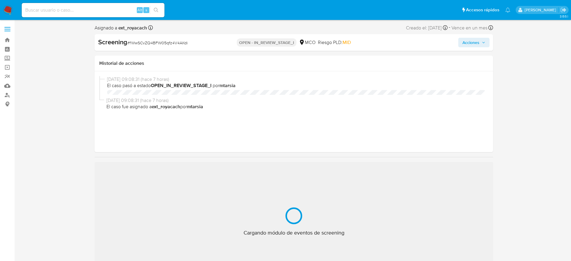
select select "10"
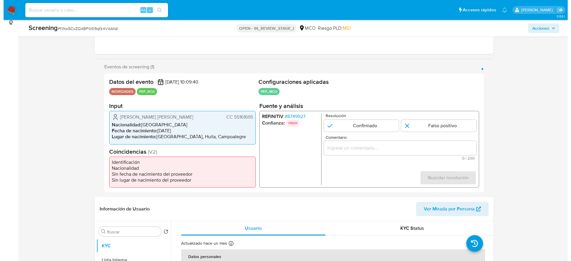
scroll to position [134, 0]
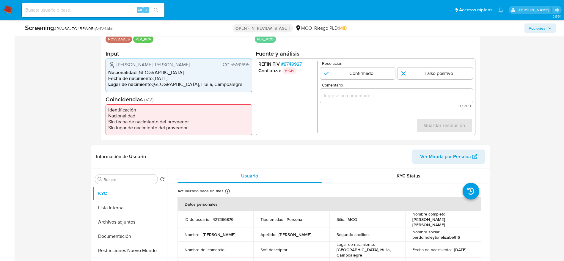
click at [287, 65] on span "# 8749927" at bounding box center [291, 64] width 21 height 6
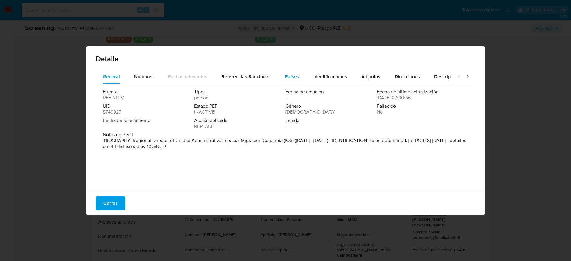
click at [294, 80] on div "Países" at bounding box center [292, 77] width 14 height 14
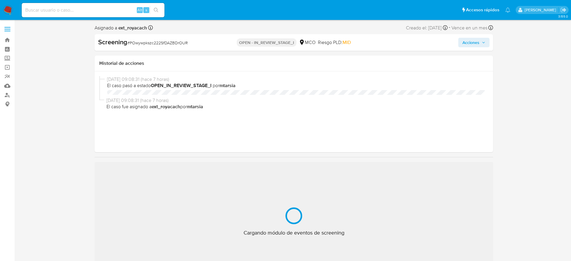
select select "10"
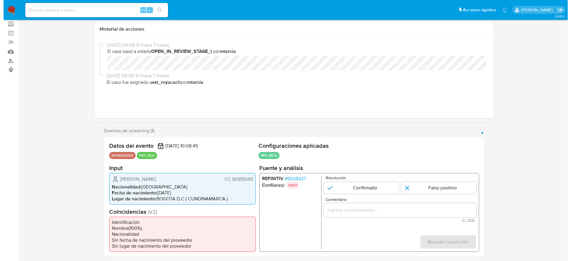
scroll to position [89, 0]
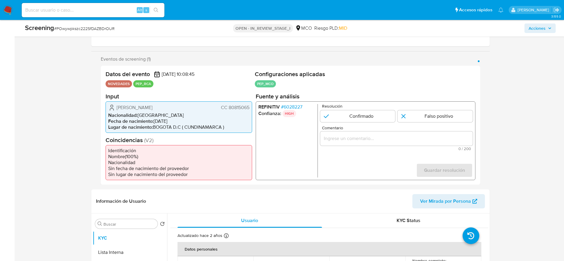
click at [297, 108] on span "# 6028227" at bounding box center [291, 107] width 21 height 6
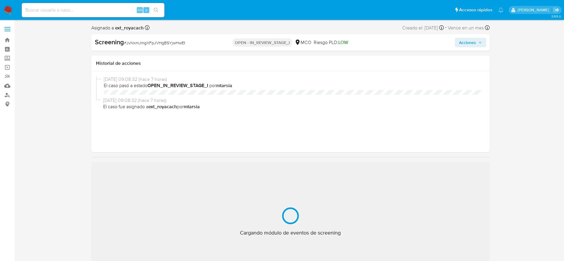
select select "10"
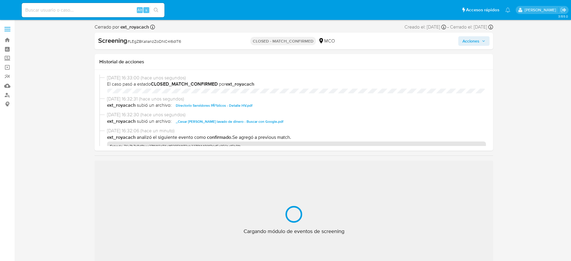
select select "10"
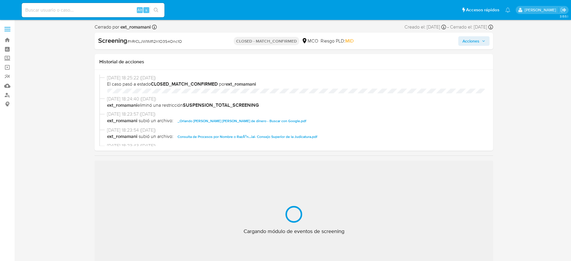
select select "10"
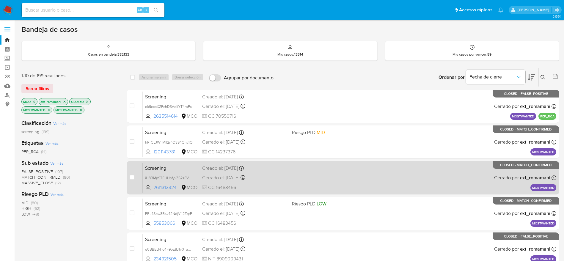
click at [293, 173] on div "Screening iH8BMnSTFUUpfyvZS2sPVbum 2611313324 MCO Creado el: 06/08/2025 Creado …" at bounding box center [350, 178] width 414 height 30
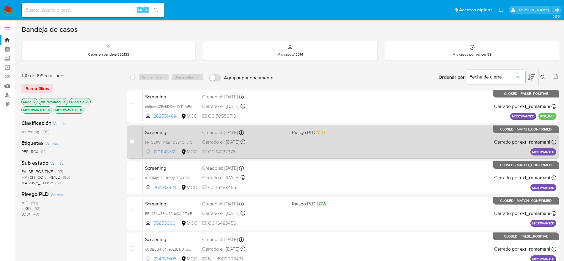
click at [278, 141] on div "Cerrado el: 07/08/2025 Cerrado el: 07/08/2025 18:25:22" at bounding box center [244, 142] width 85 height 7
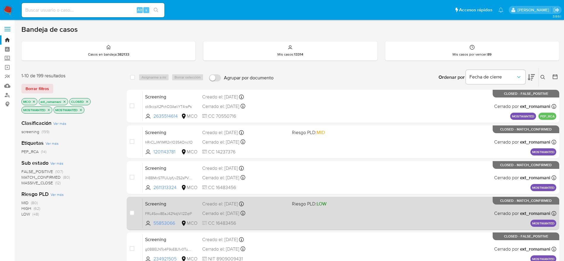
click at [239, 215] on div "Cerrado el: 07/08/2025 Cerrado el: 07/08/2025 10:01:25" at bounding box center [244, 213] width 85 height 7
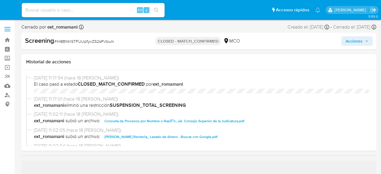
select select "10"
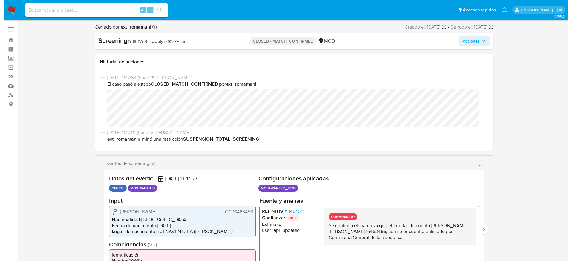
scroll to position [45, 0]
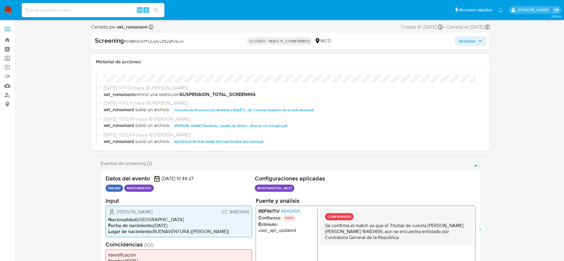
click at [296, 174] on div "REFINITIV # 8464511 Confianza: HIGH Estímulo : user_api_updated CONFIRMADO Se c…" at bounding box center [366, 245] width 220 height 79
click at [296, 174] on span "# 8464511" at bounding box center [290, 211] width 19 height 6
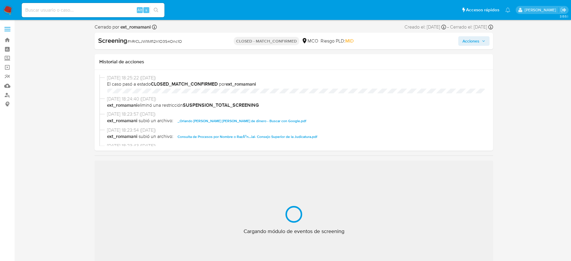
select select "10"
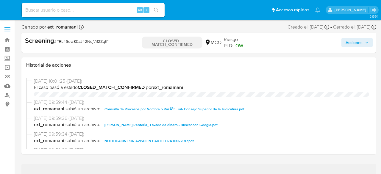
select select "10"
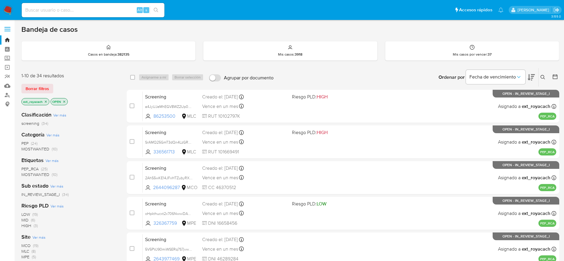
click at [36, 148] on span "MOSTWANTED" at bounding box center [35, 149] width 28 height 6
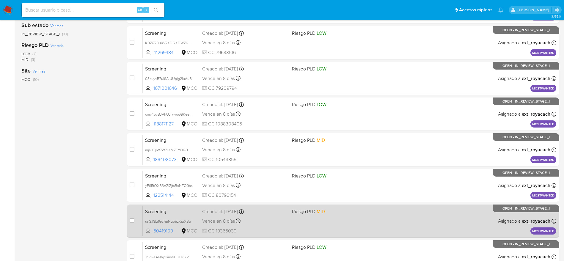
scroll to position [209, 0]
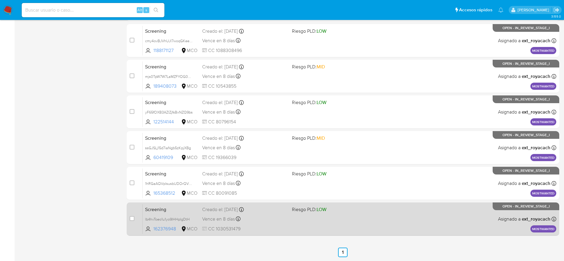
click at [297, 229] on div "Screening lb4hvToeo1u1yo9IHHpIgDtH 162376948 MCO Riesgo PLD: LOW Creado el: 25/…" at bounding box center [350, 219] width 414 height 30
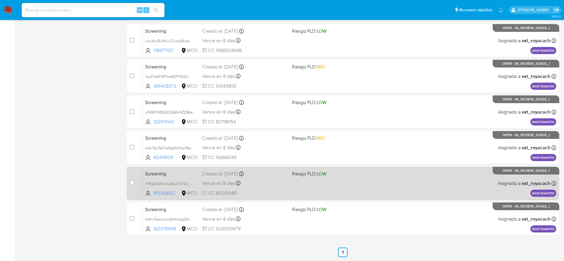
click at [248, 195] on span "CC 80091085" at bounding box center [244, 193] width 85 height 7
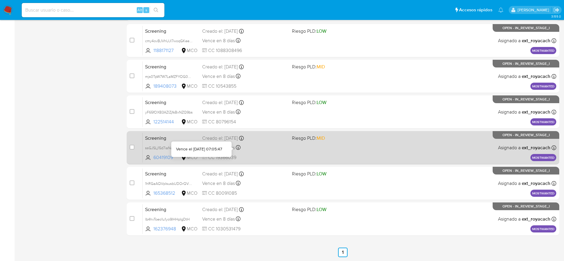
click at [236, 146] on icon at bounding box center [238, 147] width 5 height 5
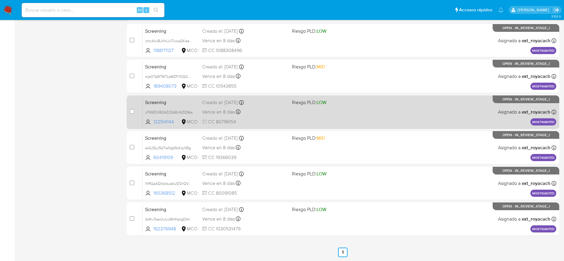
click at [215, 105] on div "Creado el: 25/08/2025 Creado el: 25/08/2025 07:05:47" at bounding box center [244, 102] width 85 height 7
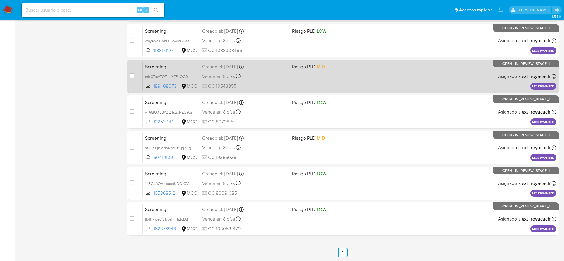
click at [203, 74] on span "Vence en 8 días" at bounding box center [218, 76] width 33 height 7
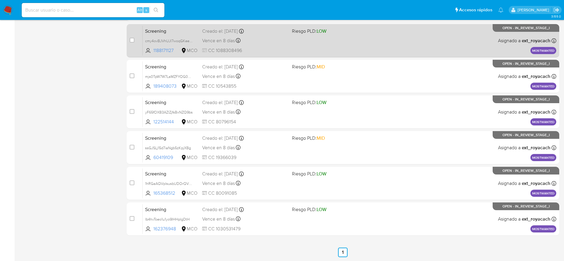
click at [199, 27] on div "Screening cmy4ovBJVhUJl7woqGKeelEz 1188171127 MCO Riesgo PLD: LOW Creado el: 25…" at bounding box center [350, 41] width 414 height 30
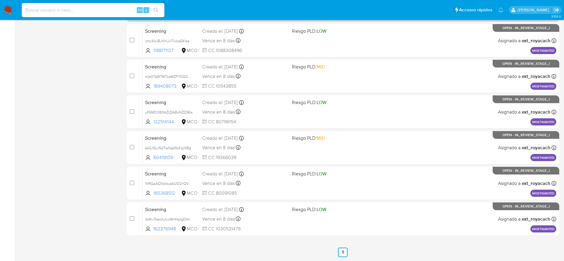
scroll to position [151, 0]
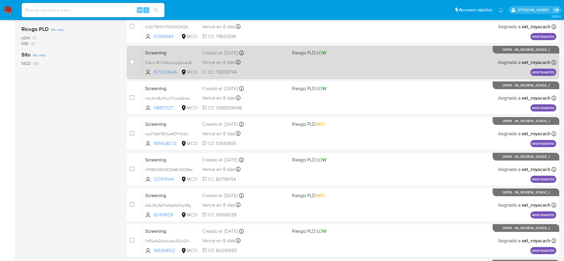
click at [204, 56] on div "Creado el: 25/08/2025 Creado el: 25/08/2025 07:05:50" at bounding box center [244, 53] width 85 height 7
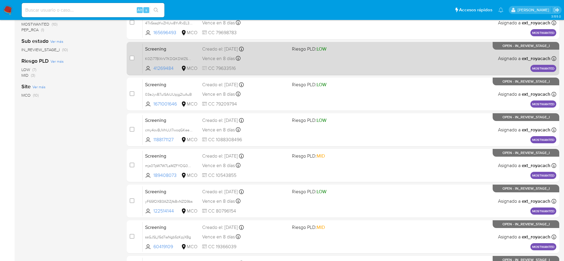
click at [215, 48] on div "Creado el: 25/08/2025 Creado el: 25/08/2025 07:05:51" at bounding box center [244, 49] width 85 height 7
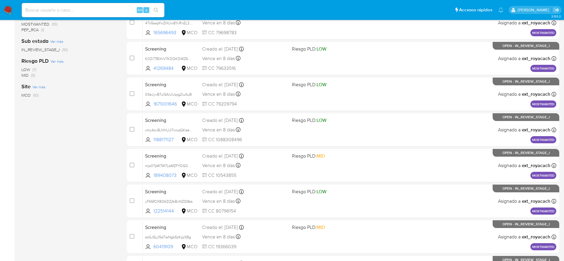
scroll to position [0, 0]
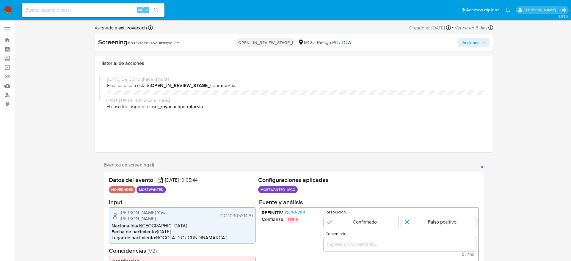
select select "10"
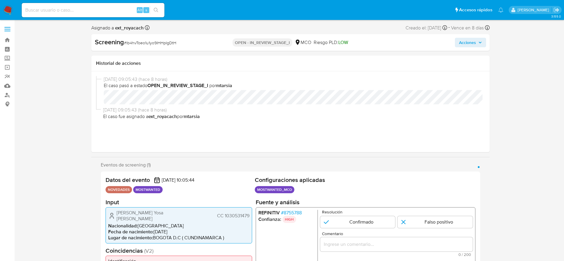
click at [239, 213] on span "CC 1030531479" at bounding box center [233, 216] width 32 height 6
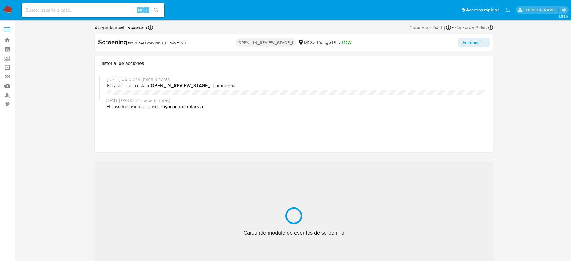
select select "10"
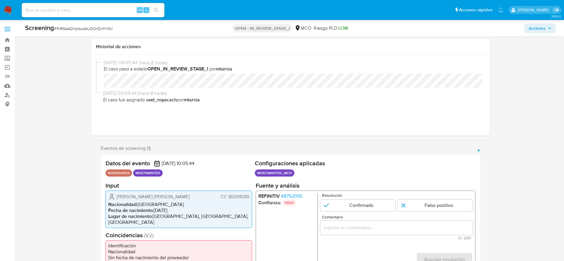
scroll to position [45, 0]
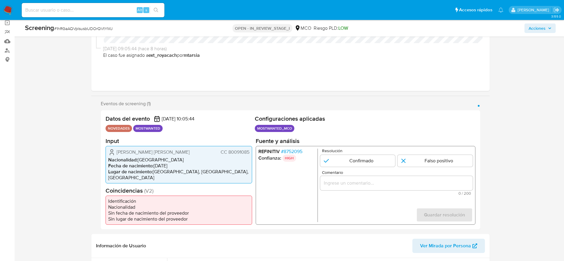
click at [241, 153] on span "CC 80091085" at bounding box center [234, 152] width 29 height 6
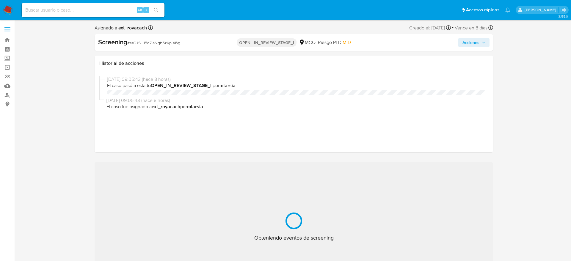
select select "10"
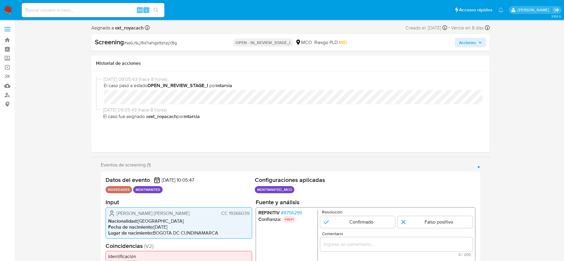
click at [234, 213] on span "CC 19366039" at bounding box center [235, 213] width 28 height 6
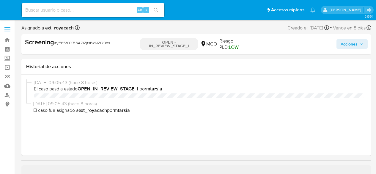
select select "10"
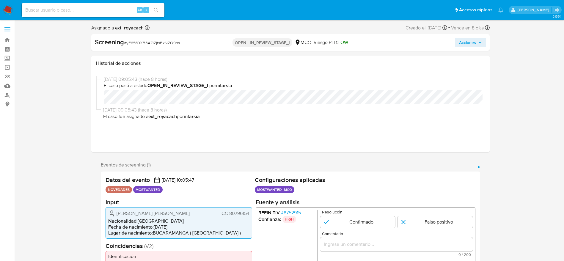
click at [228, 174] on span "CC 80796154" at bounding box center [235, 213] width 28 height 6
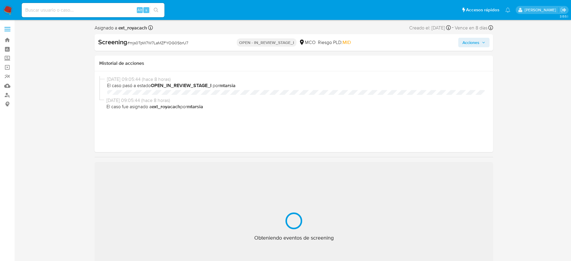
select select "10"
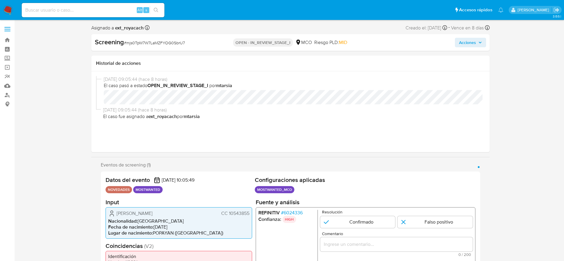
click at [242, 212] on span "CC 10543855" at bounding box center [235, 213] width 28 height 6
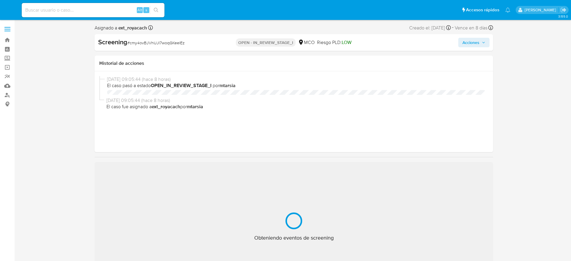
select select "10"
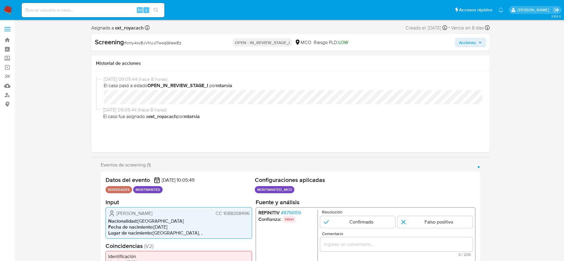
click at [237, 212] on span "CC 1088308496" at bounding box center [232, 213] width 34 height 6
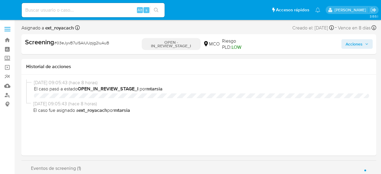
select select "10"
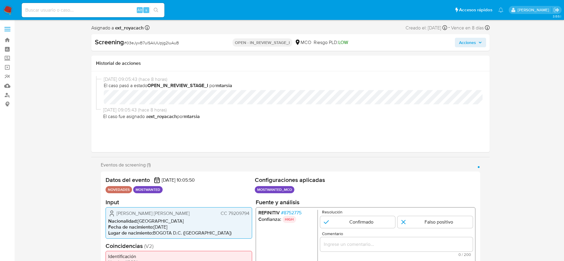
click at [240, 174] on div "[PERSON_NAME] [PERSON_NAME] 79209794 Nacionalidad : Colombia Fecha de nacimient…" at bounding box center [179, 223] width 147 height 32
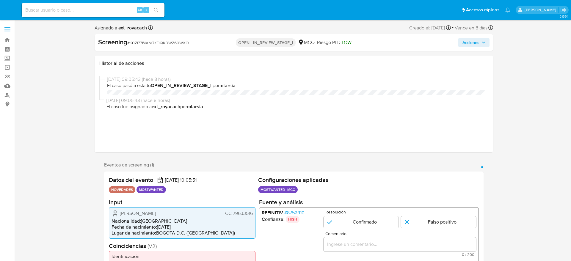
select select "10"
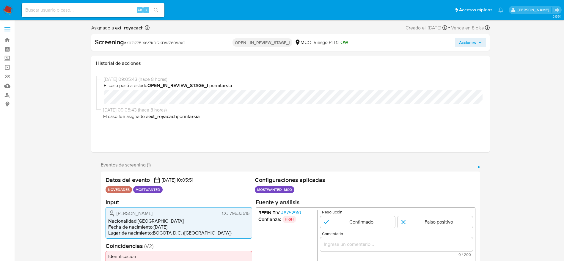
click at [234, 207] on div "Juan Carlos Garzon Cubillos CC 79633516 Nacionalidad : Colombia Fecha de nacimi…" at bounding box center [179, 223] width 147 height 32
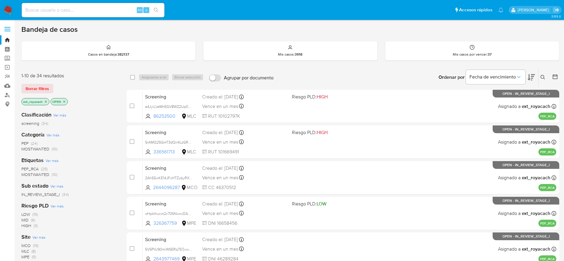
click at [45, 100] on icon "close-filter" at bounding box center [46, 102] width 4 height 4
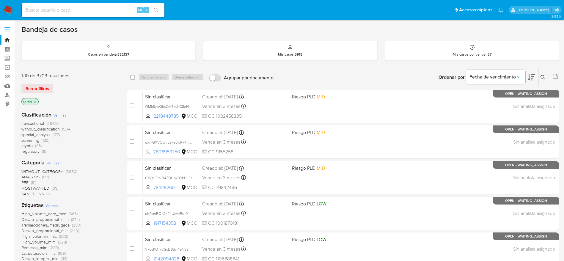
click at [43, 189] on span "MOSTWANTED" at bounding box center [35, 188] width 28 height 6
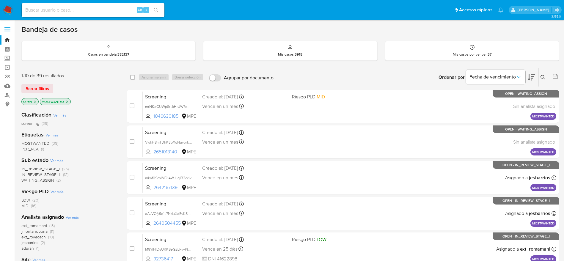
click at [43, 169] on span "IN_REVIEW_STAGE_I" at bounding box center [40, 169] width 38 height 6
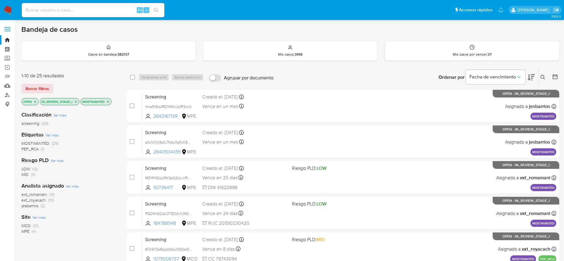
click at [41, 195] on span "ext_romamani" at bounding box center [34, 195] width 26 height 6
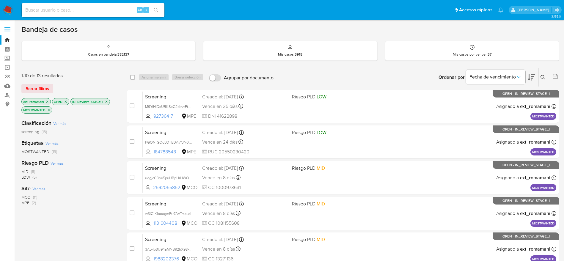
click at [66, 102] on icon "close-filter" at bounding box center [66, 102] width 2 height 2
click at [88, 103] on icon "close-filter" at bounding box center [88, 102] width 4 height 4
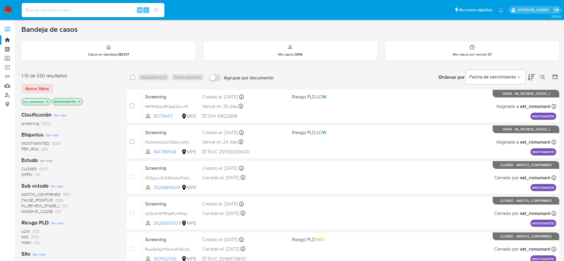
click at [33, 170] on span "CLOSED" at bounding box center [28, 169] width 15 height 6
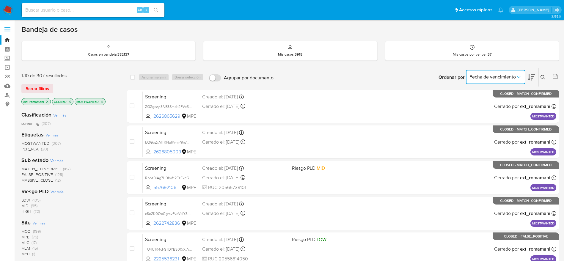
click at [494, 75] on span "Fecha de vencimiento" at bounding box center [493, 77] width 46 height 6
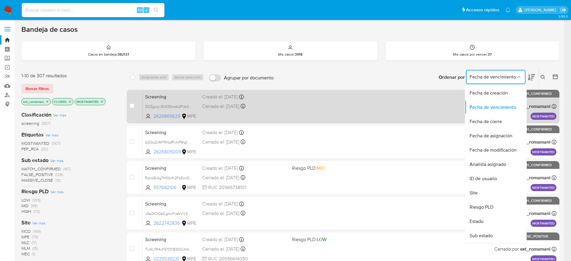
click at [489, 121] on span "Fecha de cierre" at bounding box center [486, 122] width 32 height 6
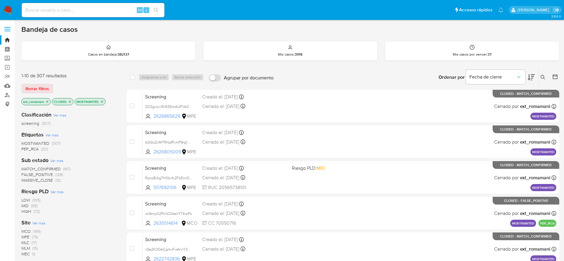
click at [69, 101] on icon "close-filter" at bounding box center [70, 102] width 2 height 2
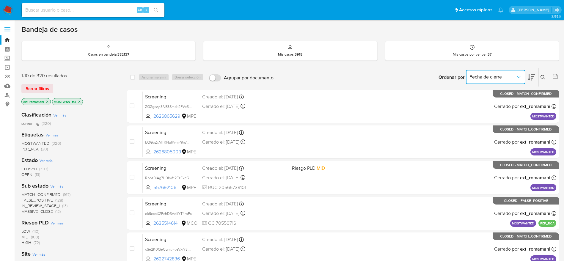
click at [505, 81] on button "Fecha de cierre" at bounding box center [496, 77] width 60 height 14
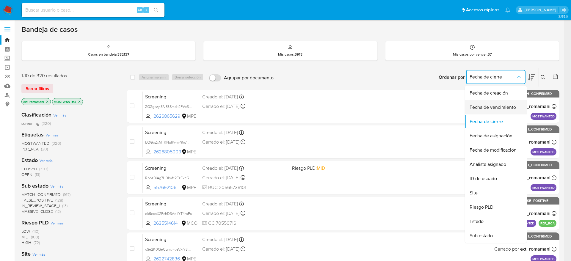
click at [493, 107] on span "Fecha de vencimiento" at bounding box center [493, 107] width 46 height 6
